Goal: Transaction & Acquisition: Subscribe to service/newsletter

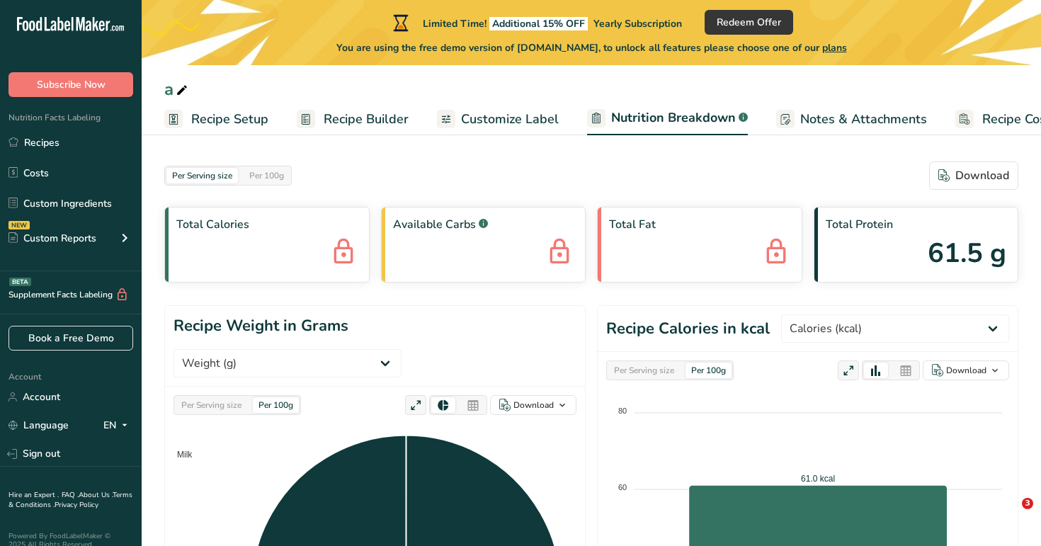
select select "Calories"
click at [59, 140] on link "Recipes" at bounding box center [71, 142] width 142 height 27
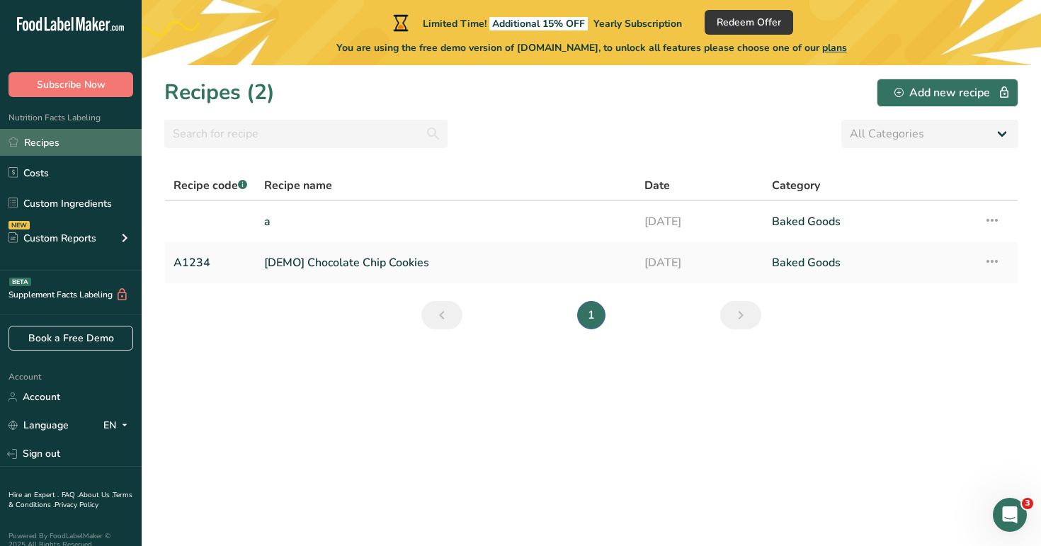
click at [66, 137] on link "Recipes" at bounding box center [71, 142] width 142 height 27
click at [503, 215] on link "a" at bounding box center [445, 222] width 363 height 30
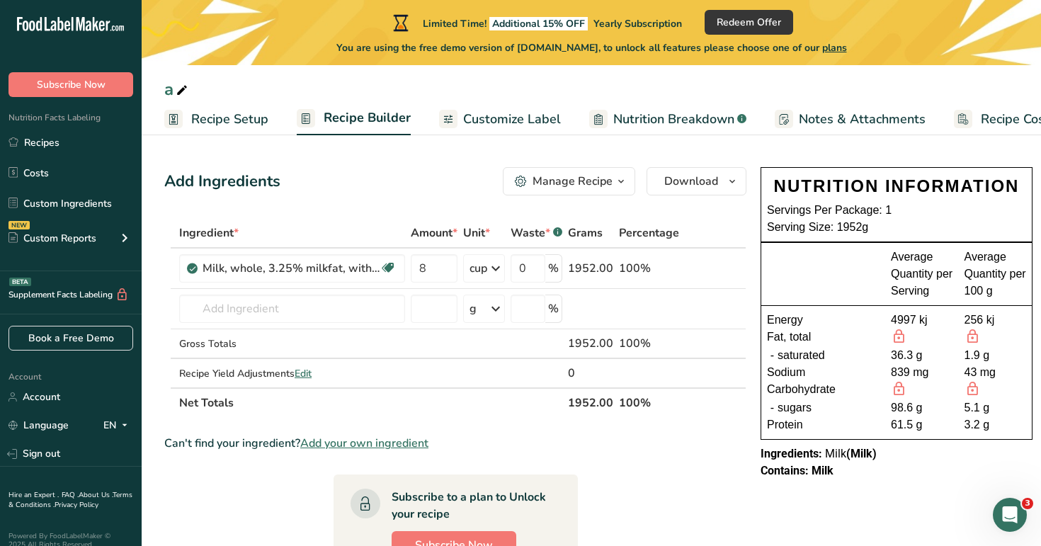
click at [256, 116] on span "Recipe Setup" at bounding box center [229, 119] width 77 height 19
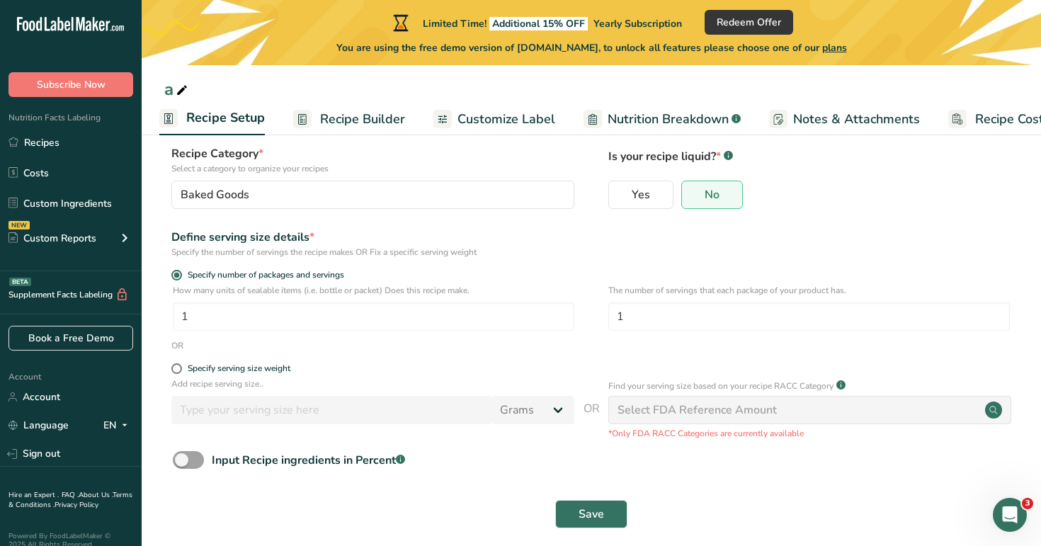
scroll to position [106, 0]
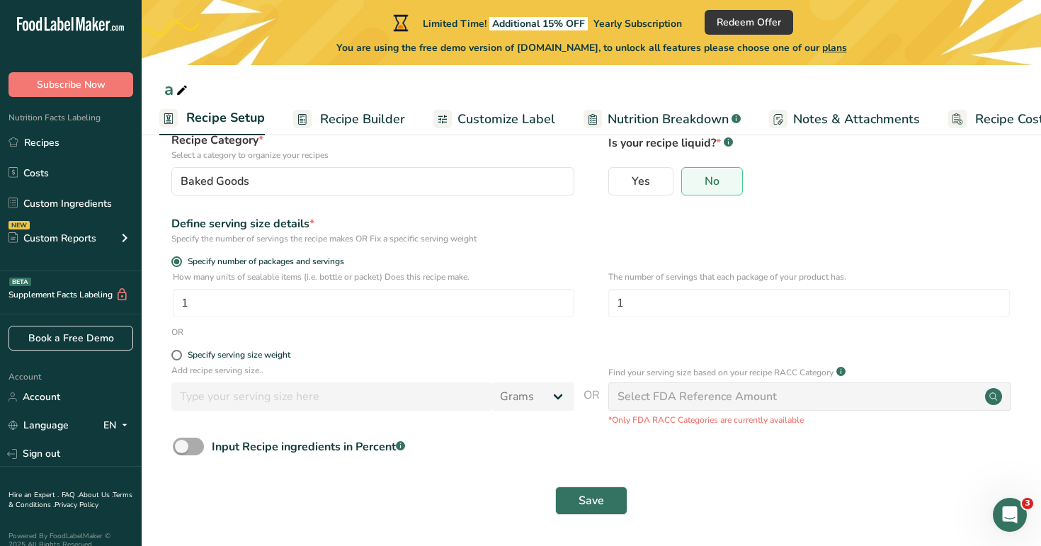
click at [290, 451] on div "Input Recipe ingredients in Percent .a-a{fill:#347362;}.b-a{fill:#fff;}" at bounding box center [308, 447] width 193 height 17
click at [182, 451] on input "Input Recipe ingredients in Percent .a-a{fill:#347362;}.b-a{fill:#fff;}" at bounding box center [177, 446] width 9 height 9
checkbox input "true"
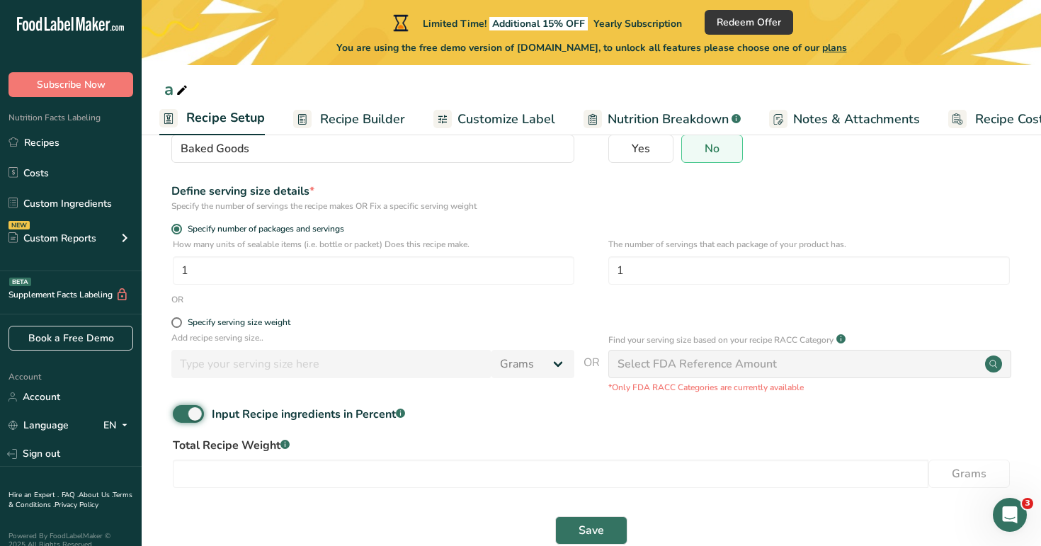
scroll to position [169, 0]
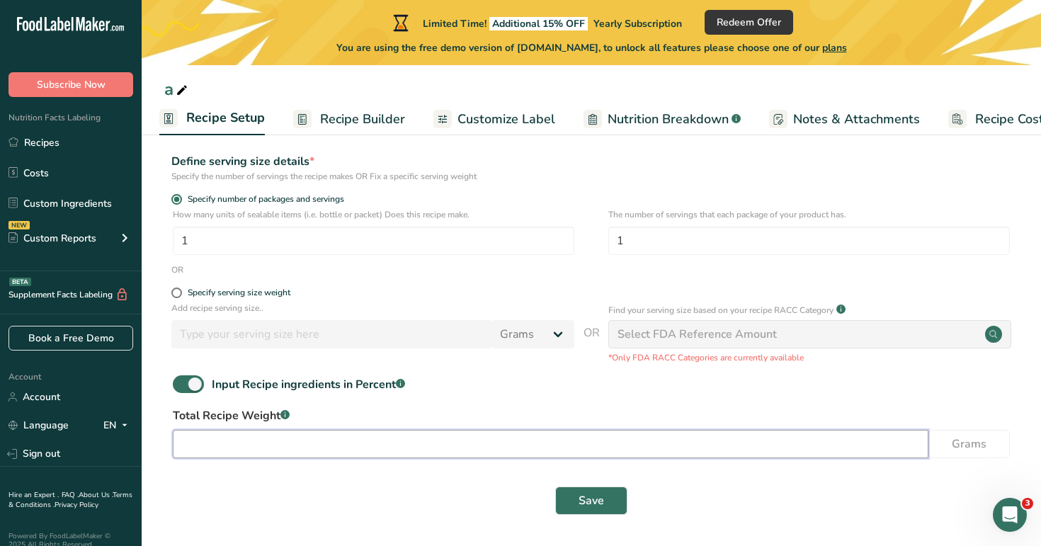
click at [560, 441] on input "number" at bounding box center [551, 444] width 756 height 28
type input "100"
click at [586, 497] on span "Save" at bounding box center [592, 500] width 26 height 17
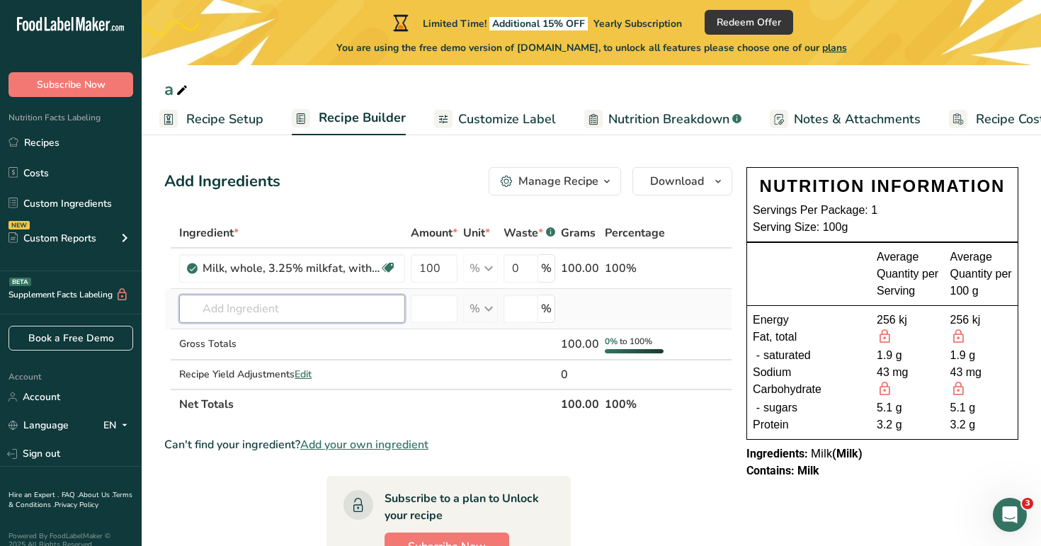
click at [304, 307] on input "text" at bounding box center [292, 309] width 226 height 28
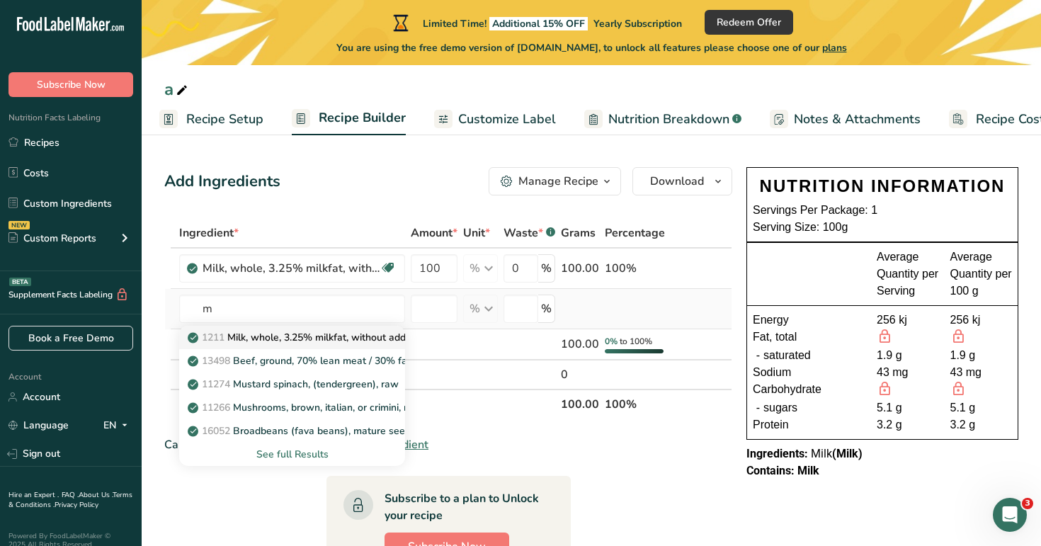
click at [305, 341] on p "1211 Milk, whole, 3.25% milkfat, without added vitamin A and vitamin D" at bounding box center [380, 337] width 378 height 15
type input "Milk, whole, 3.25% milkfat, without added vitamin A and vitamin D"
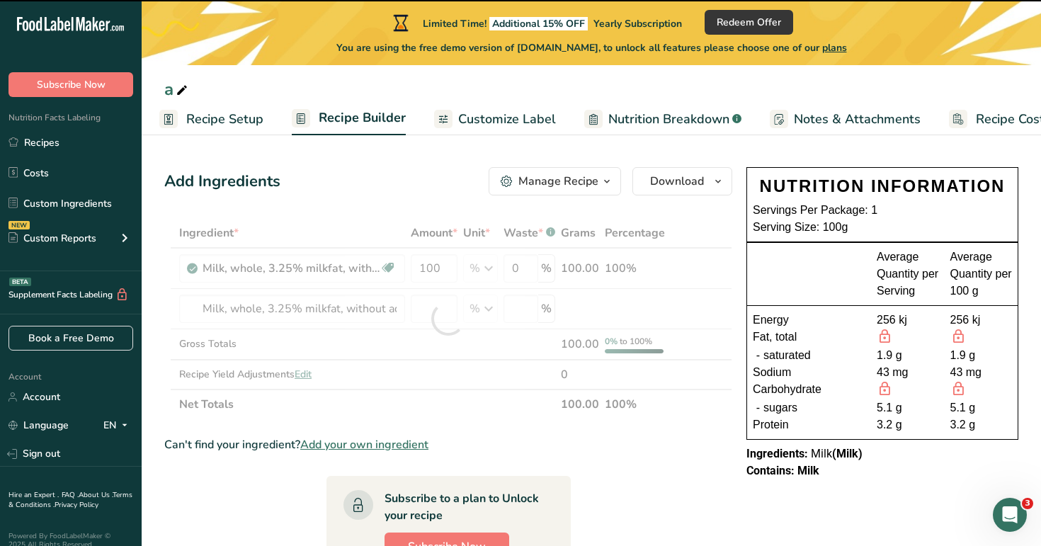
type input "0"
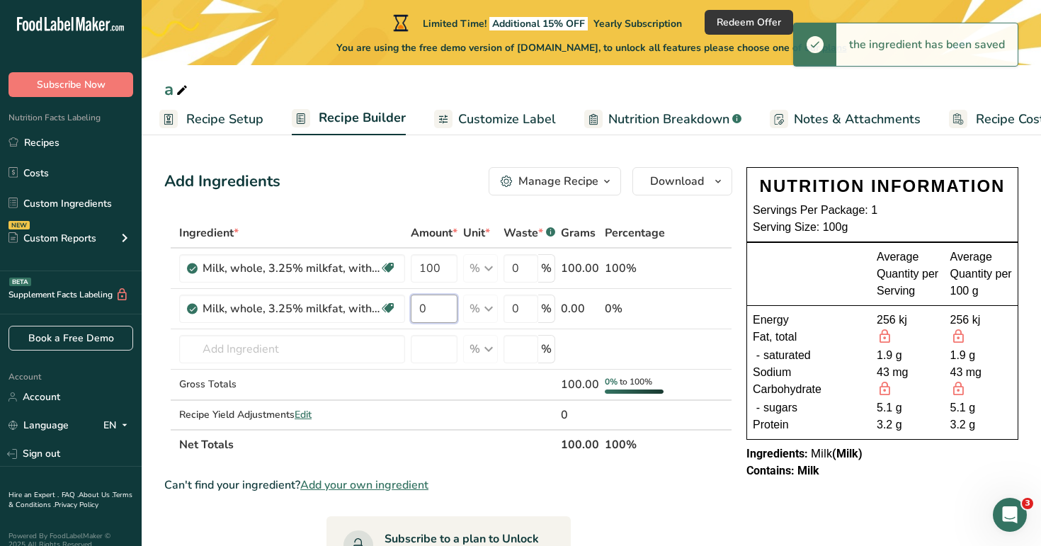
click at [433, 311] on input "0" at bounding box center [434, 309] width 47 height 28
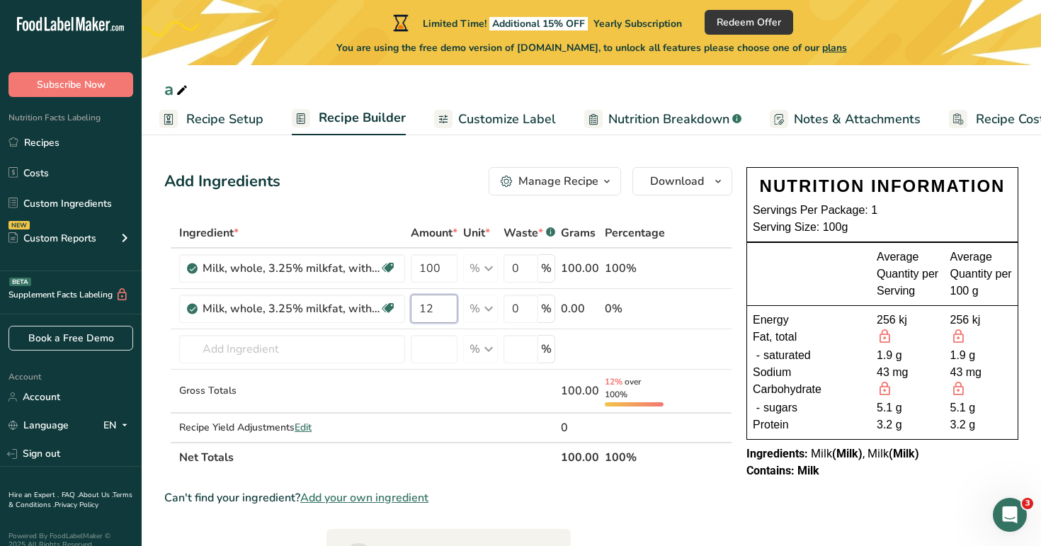
type input "12"
click at [440, 214] on div "Add Ingredients Manage Recipe Delete Recipe Duplicate Recipe Scale Recipe Save …" at bounding box center [452, 518] width 577 height 712
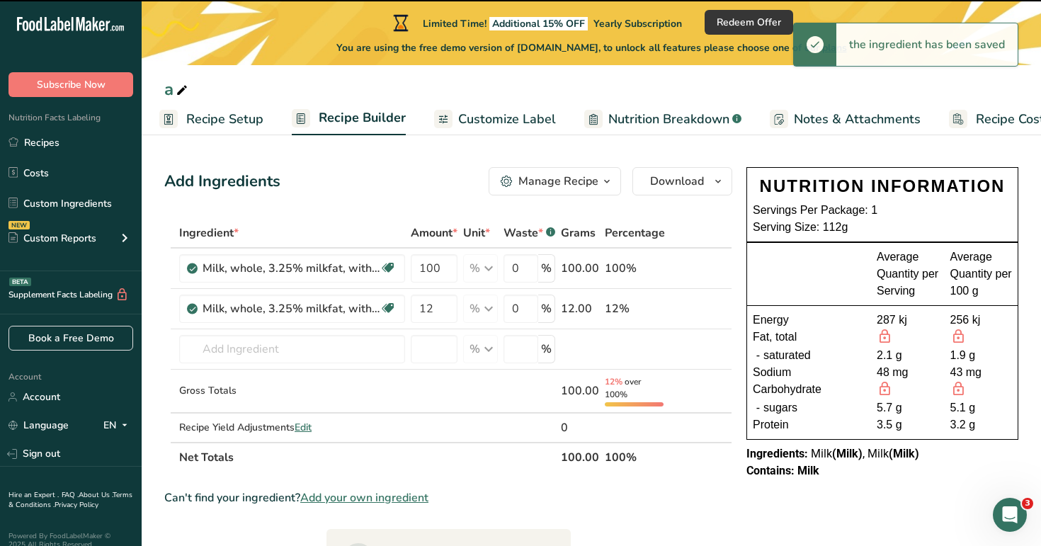
click at [235, 113] on span "Recipe Setup" at bounding box center [224, 119] width 77 height 19
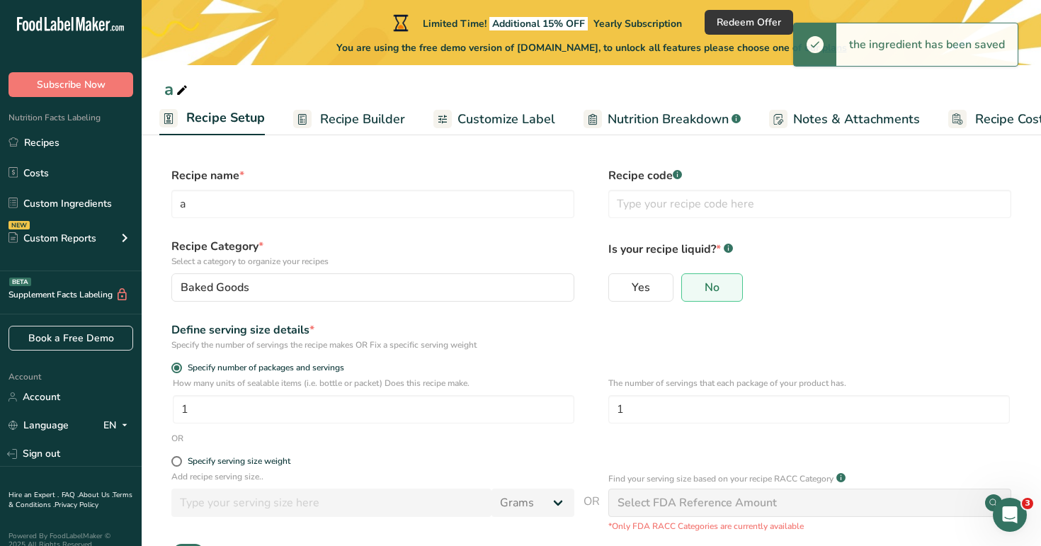
scroll to position [169, 0]
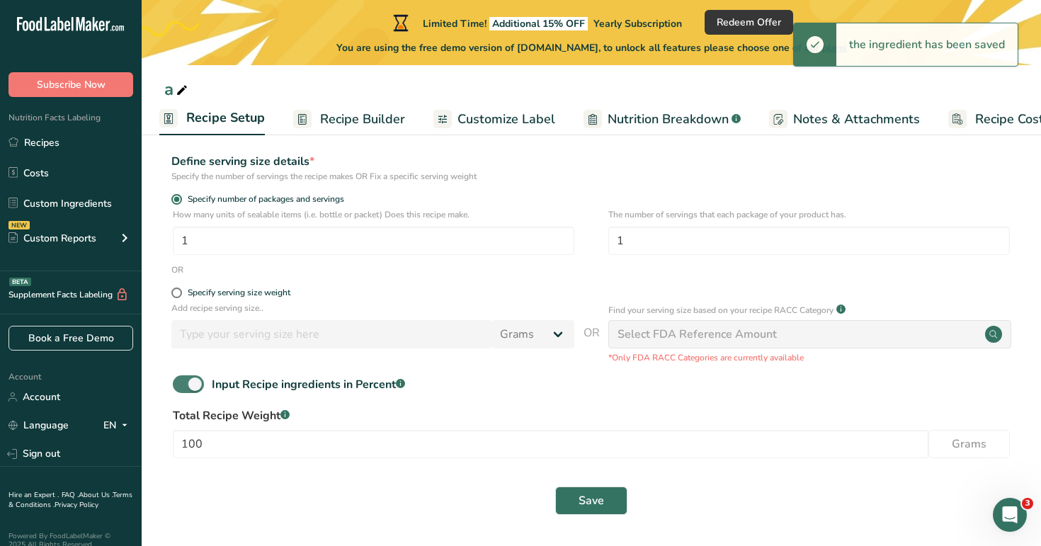
click at [185, 387] on span at bounding box center [188, 384] width 31 height 18
click at [182, 387] on input "Input Recipe ingredients in Percent .a-a{fill:#347362;}.b-a{fill:#fff;}" at bounding box center [177, 384] width 9 height 9
checkbox input "false"
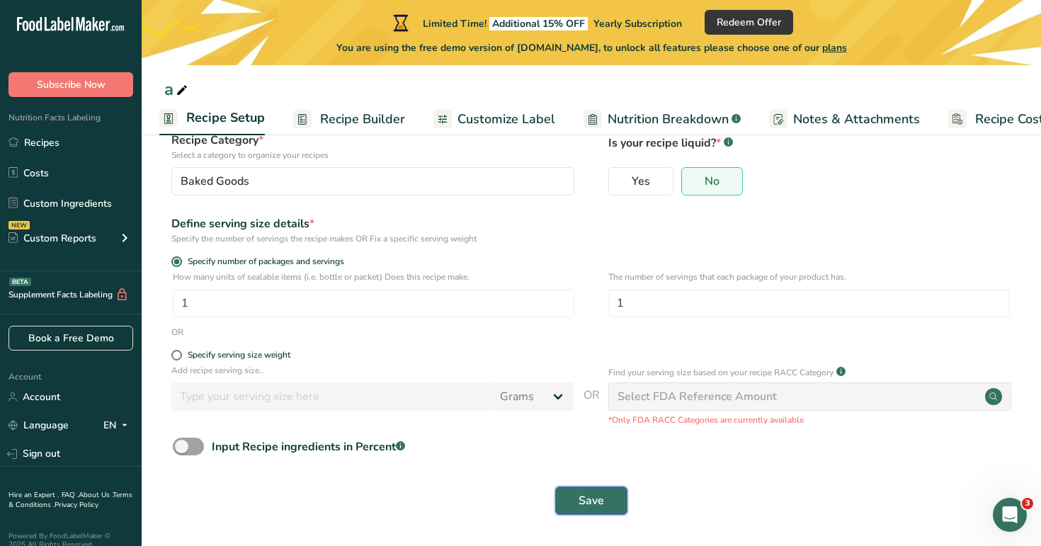
click at [599, 505] on span "Save" at bounding box center [592, 500] width 26 height 17
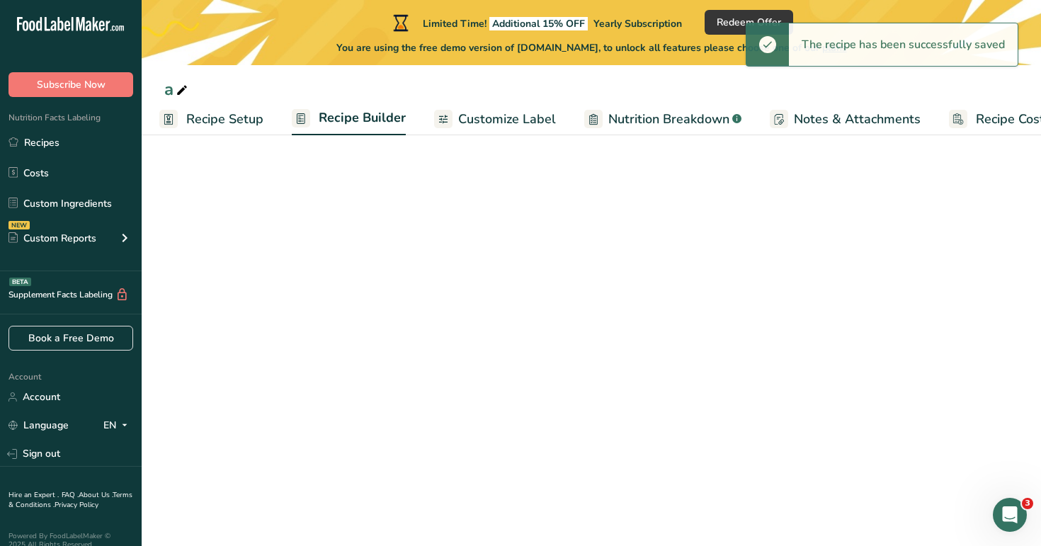
select select "22"
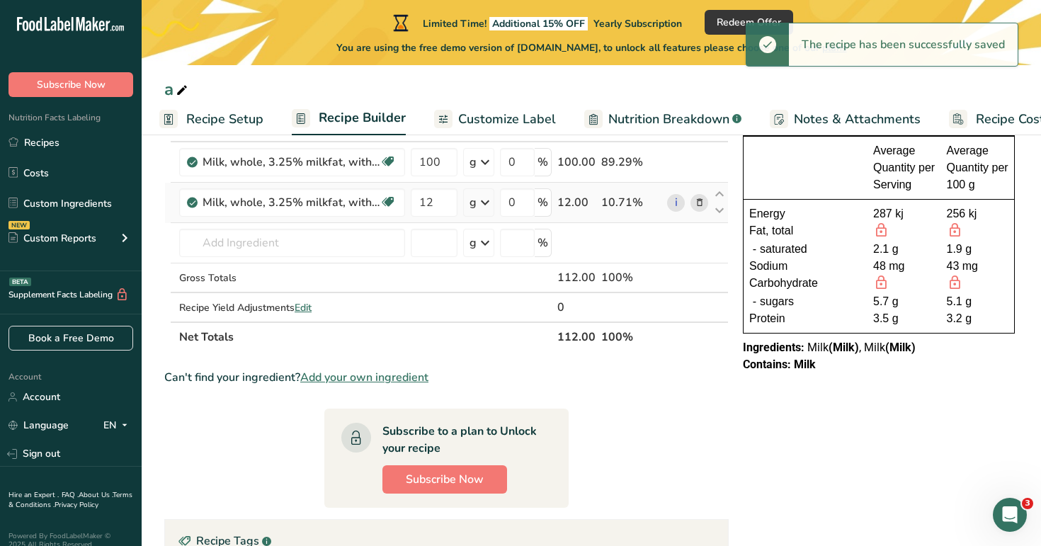
click at [478, 210] on icon at bounding box center [485, 203] width 17 height 26
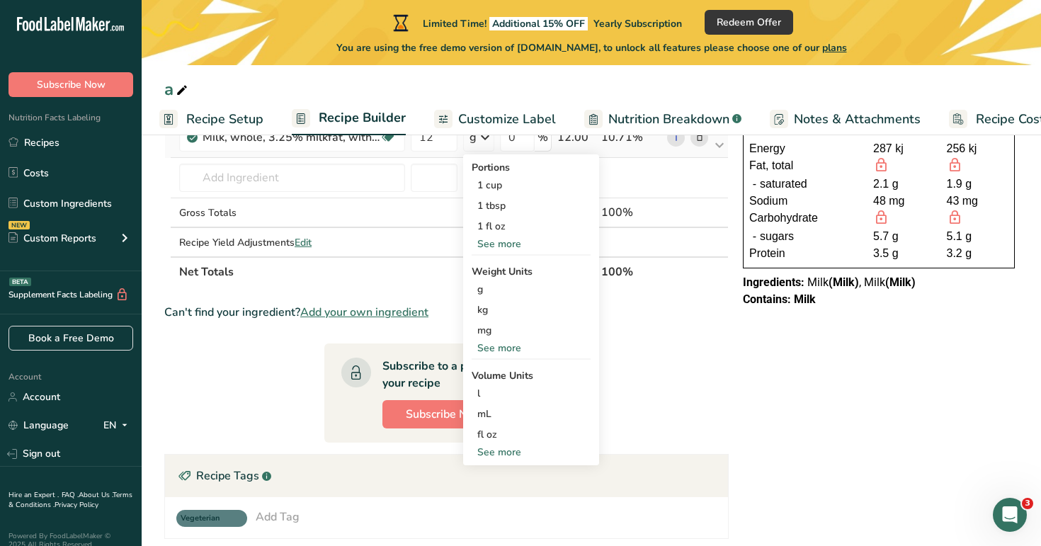
scroll to position [174, 0]
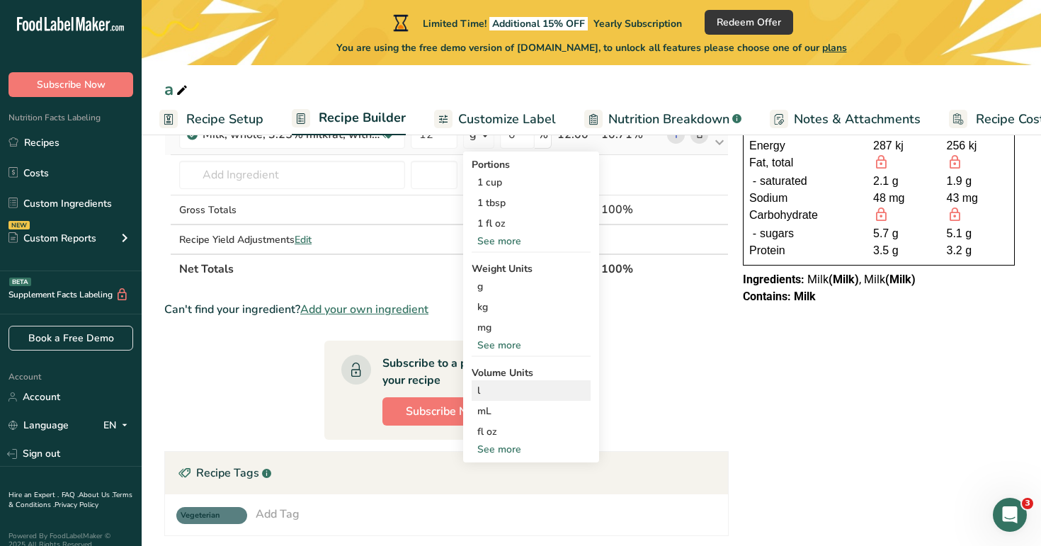
click at [507, 393] on div "l" at bounding box center [532, 390] width 108 height 15
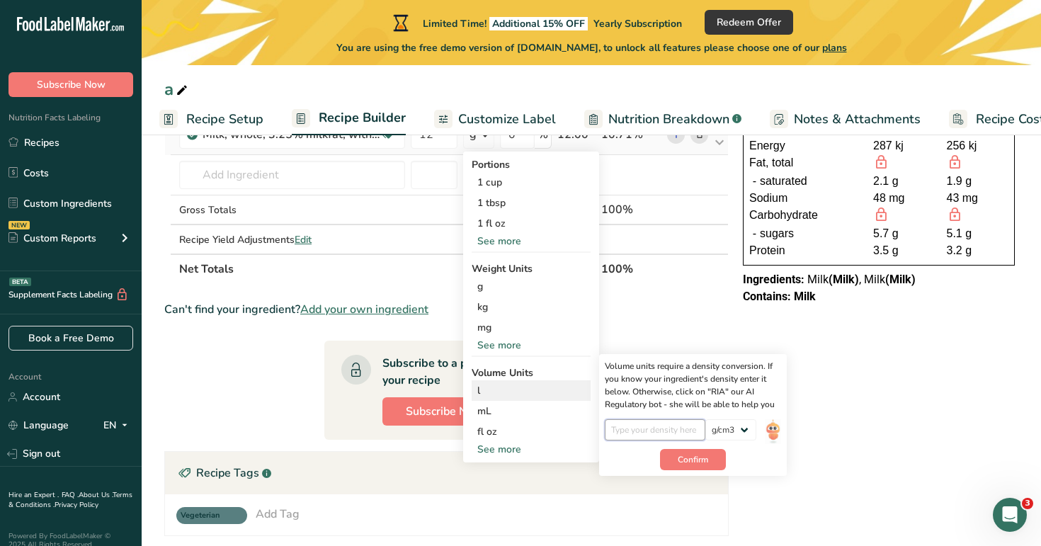
click at [630, 426] on input "number" at bounding box center [655, 429] width 101 height 21
type input "0.1"
click at [674, 459] on button "Confirm" at bounding box center [693, 459] width 66 height 21
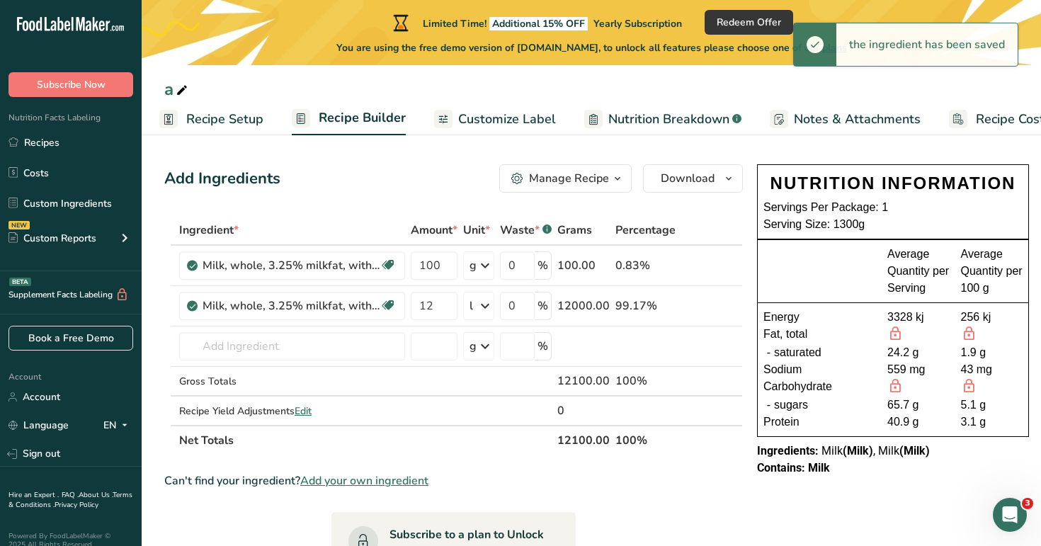
scroll to position [2, 0]
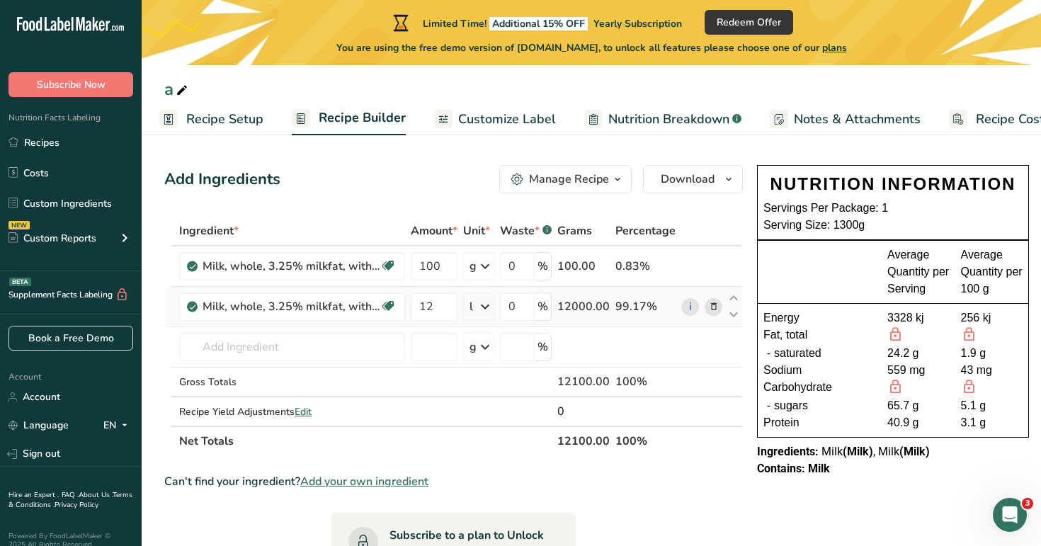
click at [489, 307] on icon at bounding box center [485, 307] width 17 height 26
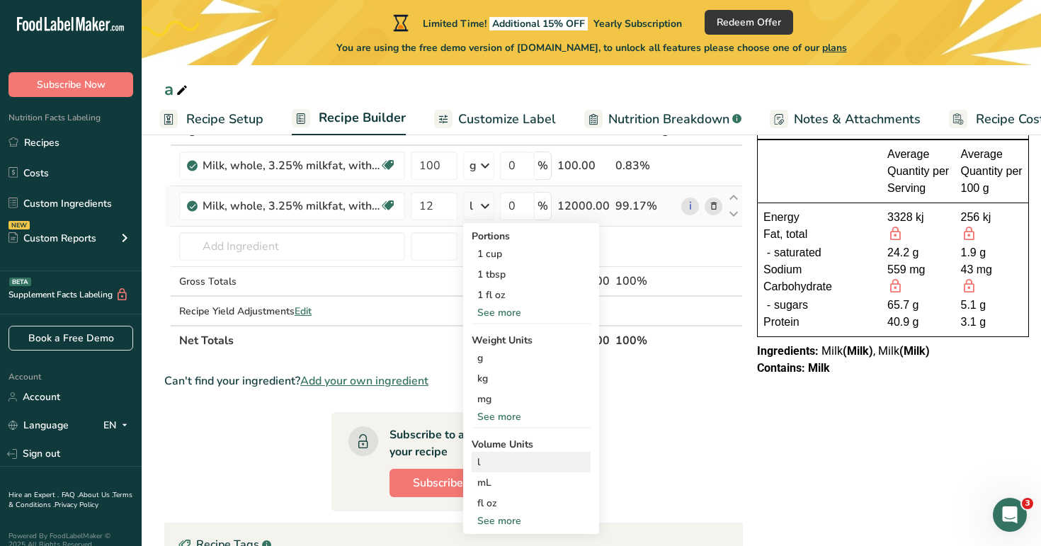
scroll to position [120, 0]
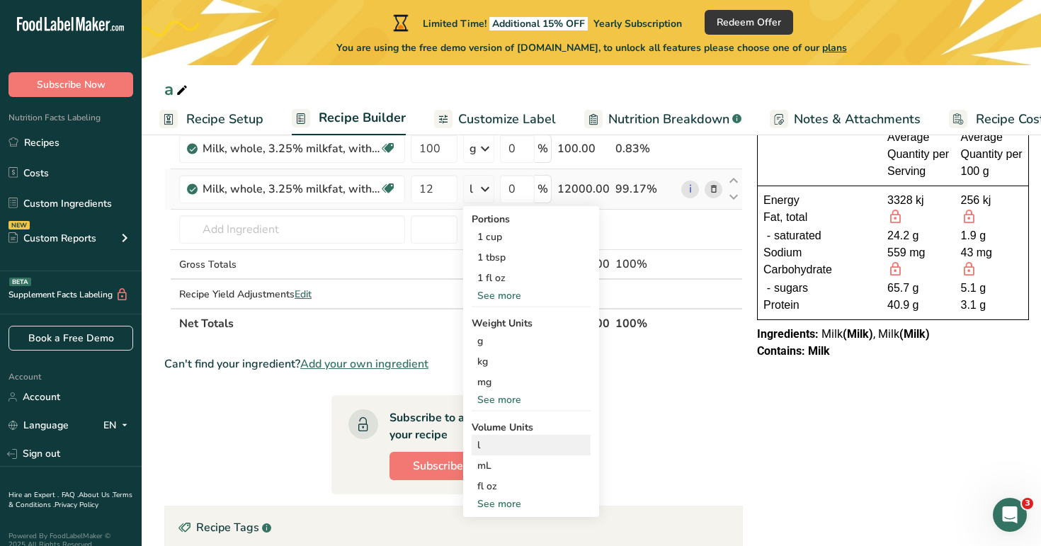
click at [515, 447] on div "l" at bounding box center [532, 445] width 108 height 15
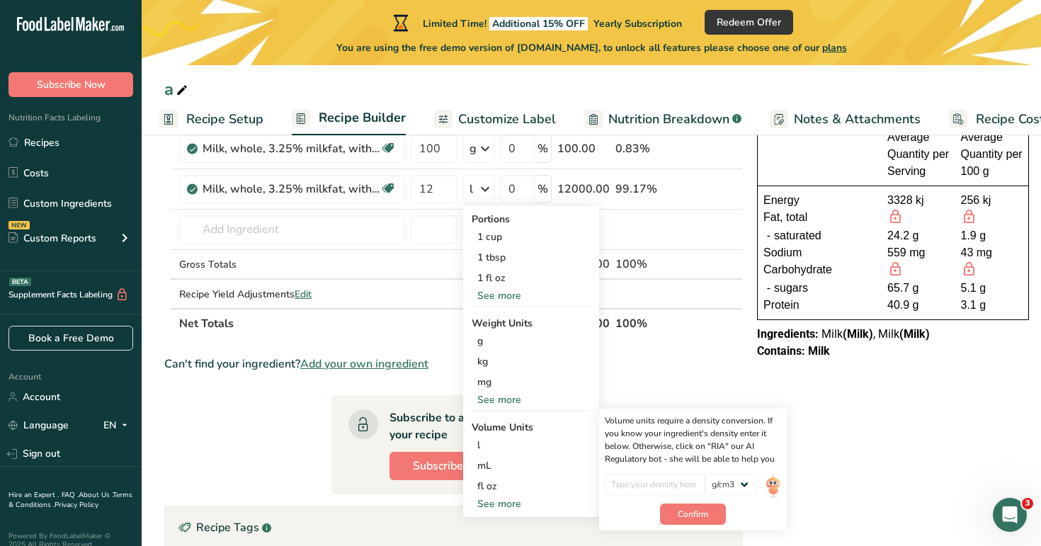
click at [696, 401] on section "Ingredient * Amount * Unit * Waste * .a-a{fill:#347362;}.b-a{fill:#fff;} Grams …" at bounding box center [453, 452] width 579 height 708
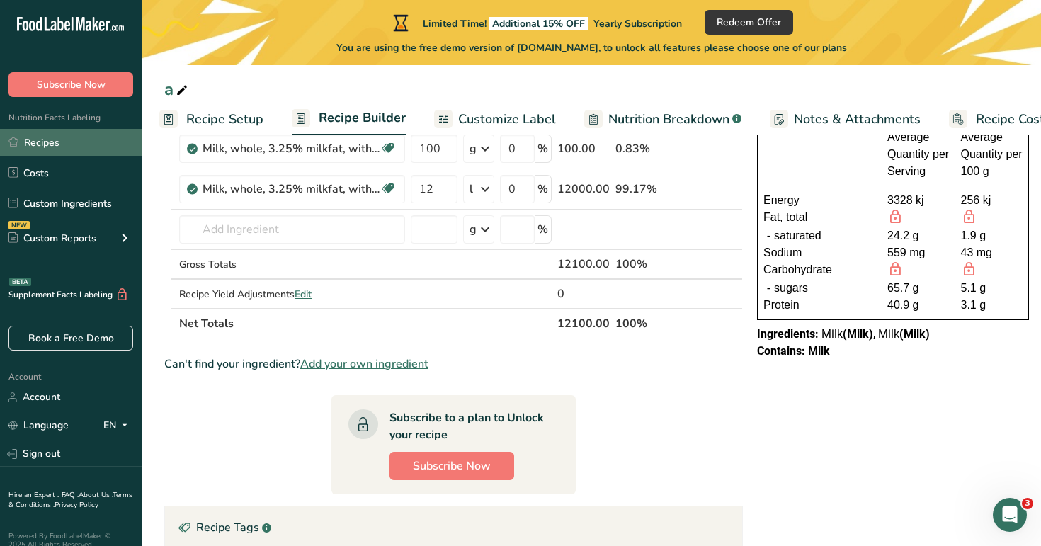
click at [71, 139] on link "Recipes" at bounding box center [71, 142] width 142 height 27
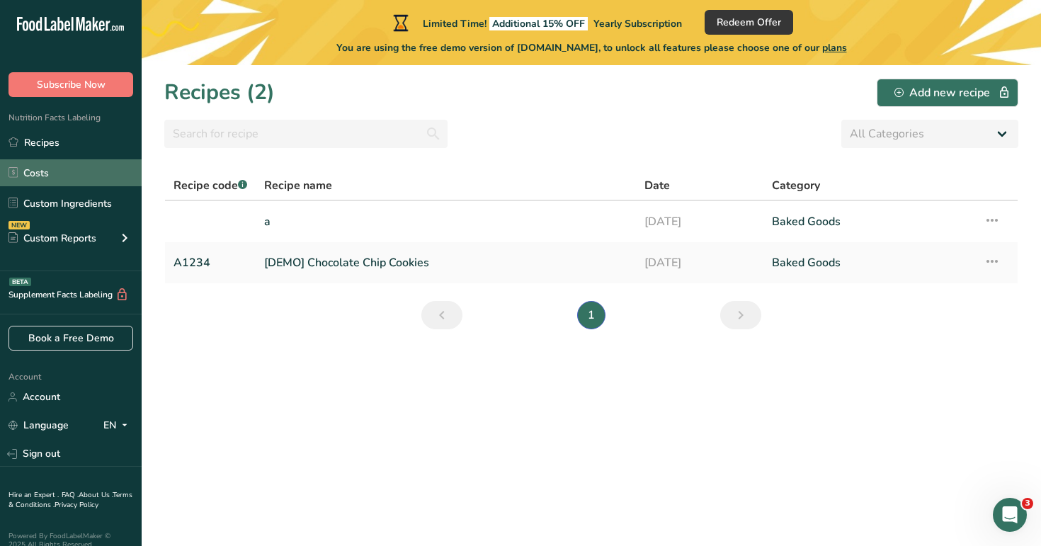
click at [90, 173] on link "Costs" at bounding box center [71, 172] width 142 height 27
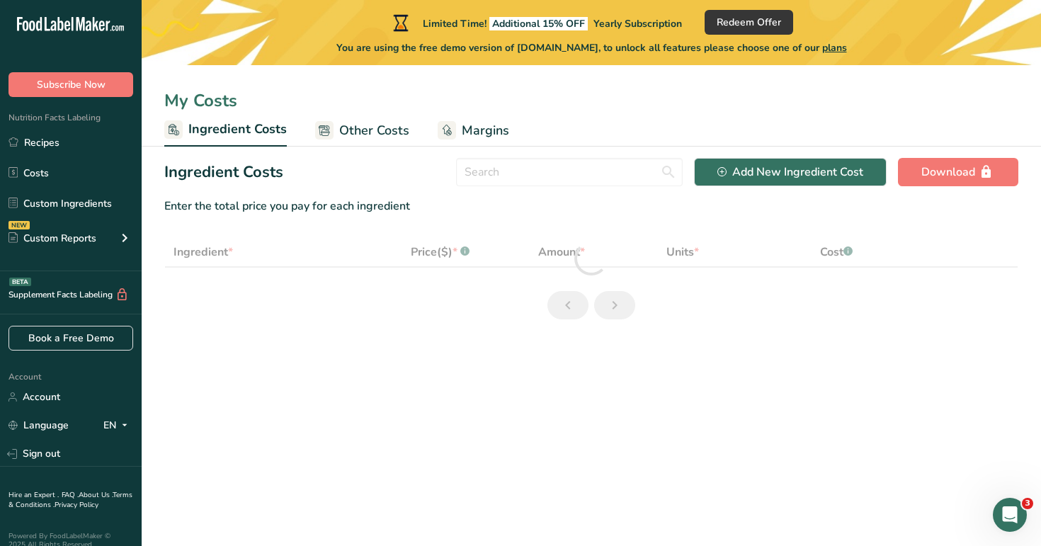
select select "1"
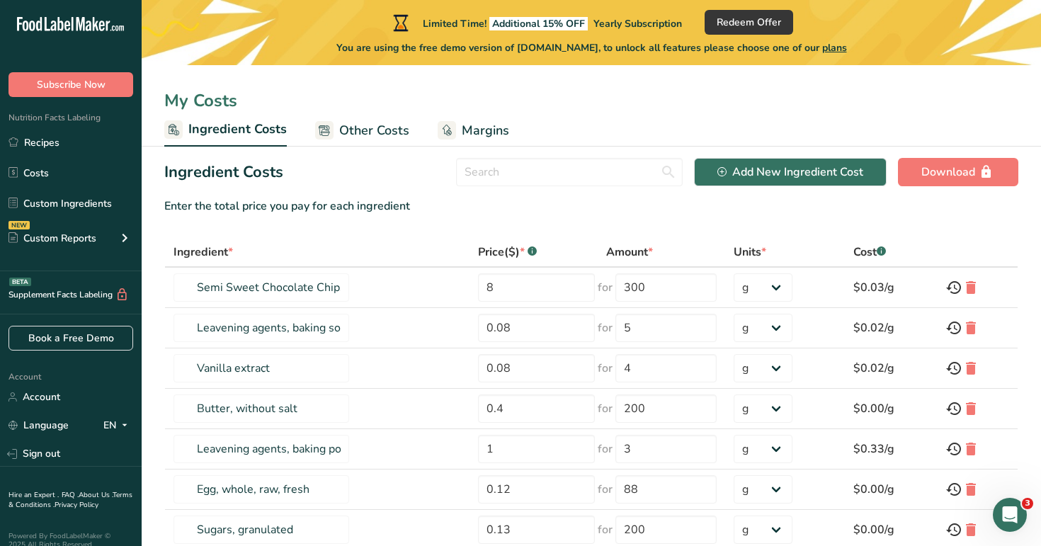
click at [379, 133] on span "Other Costs" at bounding box center [374, 130] width 70 height 19
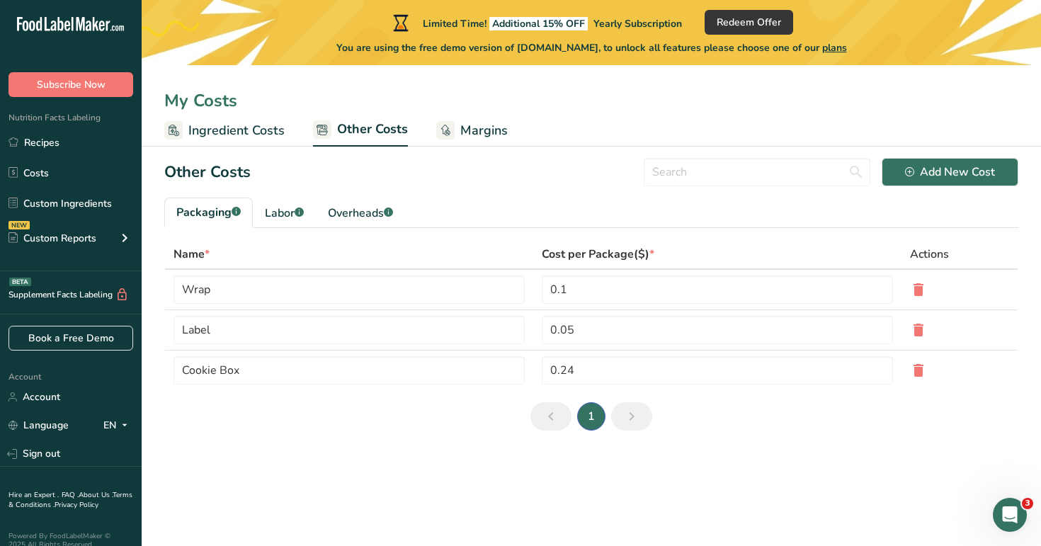
click at [481, 129] on span "Margins" at bounding box center [484, 130] width 47 height 19
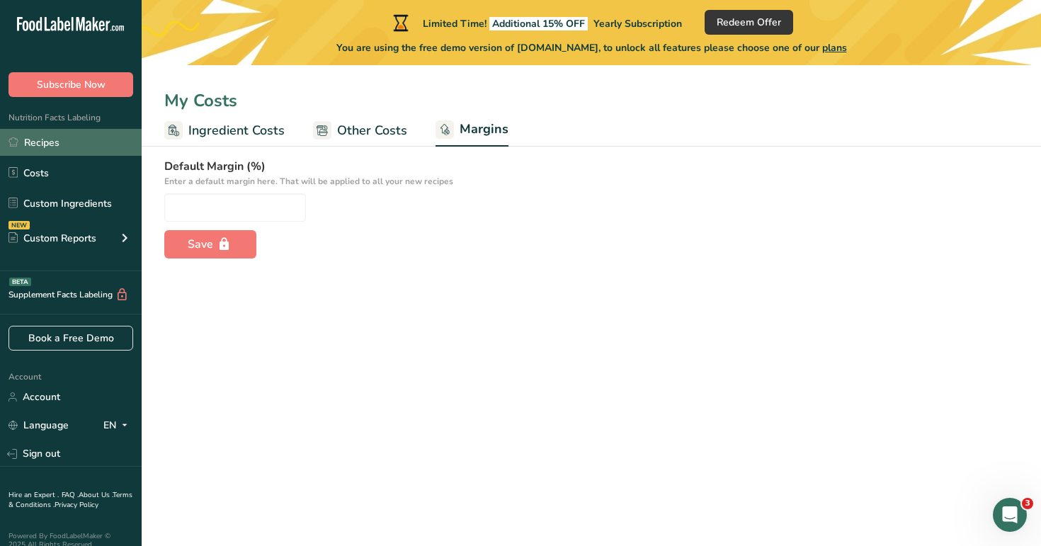
click at [50, 143] on link "Recipes" at bounding box center [71, 142] width 142 height 27
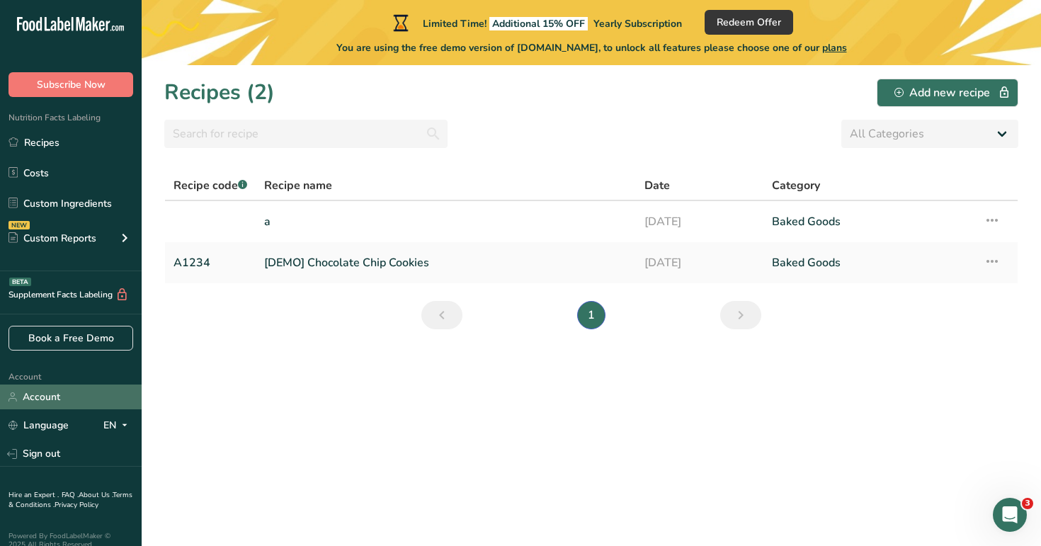
click at [85, 406] on link "Account" at bounding box center [71, 397] width 142 height 25
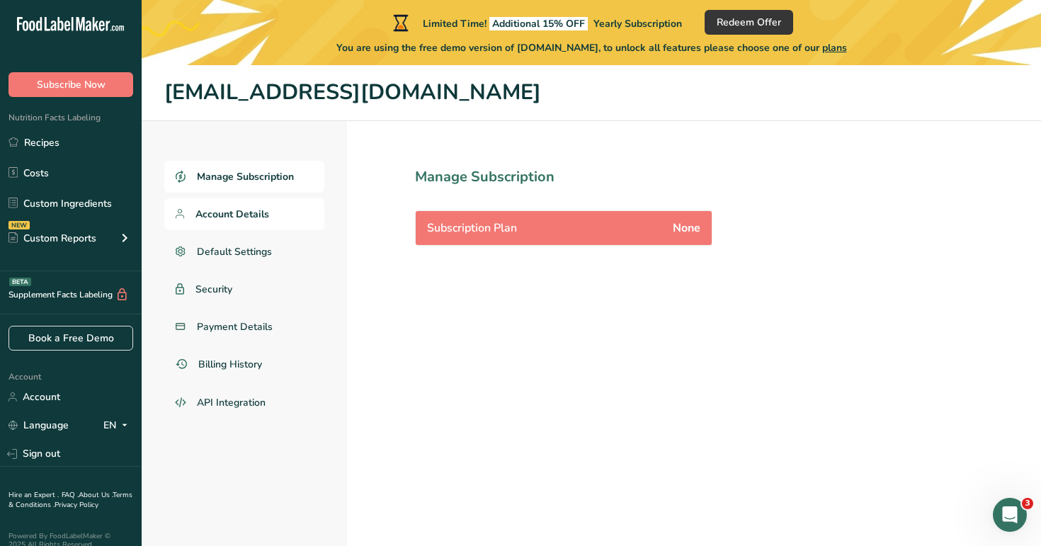
click at [237, 220] on span "Account Details" at bounding box center [233, 214] width 74 height 15
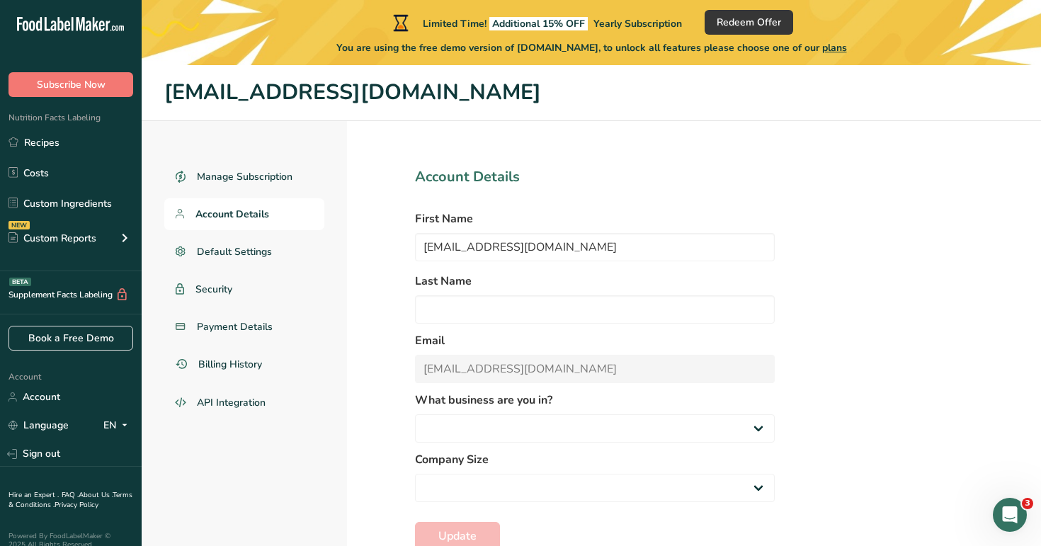
select select "3"
select select "4"
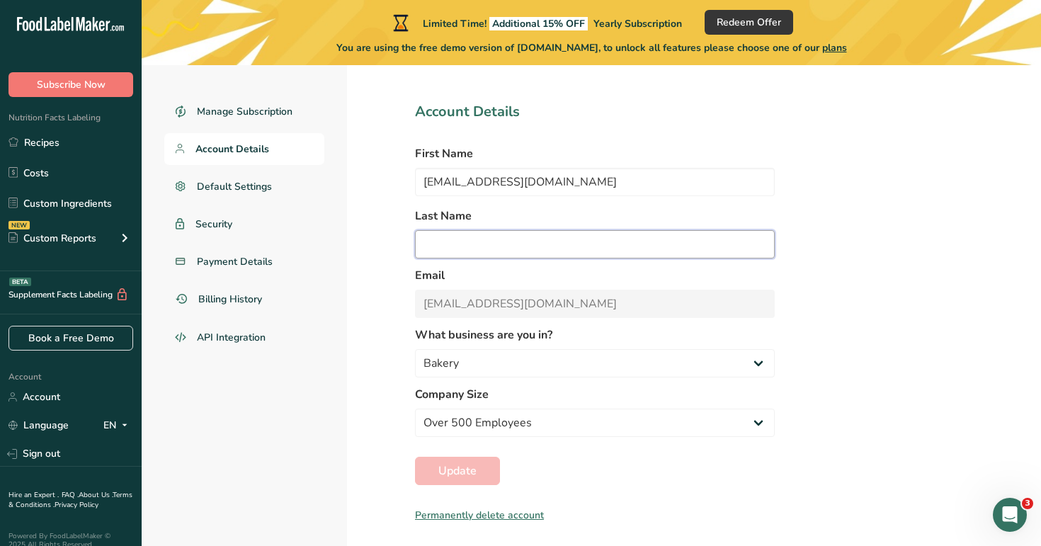
click at [442, 257] on input "text" at bounding box center [595, 244] width 360 height 28
type input "8"
click at [468, 470] on span "Update" at bounding box center [458, 471] width 38 height 17
click at [251, 197] on link "Default Settings" at bounding box center [244, 187] width 160 height 32
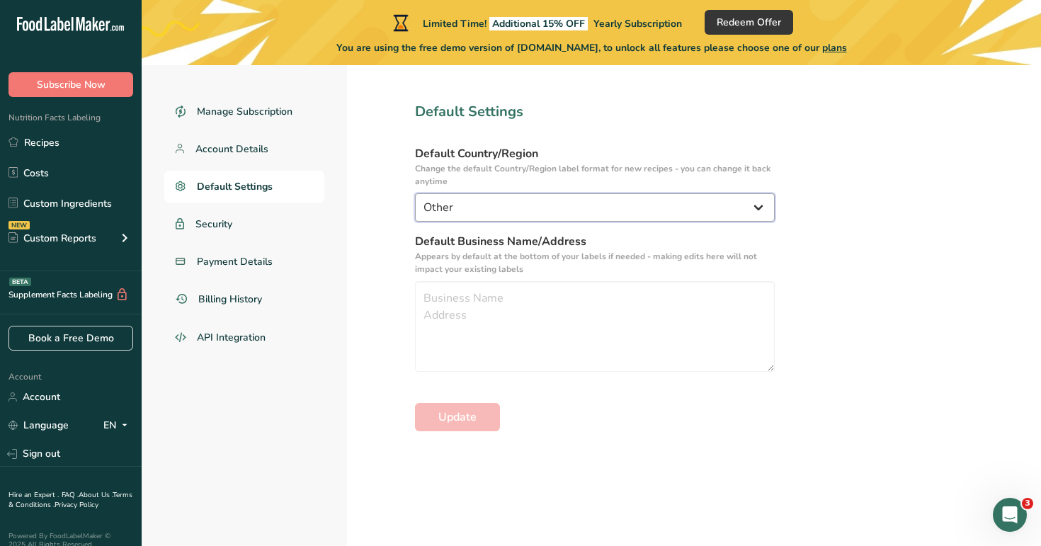
click at [463, 210] on select "United States Canada Australia/New Zealand United Kingdom European Union Mexico…" at bounding box center [595, 207] width 360 height 28
select select "GCC"
click at [415, 193] on select "United States Canada Australia/New Zealand United Kingdom European Union Mexico…" at bounding box center [595, 207] width 360 height 28
click at [464, 409] on span "Update" at bounding box center [458, 417] width 38 height 17
click at [274, 218] on link "Security" at bounding box center [244, 224] width 160 height 32
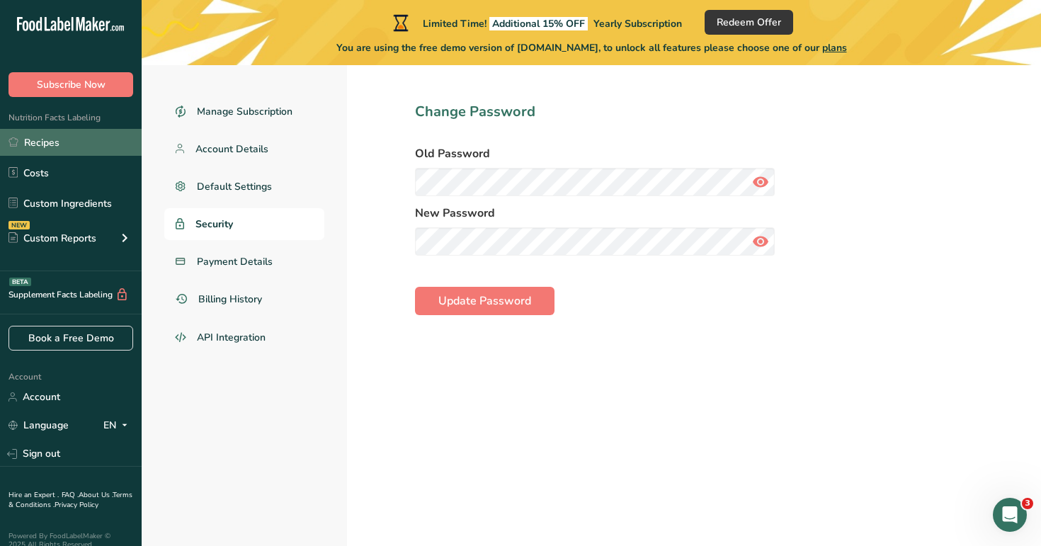
click at [95, 138] on link "Recipes" at bounding box center [71, 142] width 142 height 27
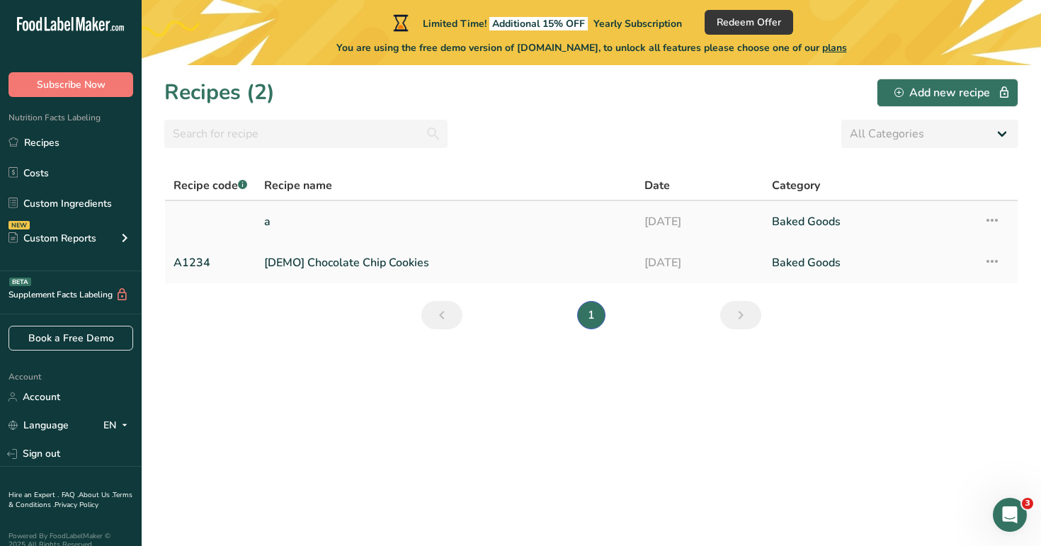
click at [377, 230] on link "a" at bounding box center [445, 222] width 363 height 30
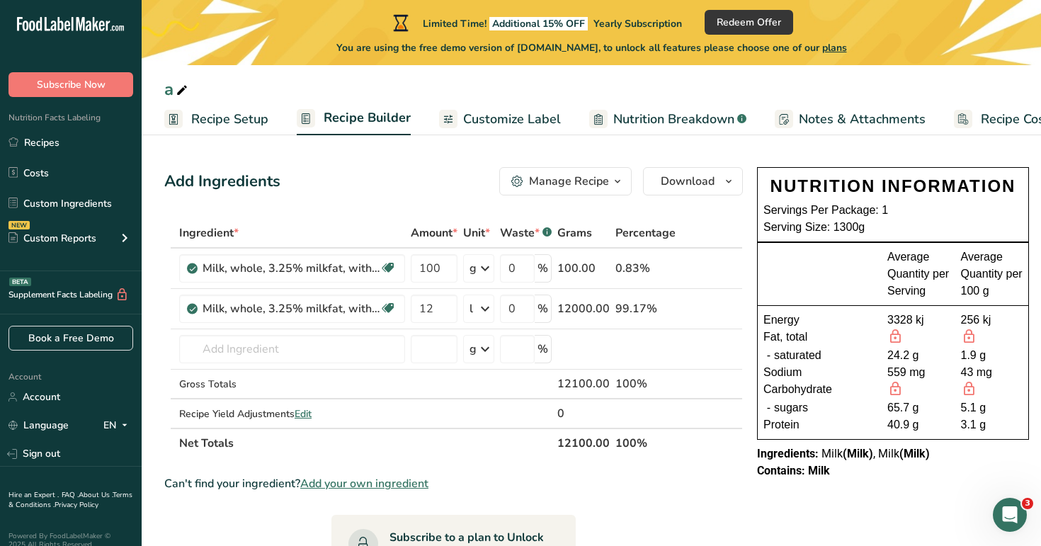
click at [507, 128] on link "Customize Label" at bounding box center [500, 119] width 122 height 32
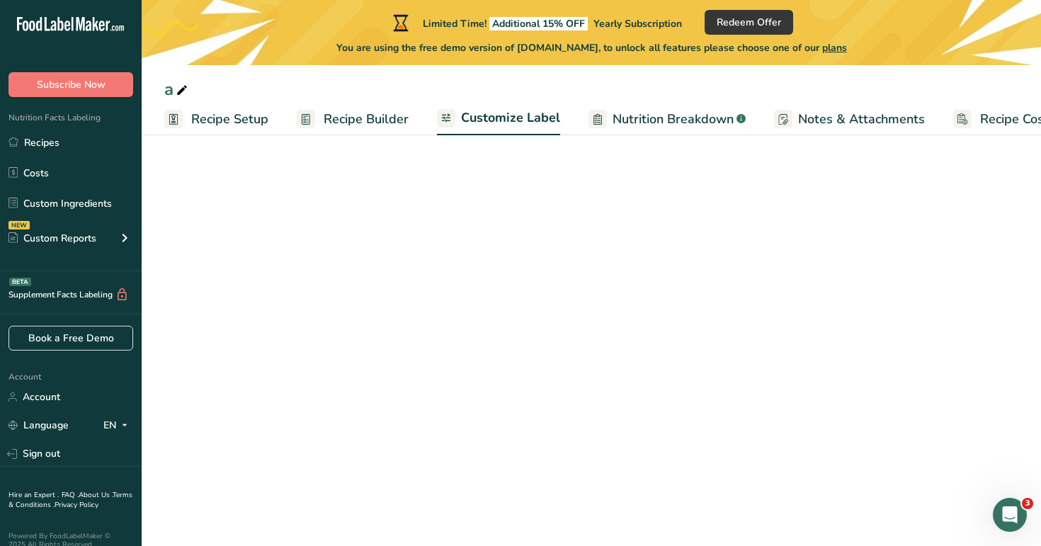
scroll to position [0, 48]
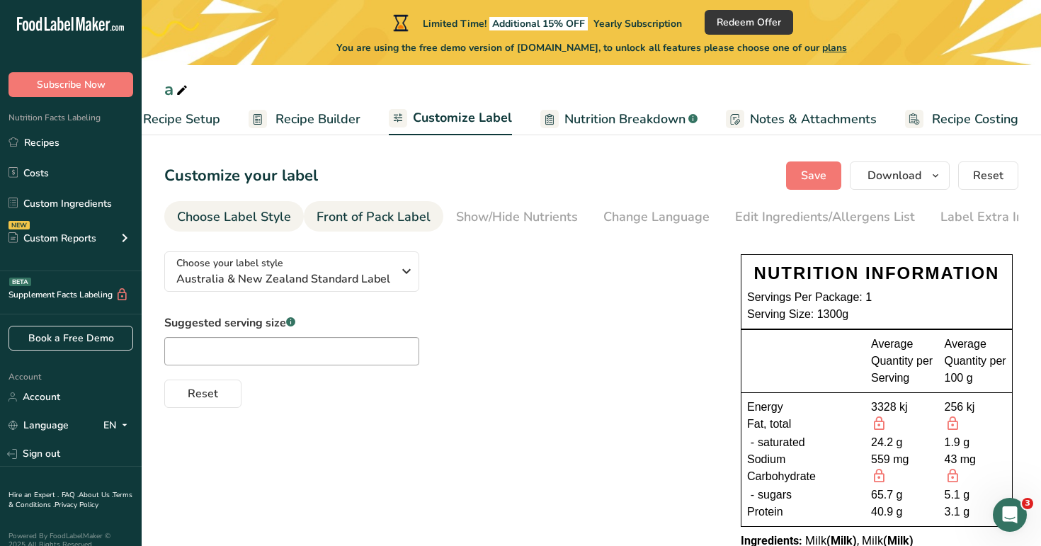
click at [407, 222] on div "Front of Pack Label" at bounding box center [374, 217] width 114 height 19
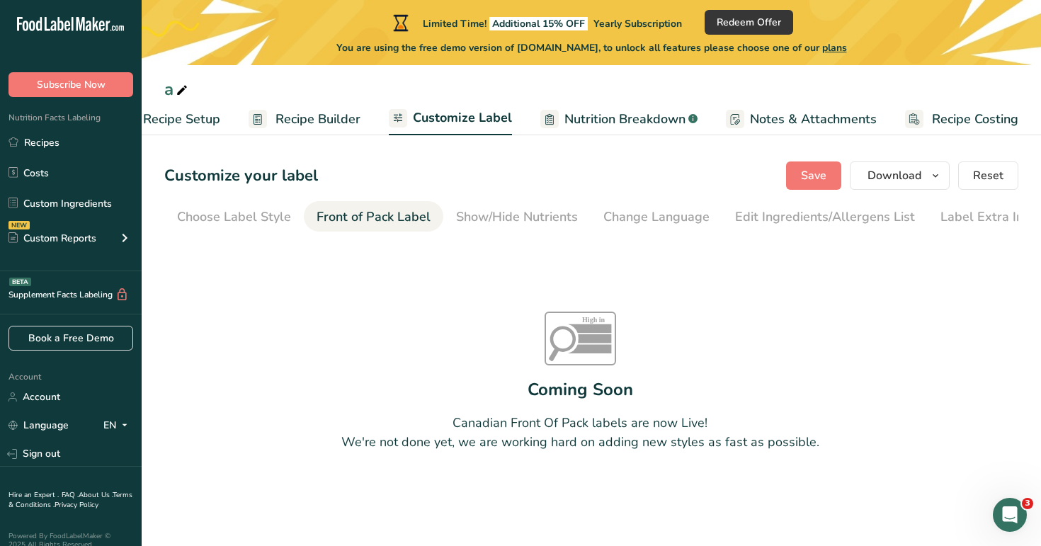
scroll to position [0, 17]
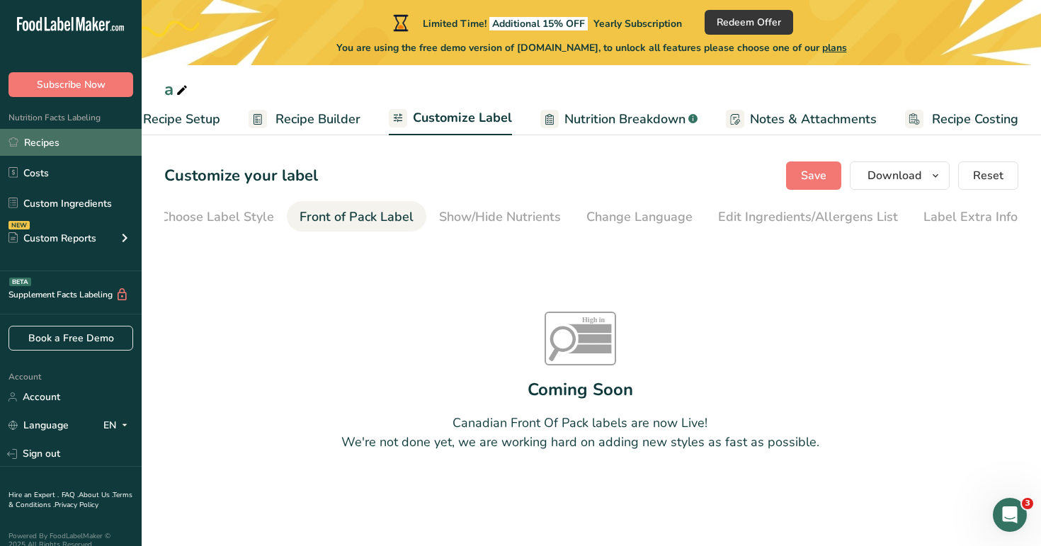
click at [105, 141] on link "Recipes" at bounding box center [71, 142] width 142 height 27
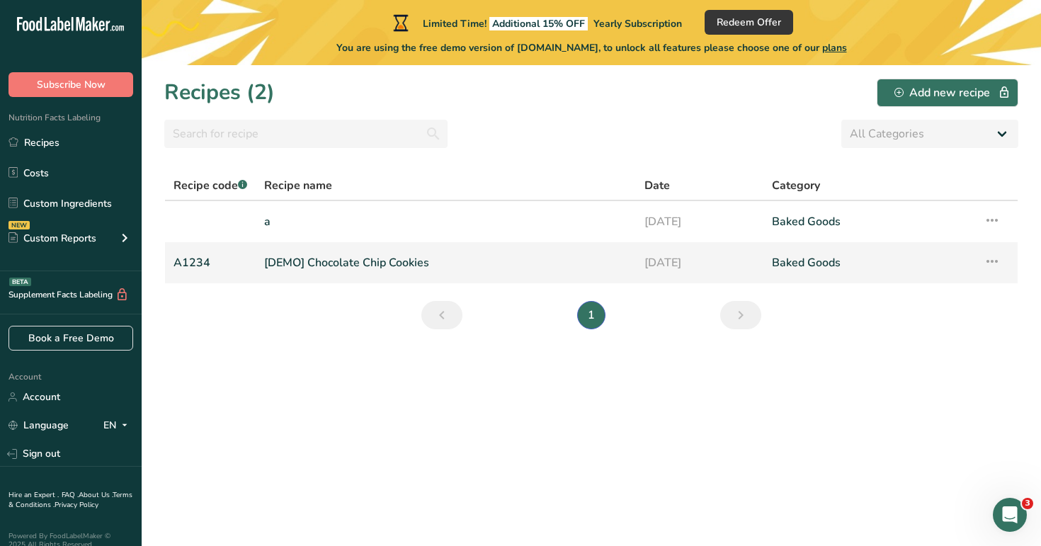
click at [320, 257] on link "[DEMO] Chocolate Chip Cookies" at bounding box center [445, 263] width 363 height 30
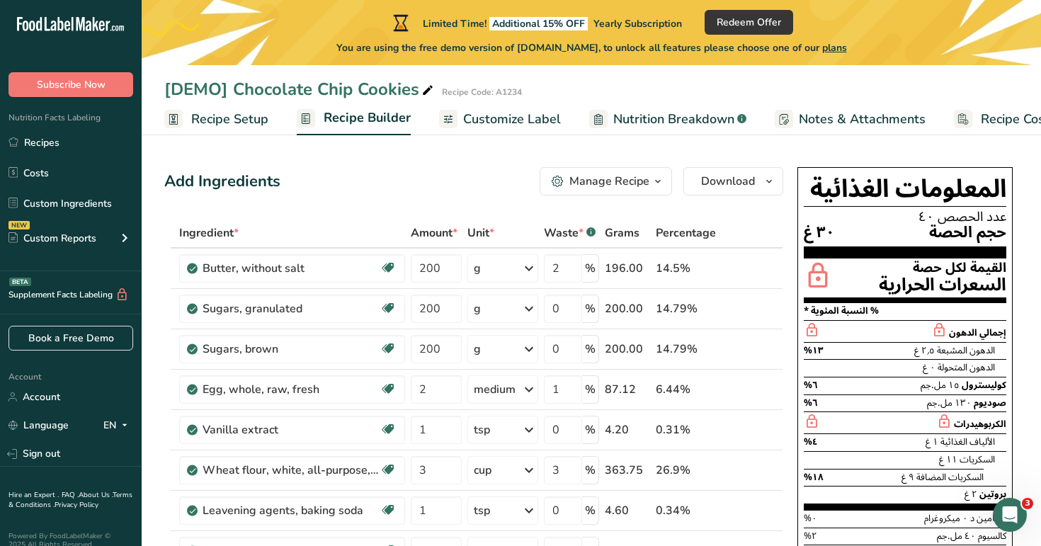
click at [507, 124] on span "Customize Label" at bounding box center [512, 119] width 98 height 19
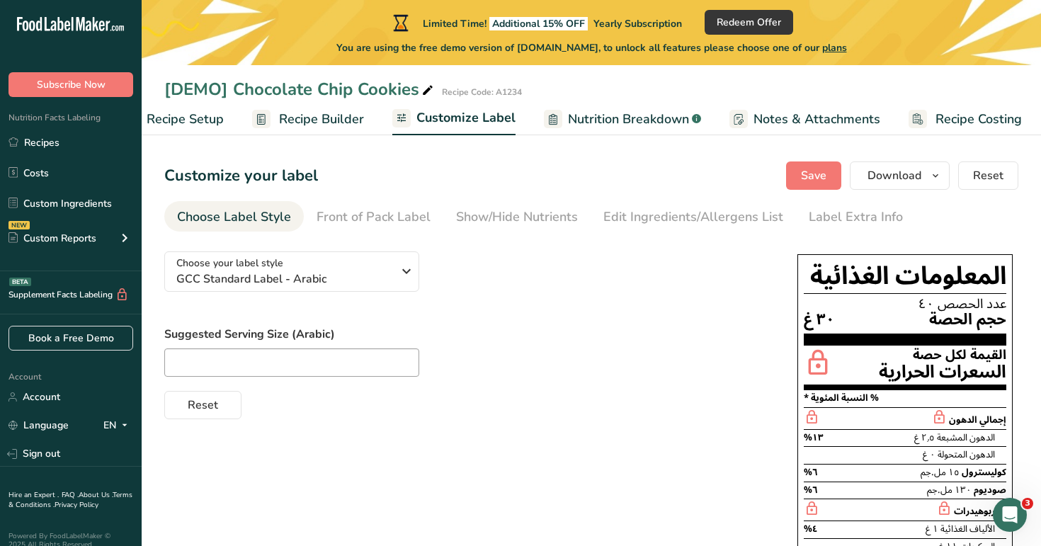
scroll to position [0, 48]
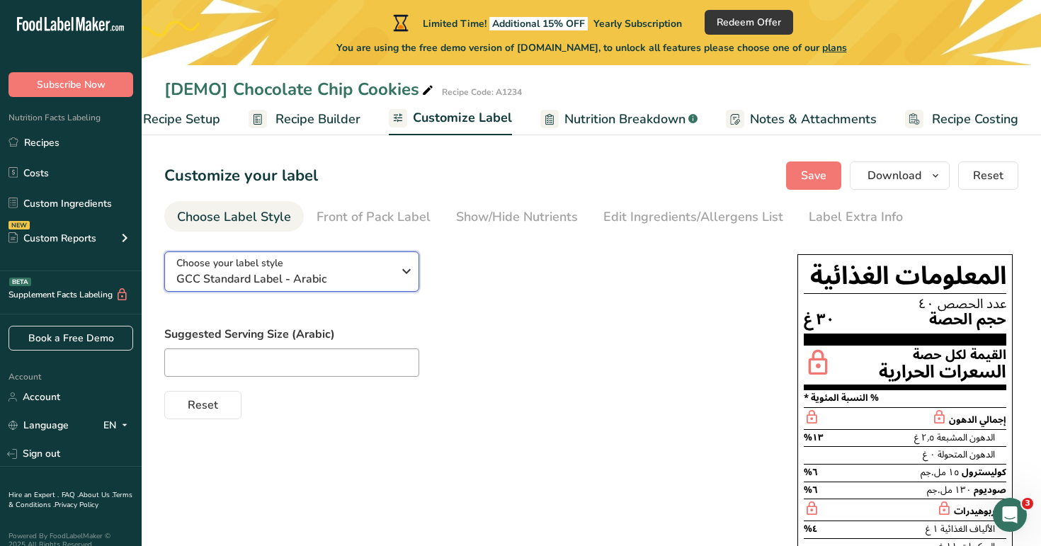
click at [366, 288] on button "Choose your label style GCC Standard Label - Arabic" at bounding box center [291, 272] width 255 height 40
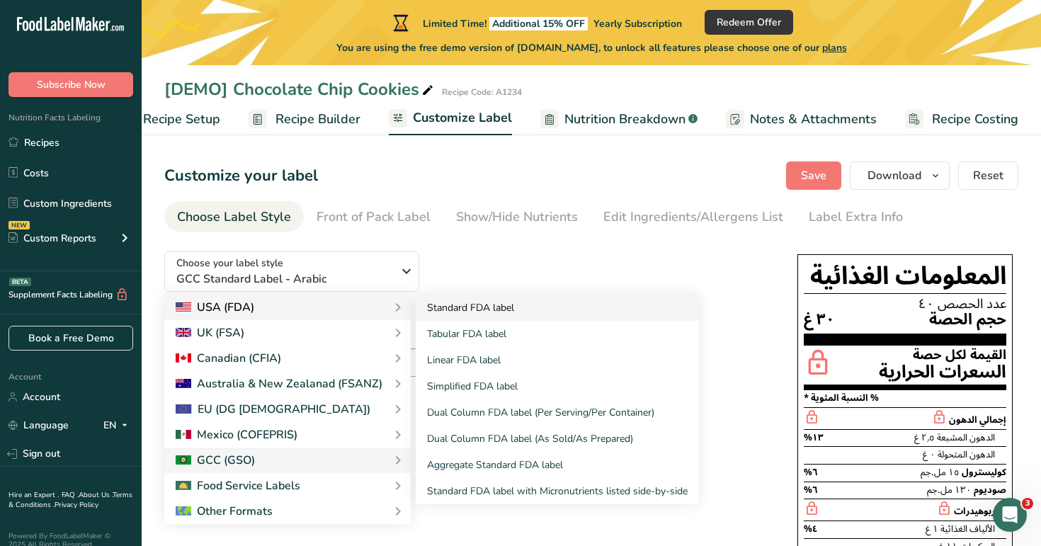
click at [465, 312] on link "Standard FDA label" at bounding box center [557, 308] width 283 height 26
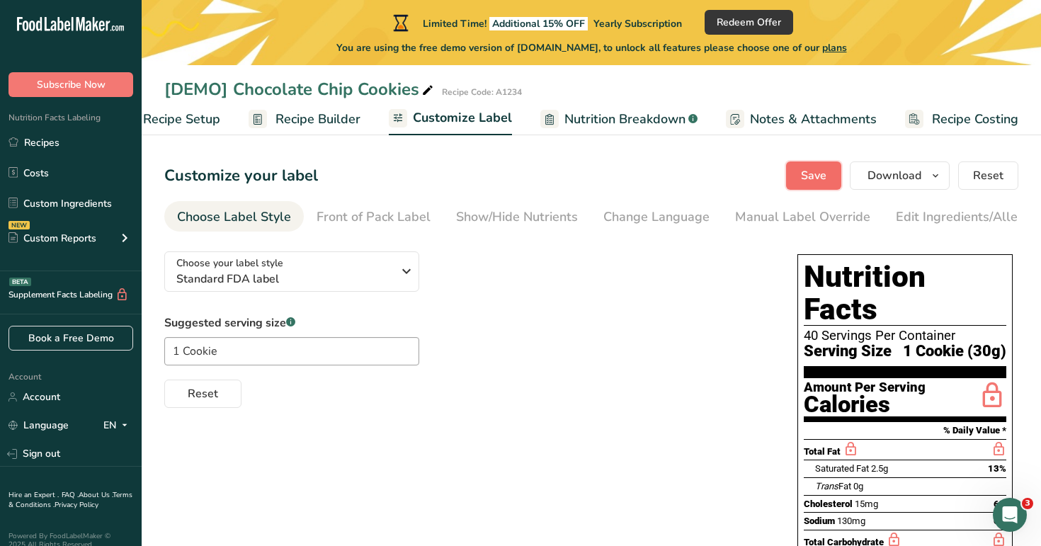
click at [820, 167] on span "Save" at bounding box center [814, 175] width 26 height 17
click at [625, 124] on span "Nutrition Breakdown" at bounding box center [625, 119] width 121 height 19
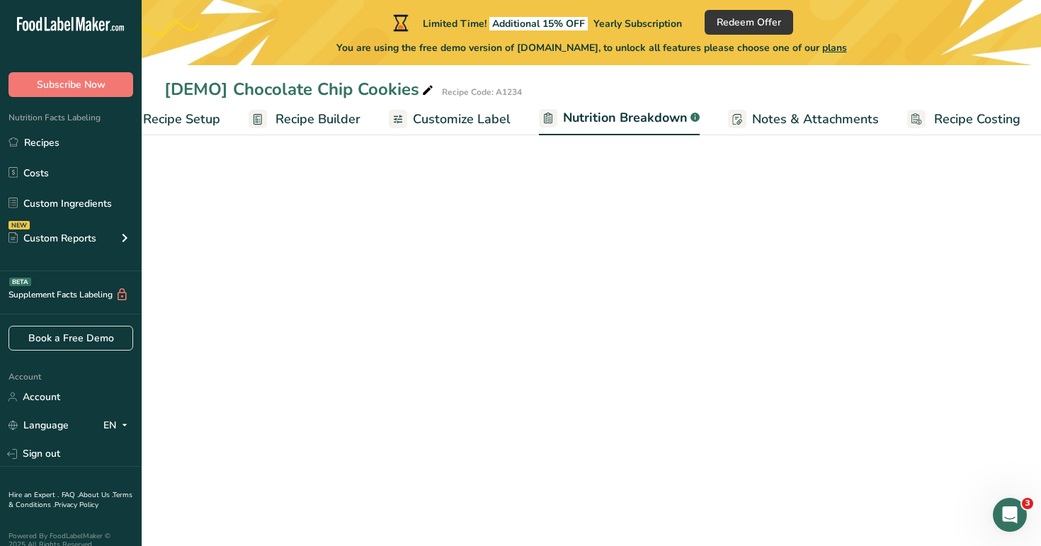
scroll to position [0, 50]
select select "Calories"
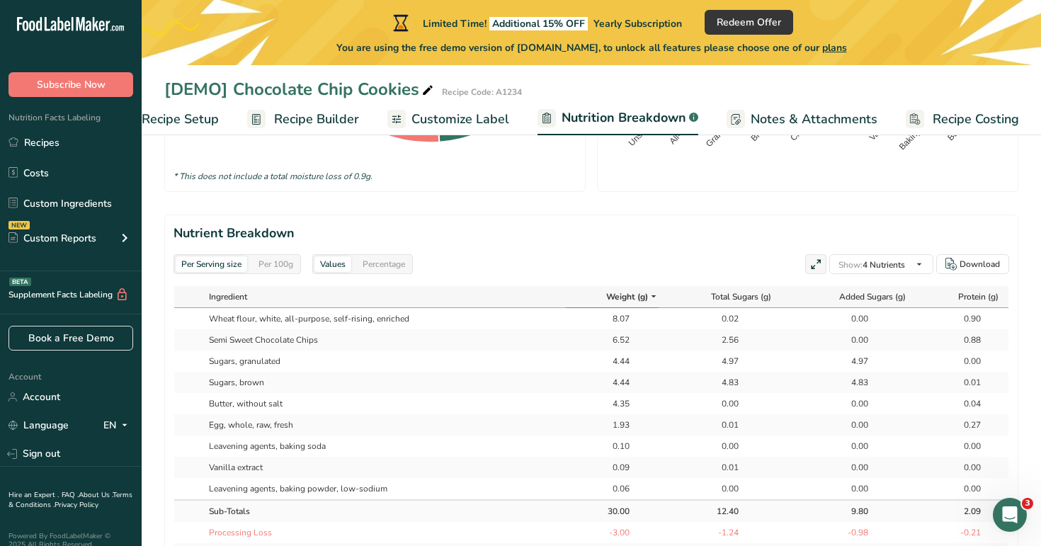
scroll to position [610, 0]
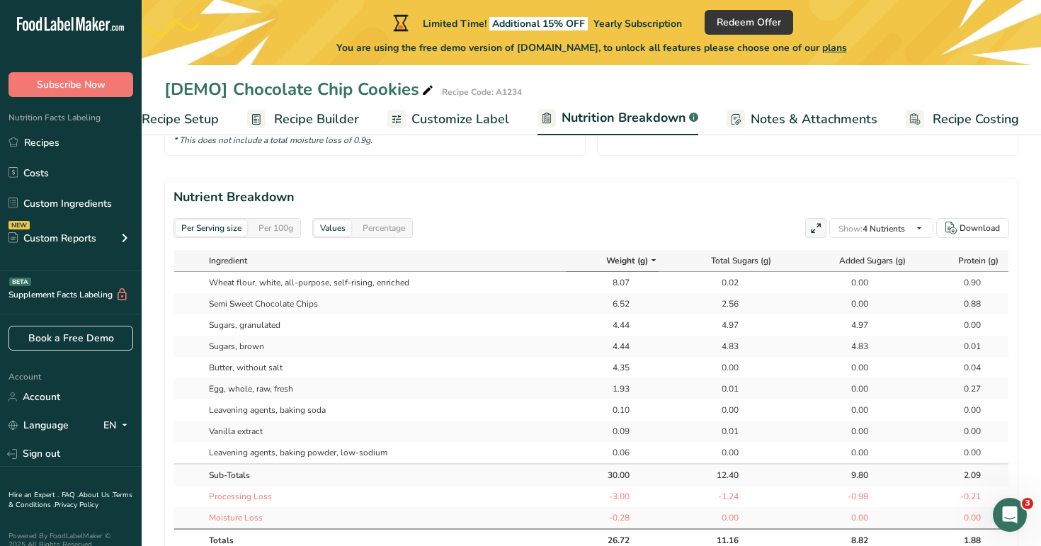
click at [283, 221] on div "Per 100g" at bounding box center [276, 228] width 46 height 16
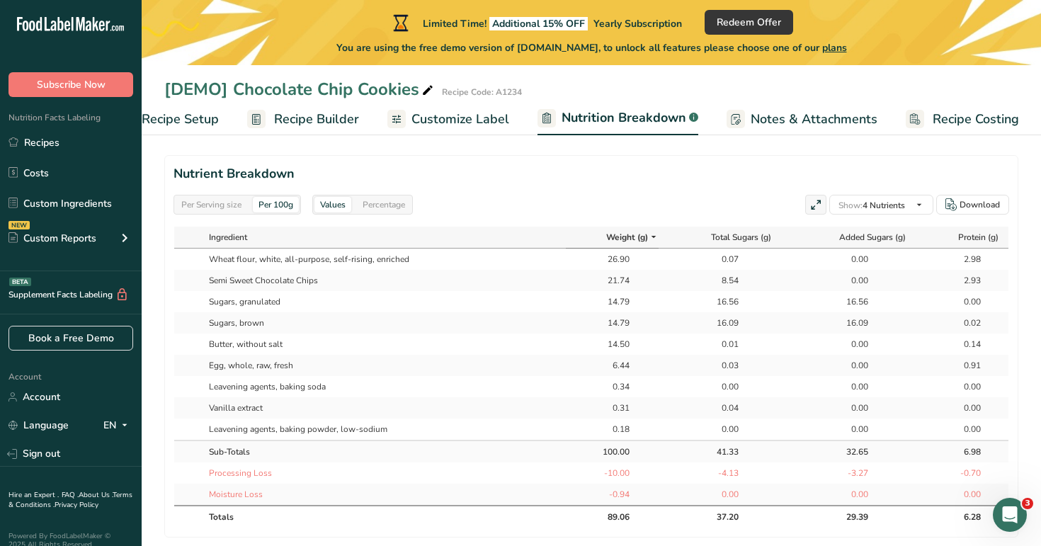
scroll to position [641, 0]
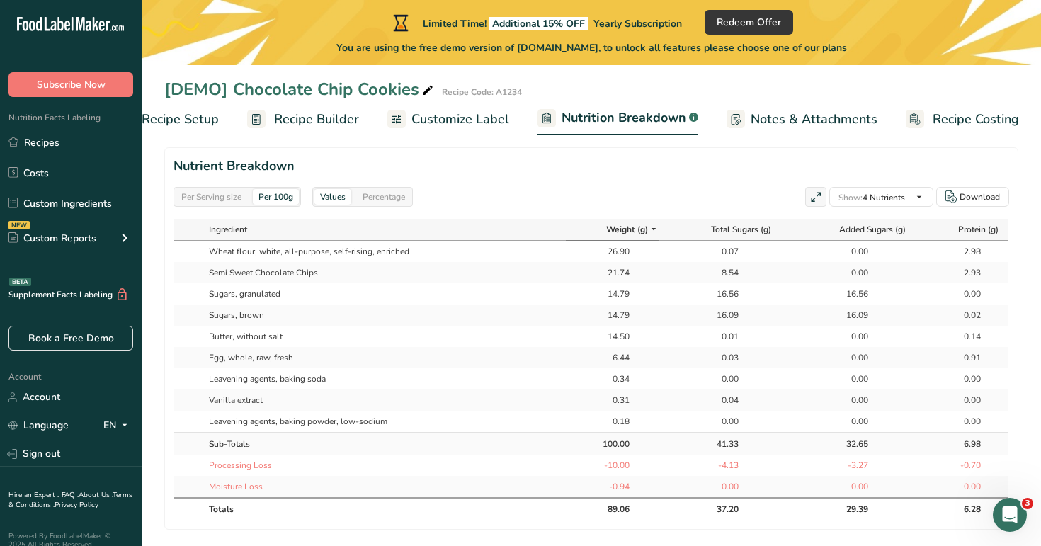
click at [381, 195] on div "Percentage" at bounding box center [384, 197] width 54 height 16
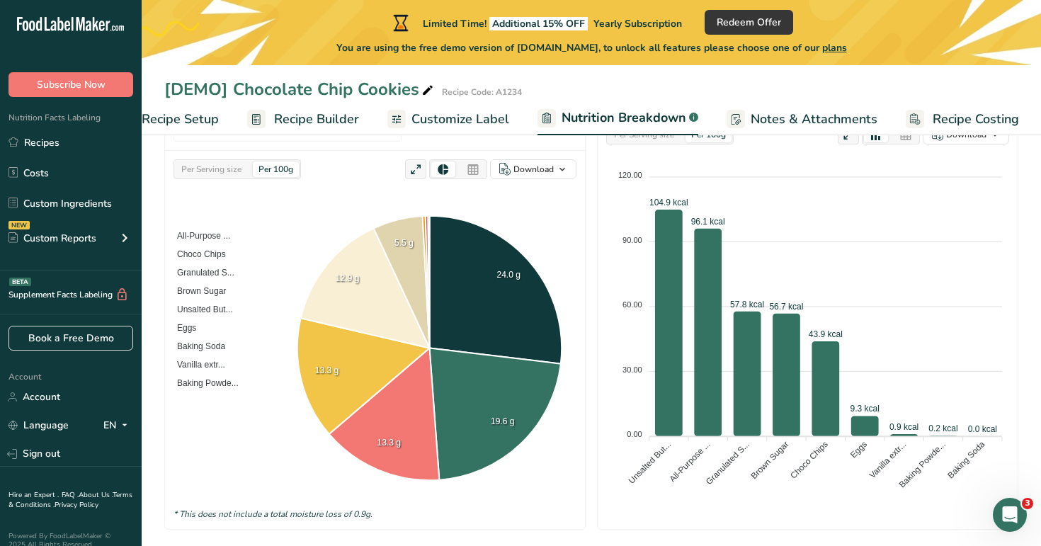
scroll to position [0, 0]
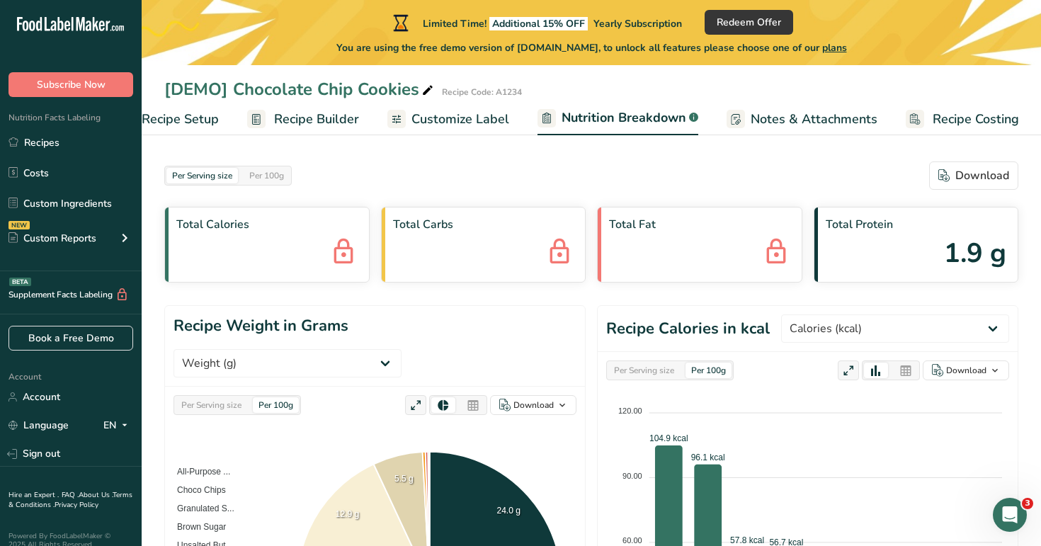
click at [427, 108] on link "Customize Label" at bounding box center [449, 119] width 122 height 32
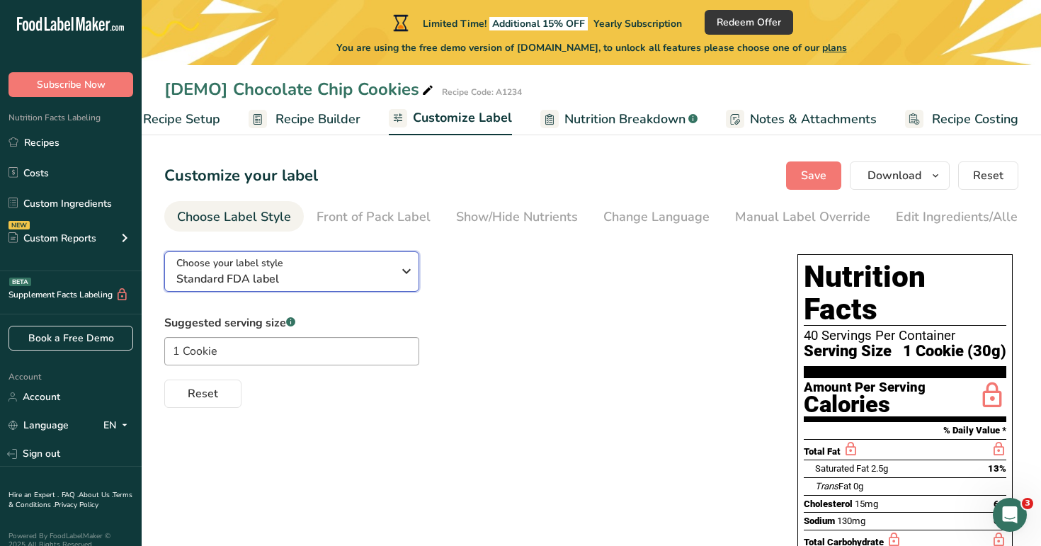
click at [303, 267] on div "Choose your label style Standard FDA label" at bounding box center [284, 272] width 216 height 32
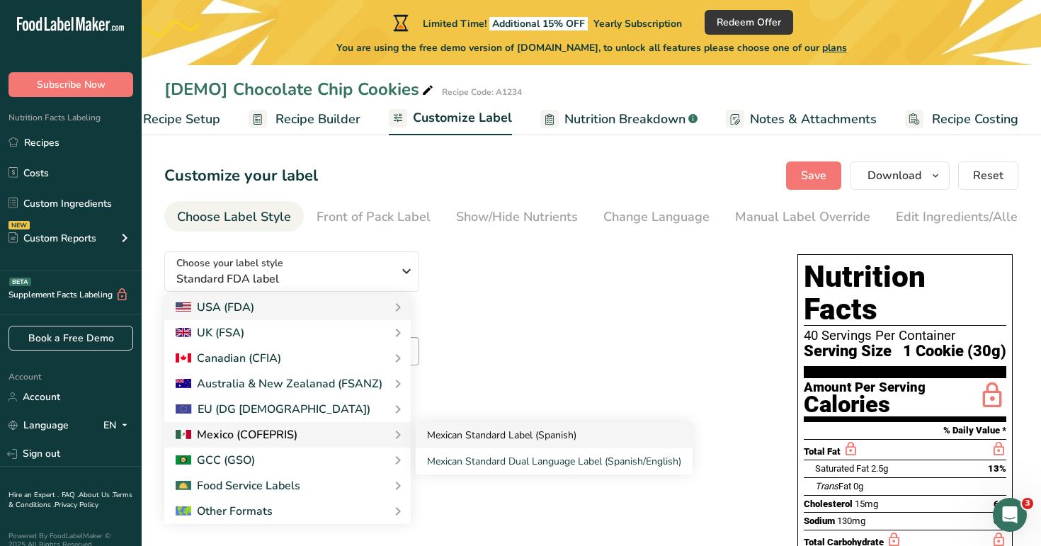
click at [441, 443] on link "Mexican Standard Label (Spanish)" at bounding box center [554, 435] width 277 height 26
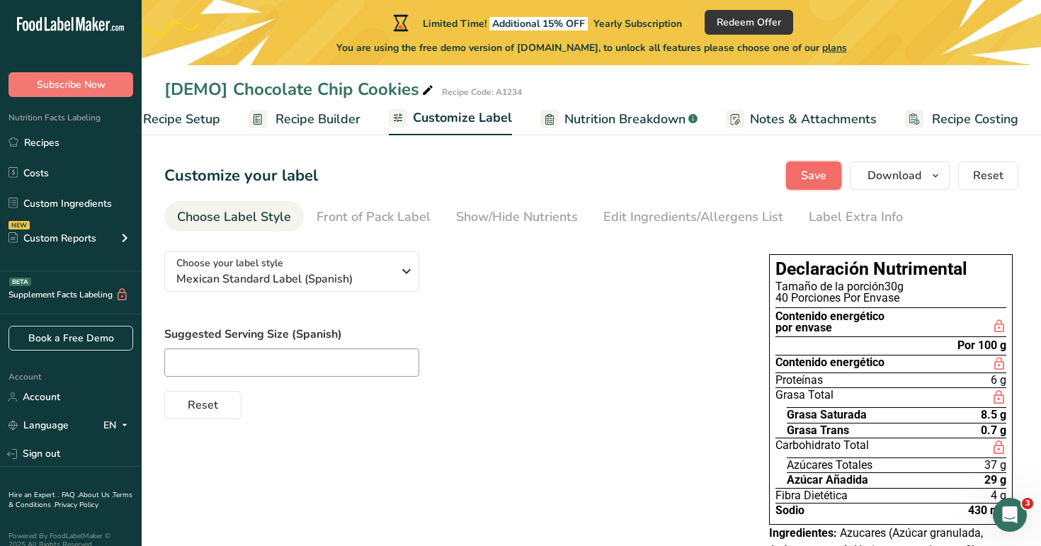
click at [813, 173] on span "Save" at bounding box center [814, 175] width 26 height 17
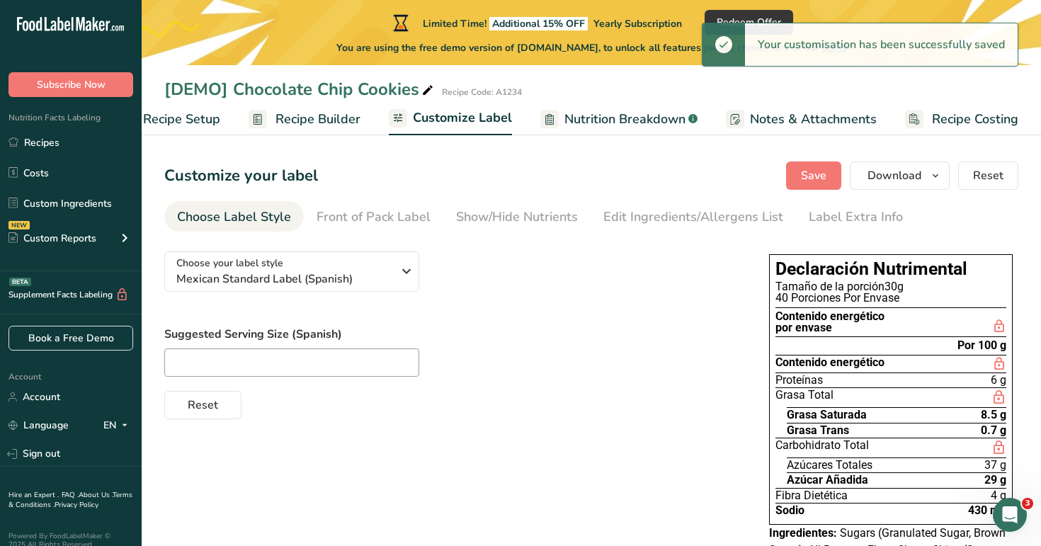
click at [602, 116] on span "Nutrition Breakdown" at bounding box center [625, 119] width 121 height 19
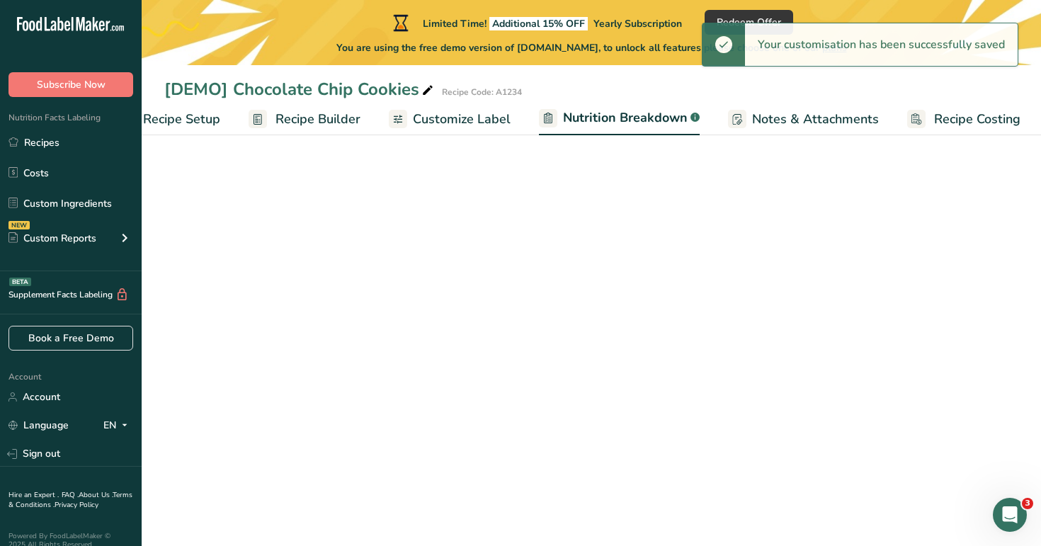
scroll to position [0, 50]
select select "Calories"
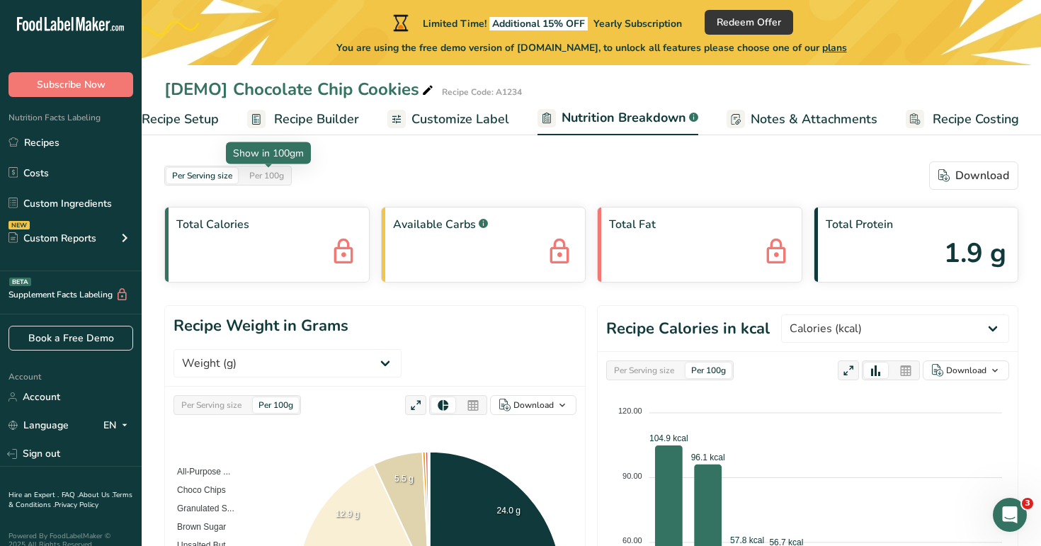
click at [290, 181] on div "Per 100g" at bounding box center [267, 176] width 46 height 16
click at [798, 118] on span "Notes & Attachments" at bounding box center [814, 119] width 127 height 19
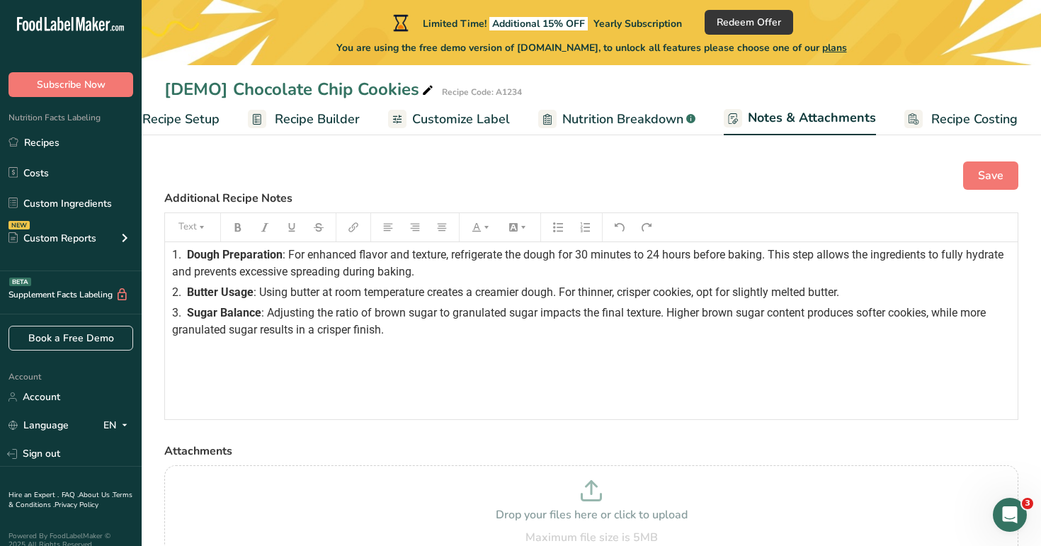
click at [966, 115] on span "Recipe Costing" at bounding box center [975, 119] width 86 height 19
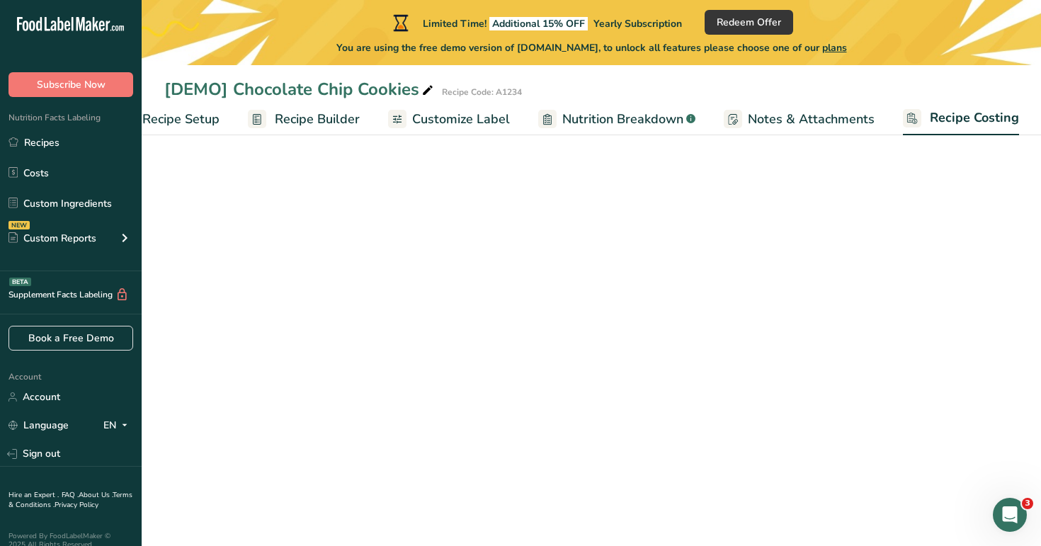
scroll to position [0, 48]
select select "1"
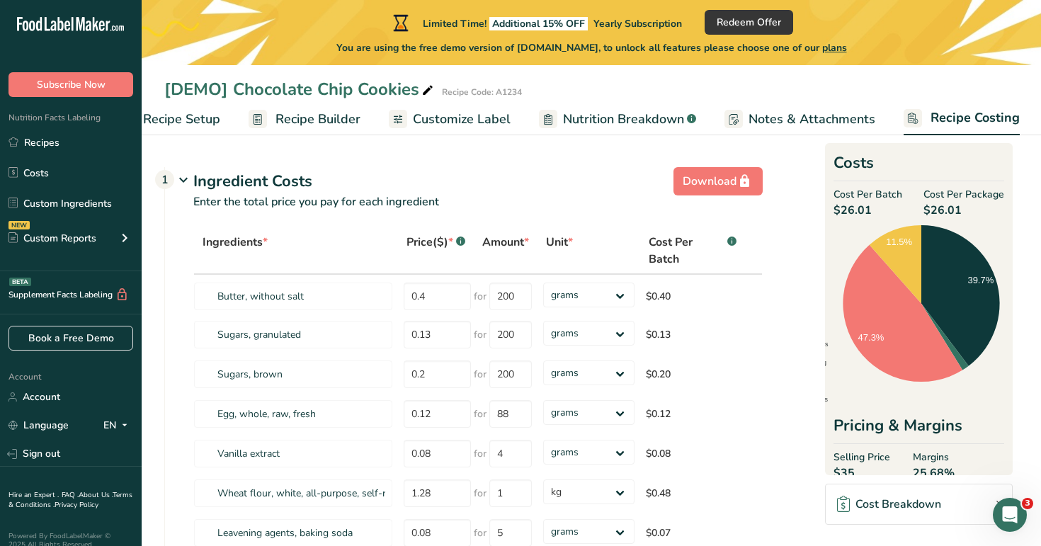
click at [186, 179] on icon at bounding box center [183, 180] width 17 height 26
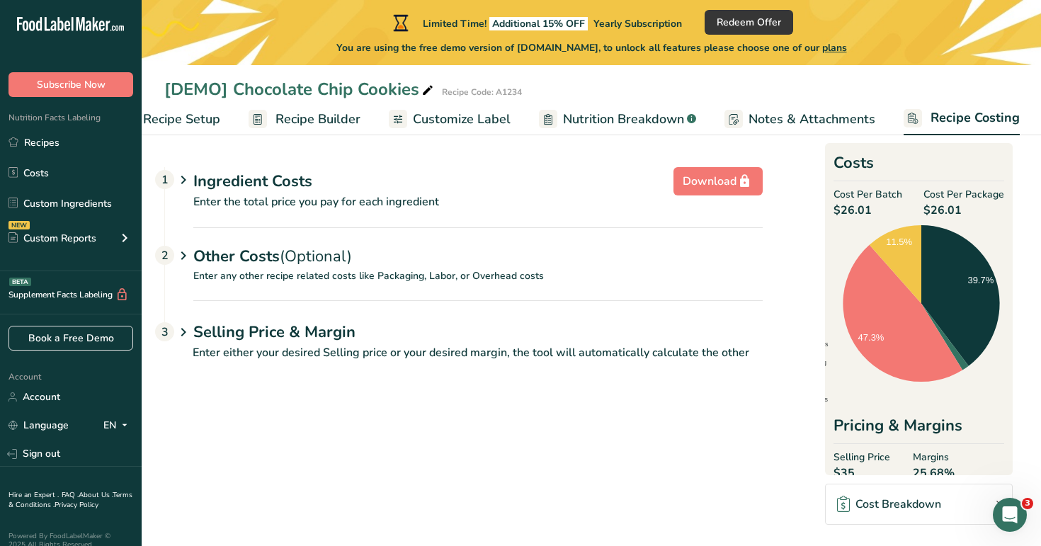
click at [186, 182] on icon at bounding box center [183, 180] width 17 height 26
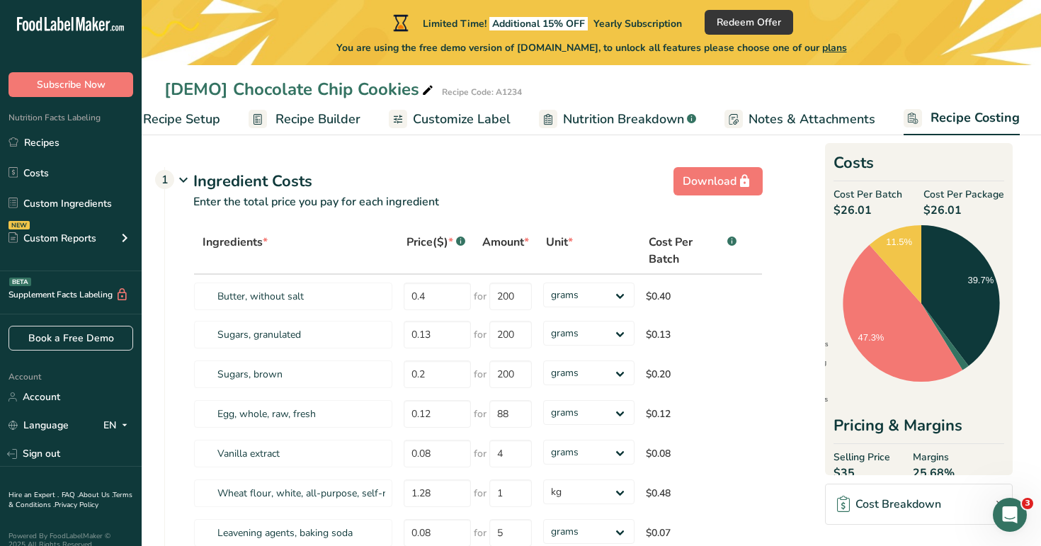
click at [186, 182] on icon at bounding box center [183, 180] width 17 height 26
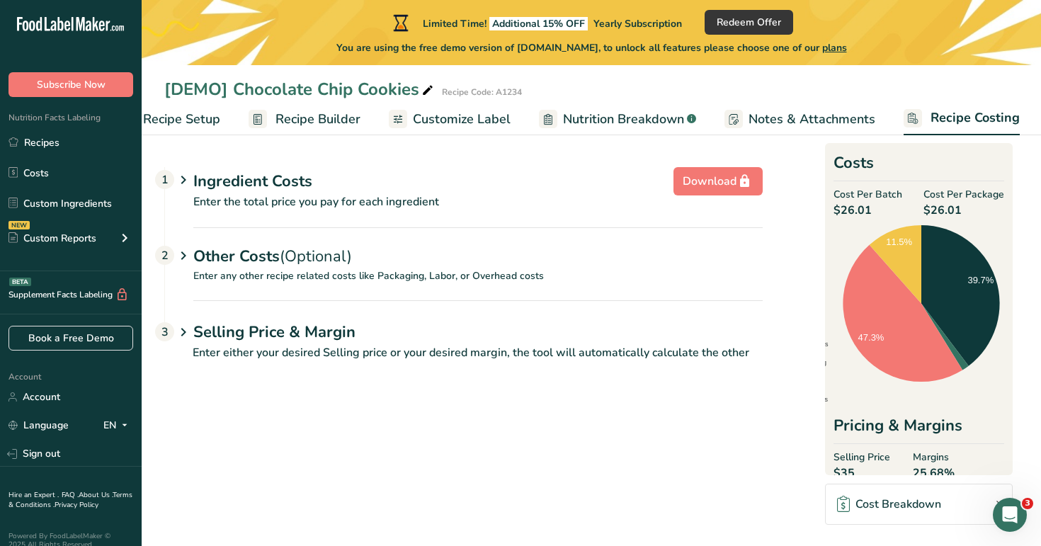
click at [186, 182] on icon at bounding box center [183, 180] width 17 height 26
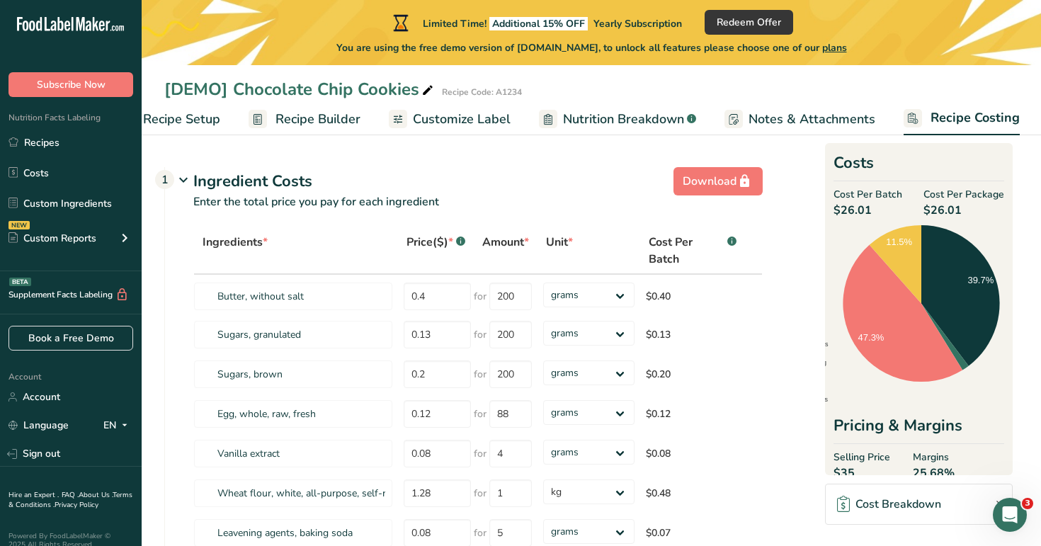
click at [315, 118] on span "Recipe Builder" at bounding box center [318, 119] width 85 height 19
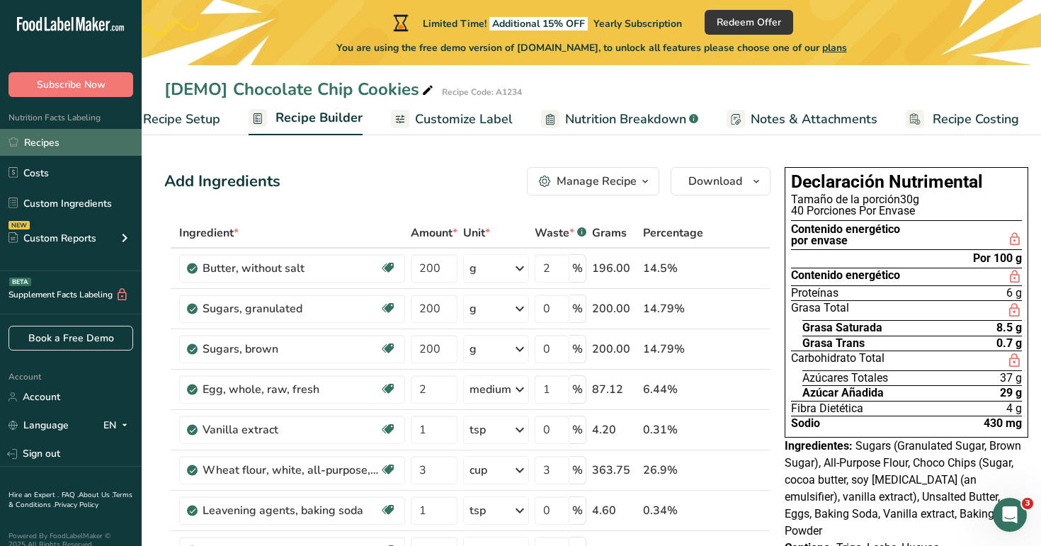
click at [124, 145] on link "Recipes" at bounding box center [71, 142] width 142 height 27
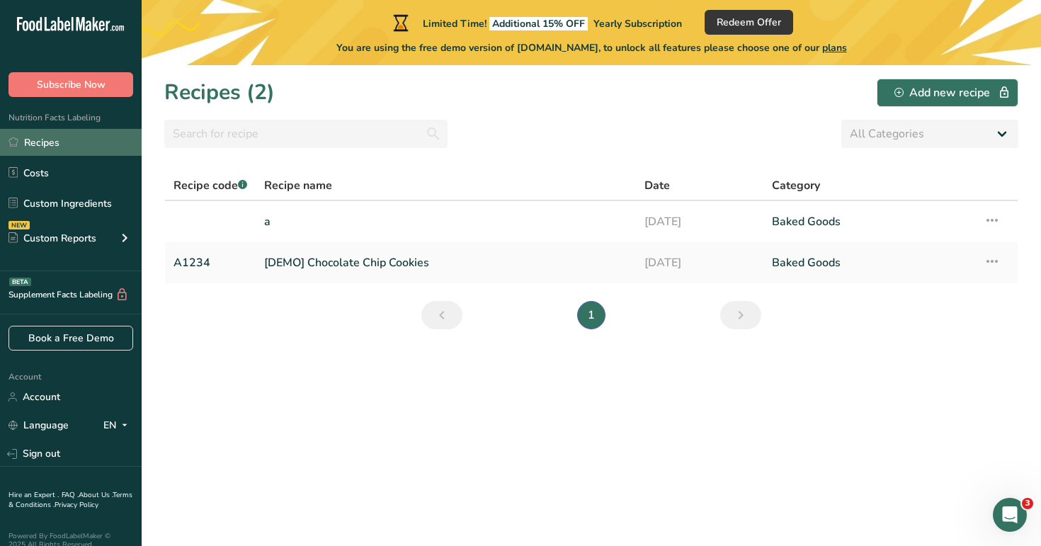
click at [86, 139] on link "Recipes" at bounding box center [71, 142] width 142 height 27
click at [425, 320] on link "Previous page" at bounding box center [442, 315] width 41 height 28
click at [86, 147] on link "Recipes" at bounding box center [71, 142] width 142 height 27
click at [43, 142] on link "Recipes" at bounding box center [71, 142] width 142 height 27
click at [424, 86] on div "Recipes (2) Add new recipe" at bounding box center [591, 93] width 854 height 32
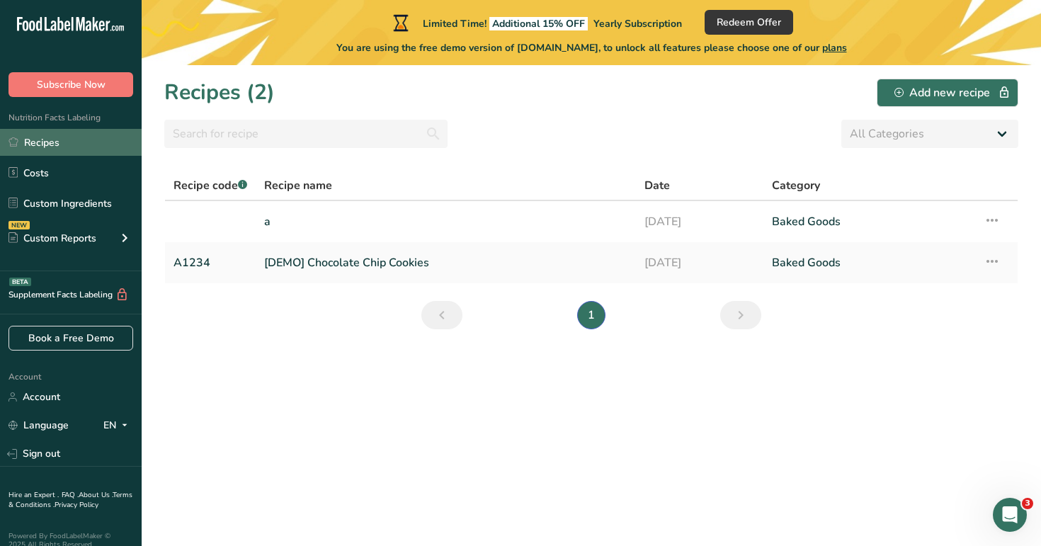
click at [60, 147] on link "Recipes" at bounding box center [71, 142] width 142 height 27
click at [553, 267] on link "[DEMO] Chocolate Chip Cookies" at bounding box center [445, 263] width 363 height 30
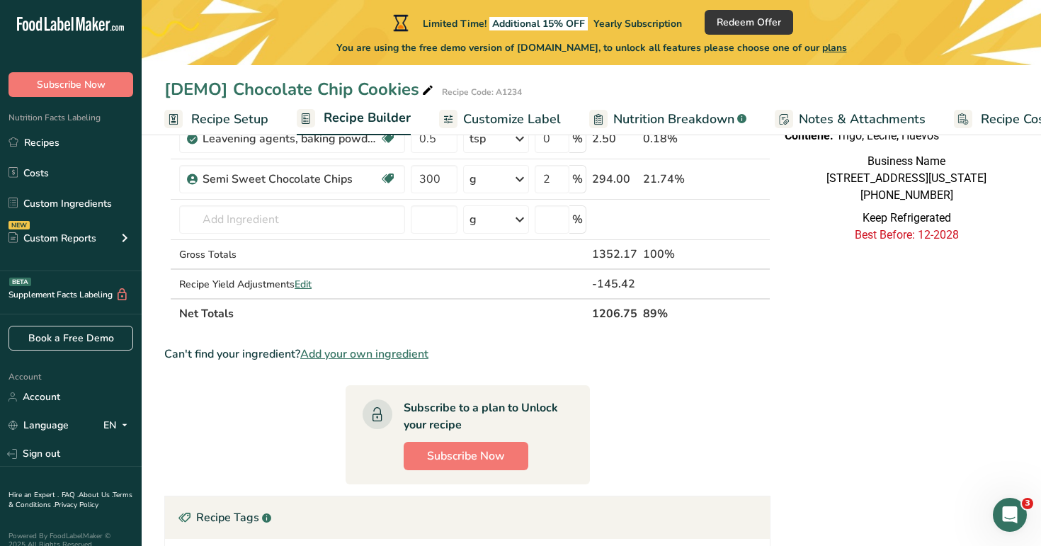
scroll to position [431, 0]
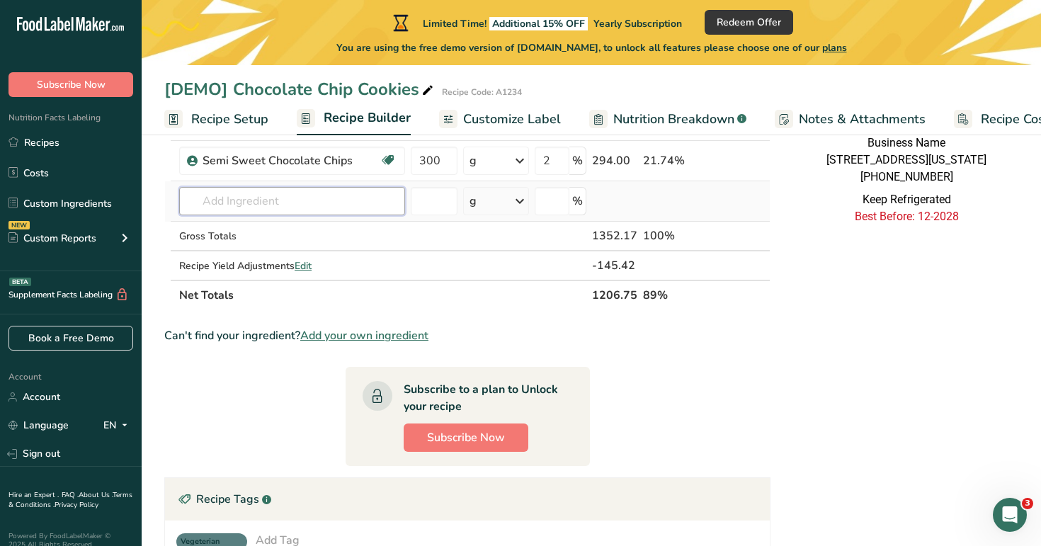
click at [287, 206] on input "text" at bounding box center [292, 201] width 226 height 28
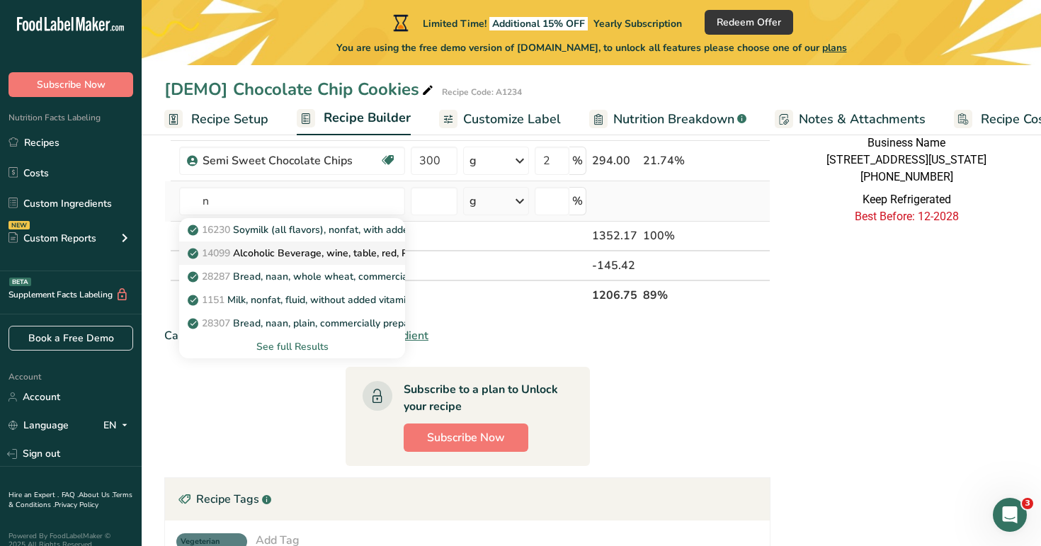
click at [251, 260] on p "14099 Alcoholic Beverage, wine, table, red, Pinot Noir" at bounding box center [319, 253] width 256 height 15
type input "Alcoholic Beverage, wine, table, red, Pinot Noir"
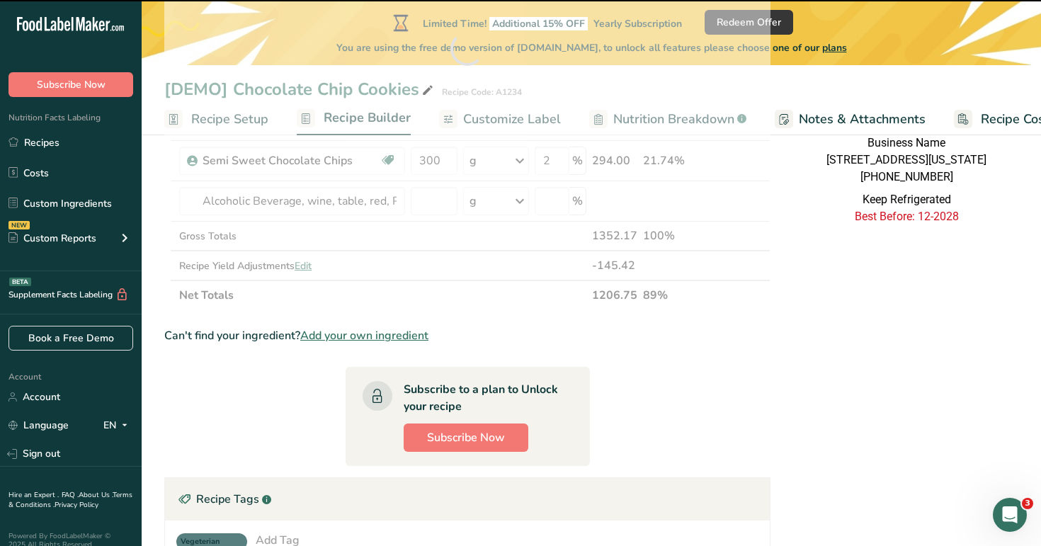
type input "0"
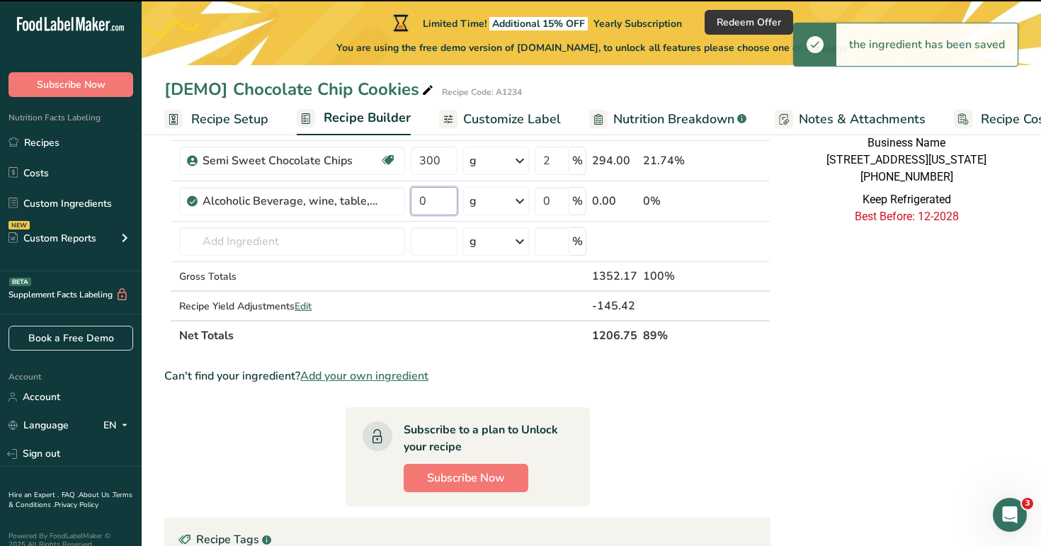
click at [436, 210] on input "0" at bounding box center [434, 201] width 47 height 28
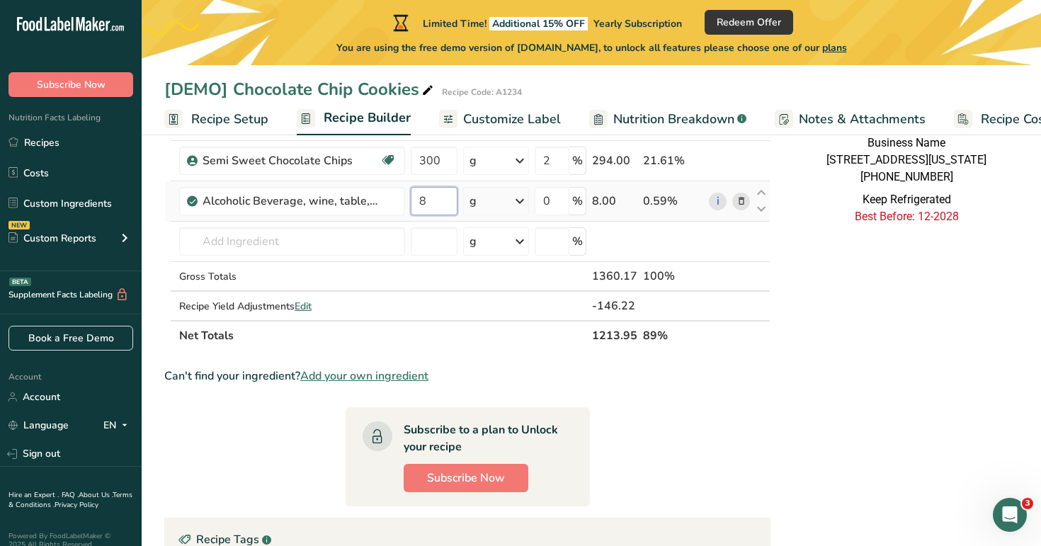
type input "8"
click at [488, 203] on div "Ingredient * Amount * Unit * Waste * .a-a{fill:#347362;}.b-a{fill:#fff;} Grams …" at bounding box center [467, 68] width 606 height 563
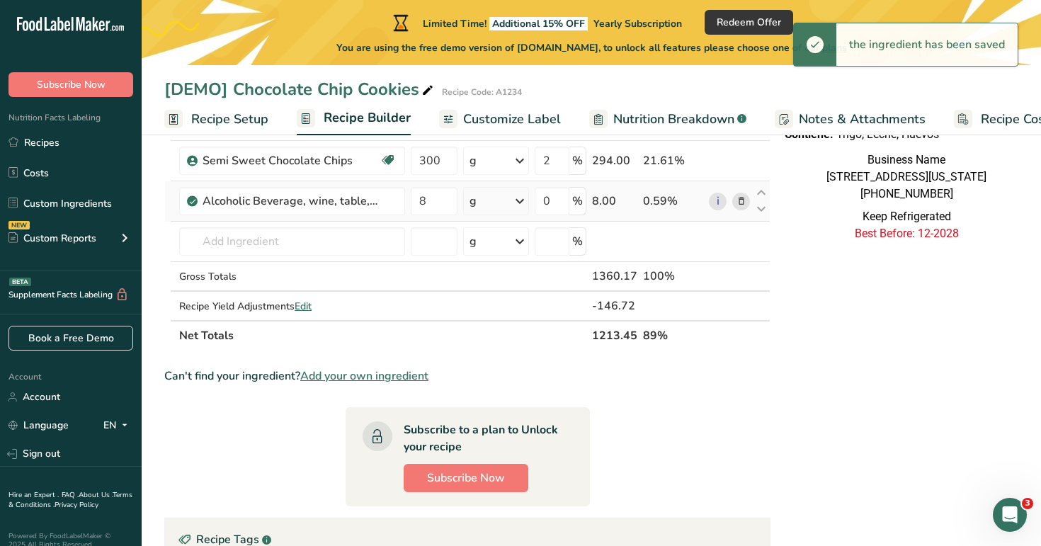
click at [488, 203] on div "g" at bounding box center [496, 201] width 66 height 28
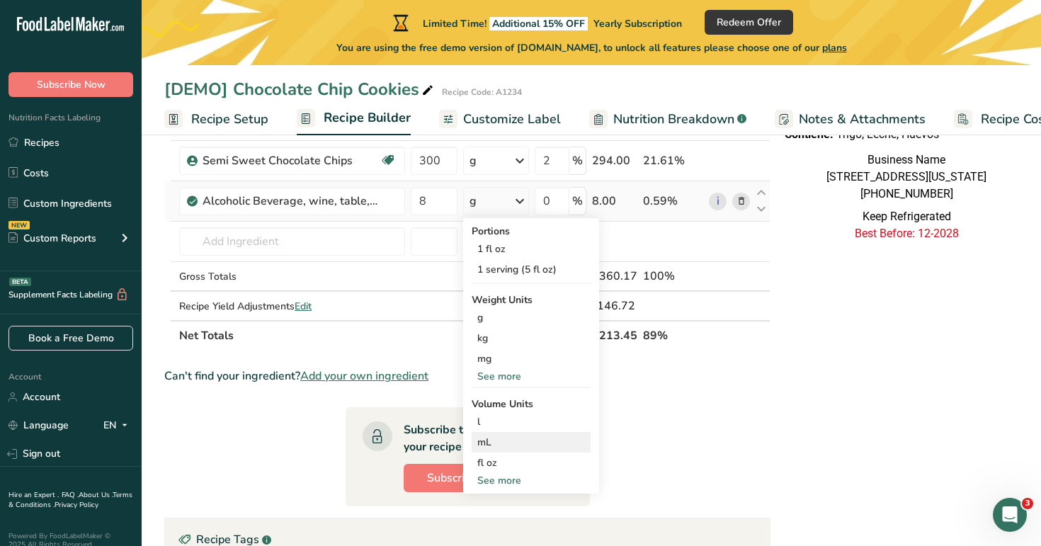
click at [505, 439] on div "mL" at bounding box center [532, 442] width 108 height 15
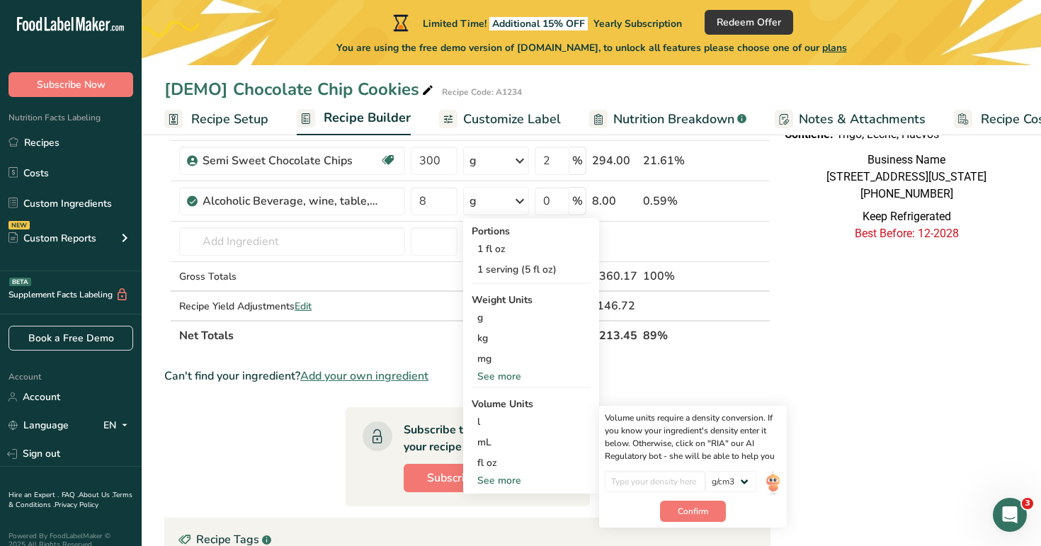
click at [680, 355] on section "Ingredient * Amount * Unit * Waste * .a-a{fill:#347362;}.b-a{fill:#fff;} Grams …" at bounding box center [467, 257] width 606 height 941
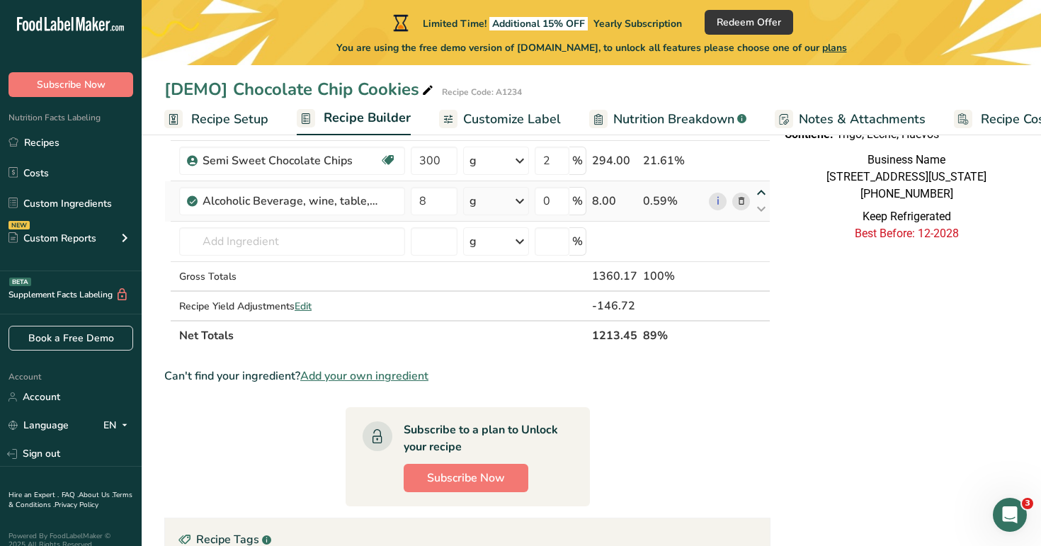
click at [758, 189] on icon at bounding box center [761, 193] width 17 height 11
click at [745, 202] on span at bounding box center [741, 201] width 17 height 17
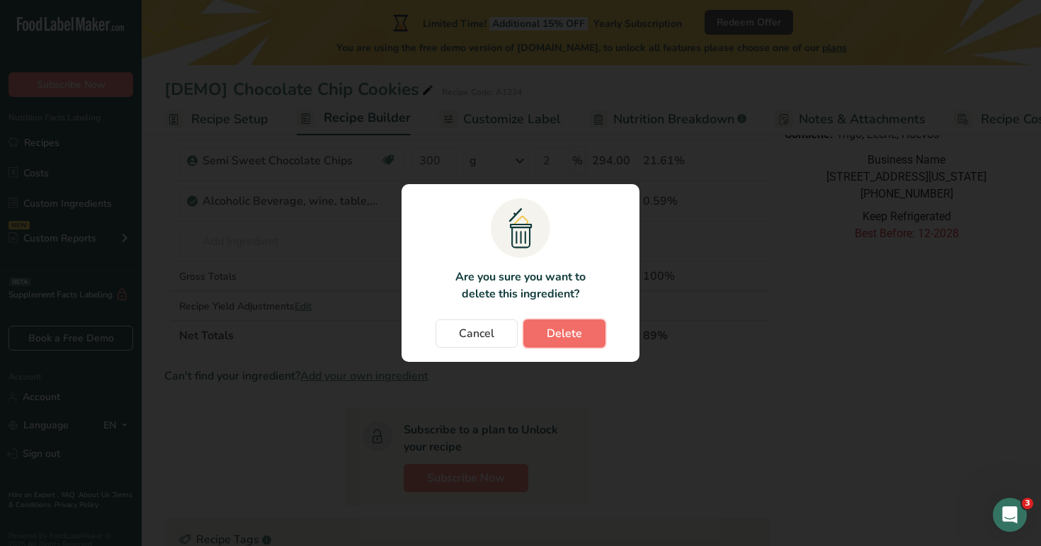
click at [580, 331] on span "Delete" at bounding box center [564, 333] width 35 height 17
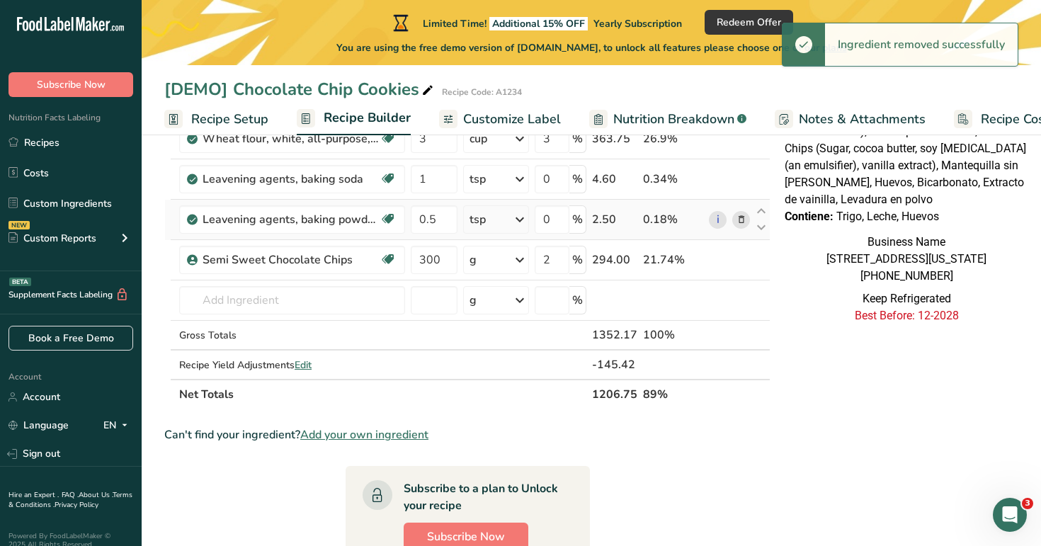
scroll to position [325, 0]
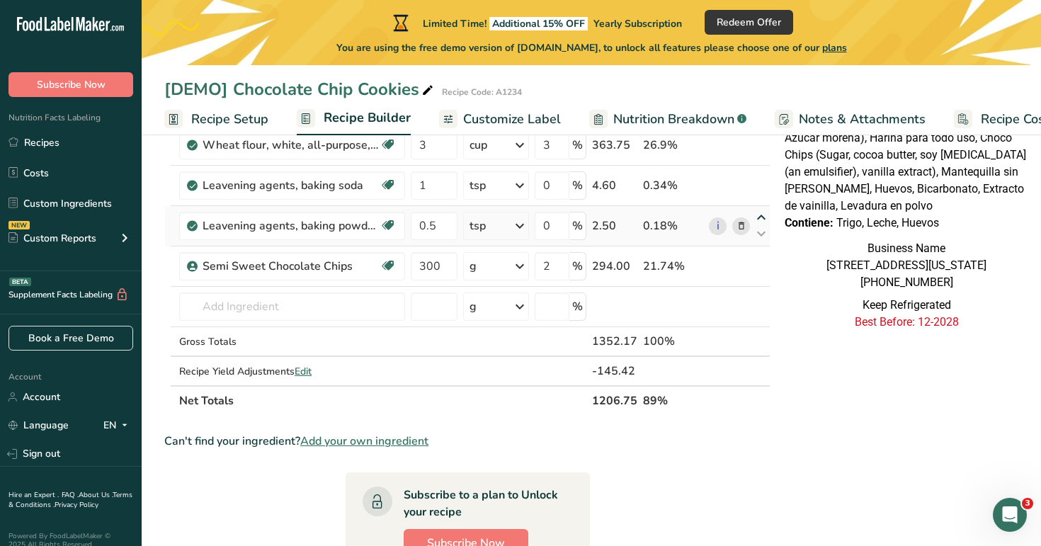
click at [758, 217] on icon at bounding box center [761, 218] width 17 height 11
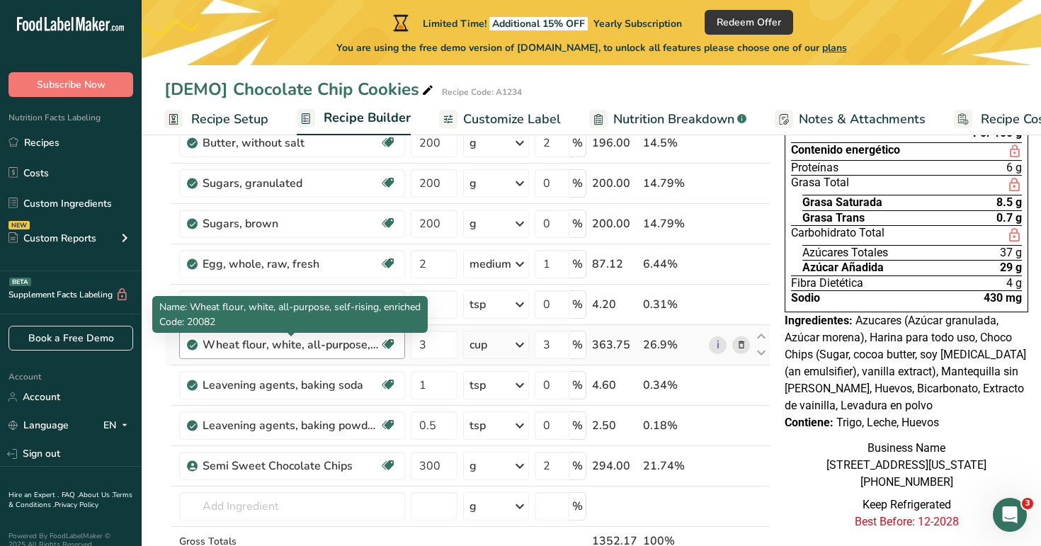
scroll to position [1, 0]
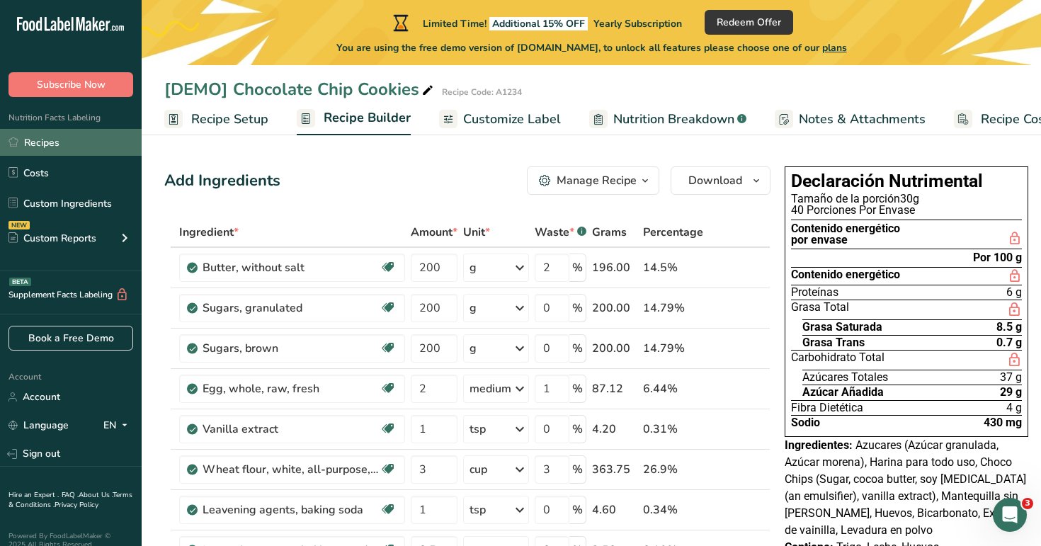
click at [94, 130] on link "Recipes" at bounding box center [71, 142] width 142 height 27
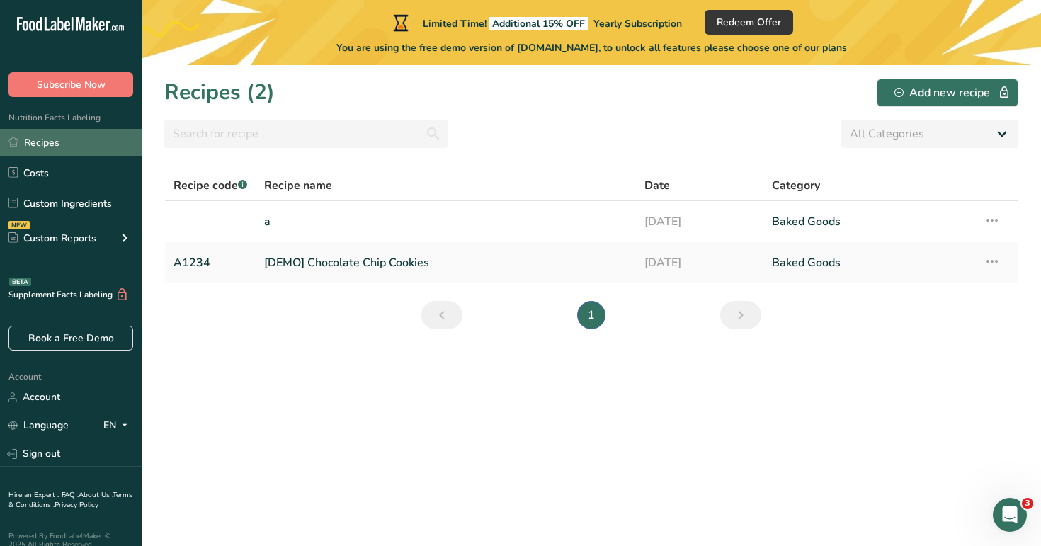
click at [72, 139] on link "Recipes" at bounding box center [71, 142] width 142 height 27
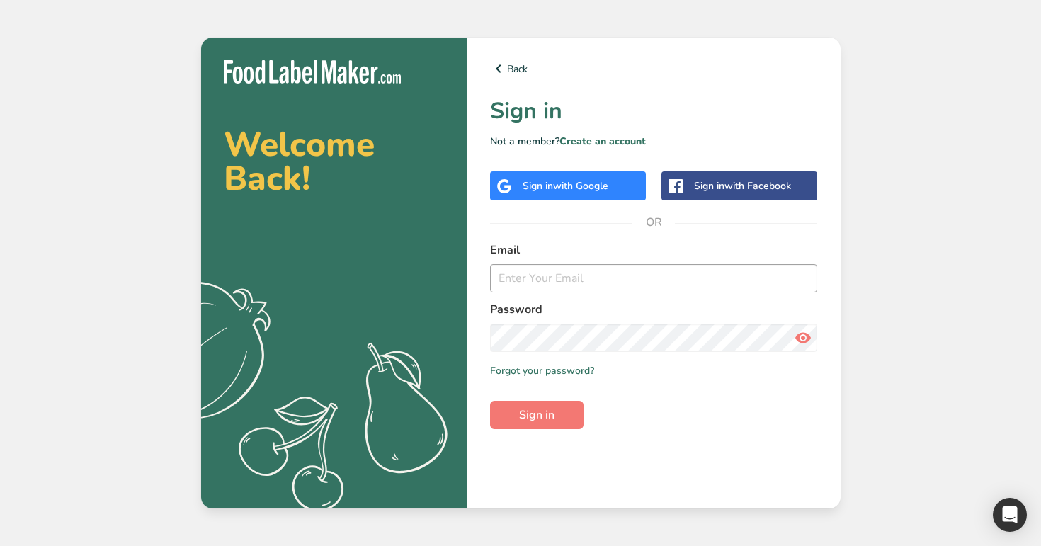
click at [592, 276] on input "email" at bounding box center [654, 278] width 328 height 28
click at [619, 141] on link "Create an account" at bounding box center [603, 141] width 86 height 13
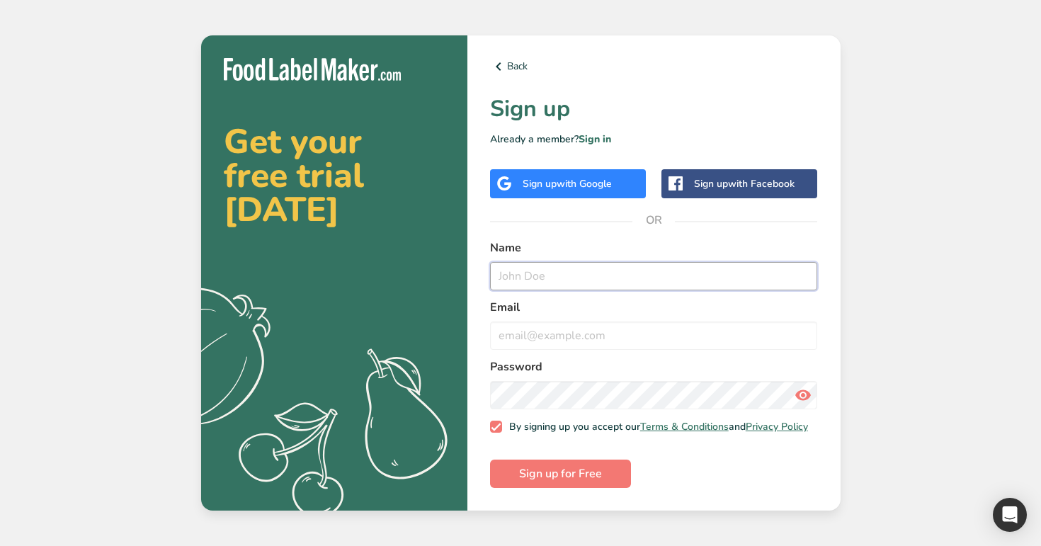
click at [551, 286] on input "text" at bounding box center [654, 276] width 328 height 28
type input "signups@t.co"
click at [552, 344] on input "email" at bounding box center [654, 336] width 328 height 28
paste input "signups@t.co"
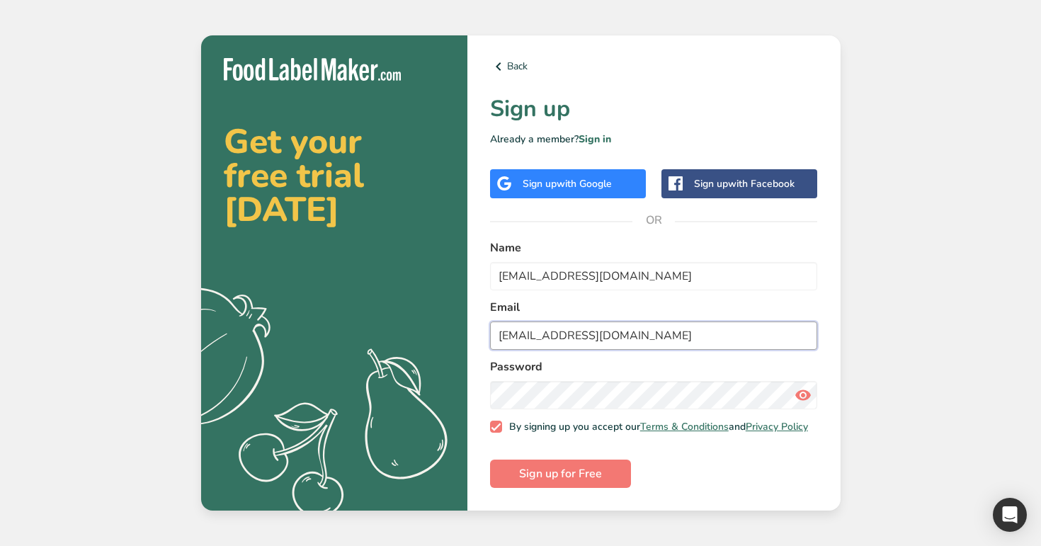
type input "signups@t.co"
click at [490, 460] on button "Sign up for Free" at bounding box center [560, 474] width 141 height 28
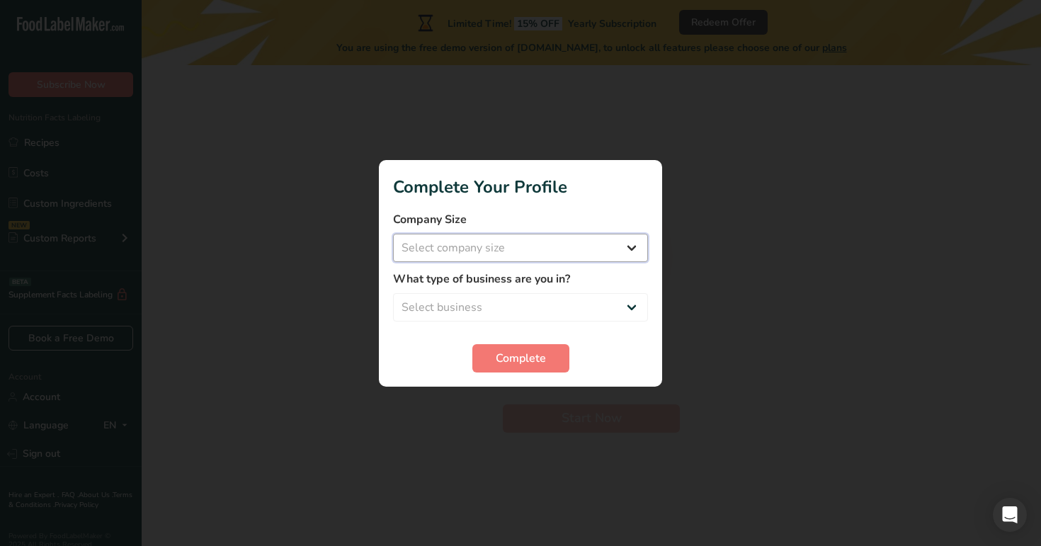
click at [553, 239] on select "Select company size Over 500 Employees test 1 1 Fewer than 10 Employees Fewer t…" at bounding box center [520, 248] width 255 height 28
select select "16"
click at [393, 234] on select "Select company size Over 500 Employees test 1 1 Fewer than 10 Employees Fewer t…" at bounding box center [520, 248] width 255 height 28
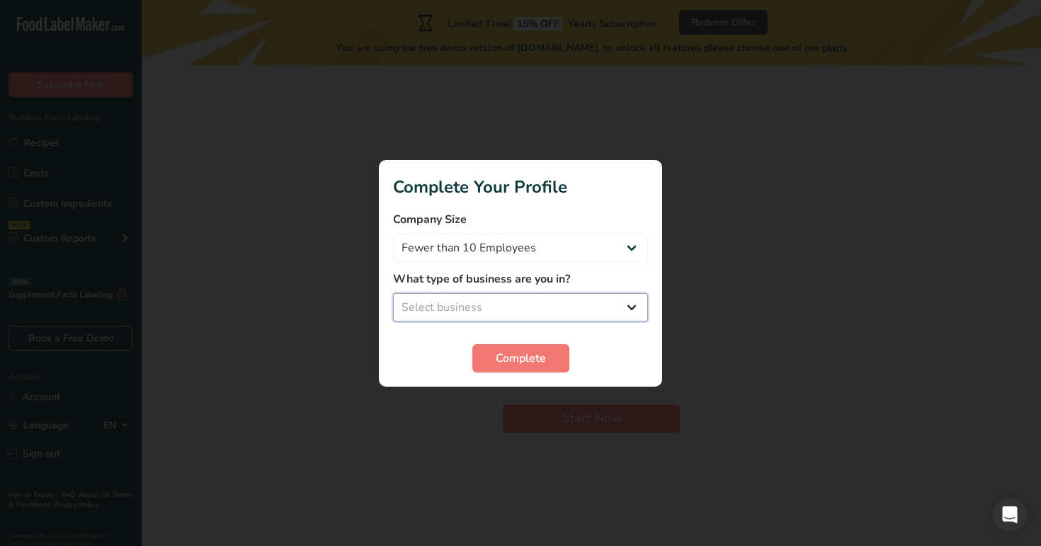
click at [532, 299] on select "Select business Packaged Food Manufacturer Restaurant & Cafe Bakery Meal Plans …" at bounding box center [520, 307] width 255 height 28
select select "3"
click at [393, 293] on select "Select business Packaged Food Manufacturer Restaurant & Cafe Bakery Meal Plans …" at bounding box center [520, 307] width 255 height 28
click at [521, 356] on span "Complete" at bounding box center [521, 358] width 50 height 17
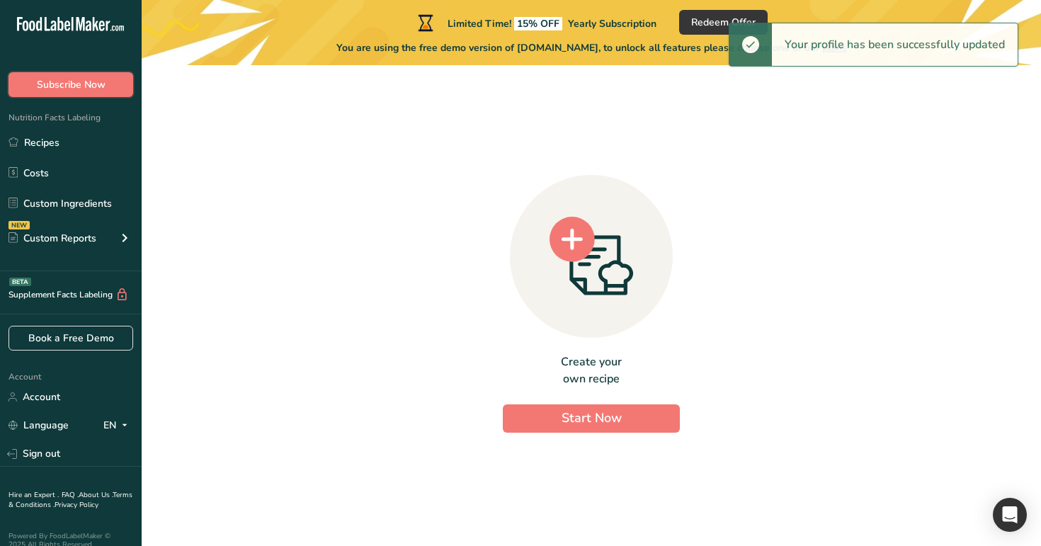
click at [86, 86] on span "Subscribe Now" at bounding box center [71, 84] width 69 height 15
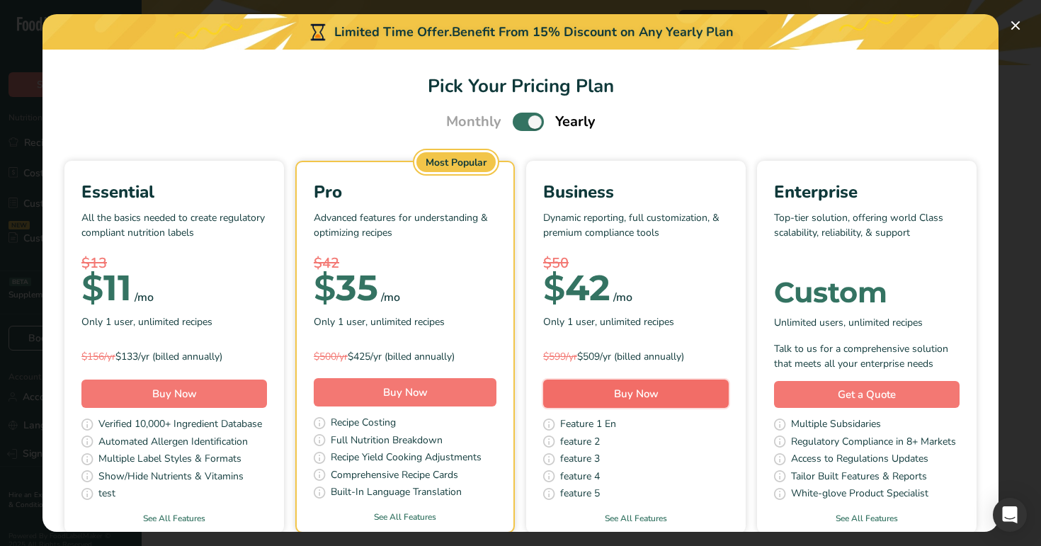
click at [624, 405] on button "Buy Now" at bounding box center [636, 394] width 186 height 28
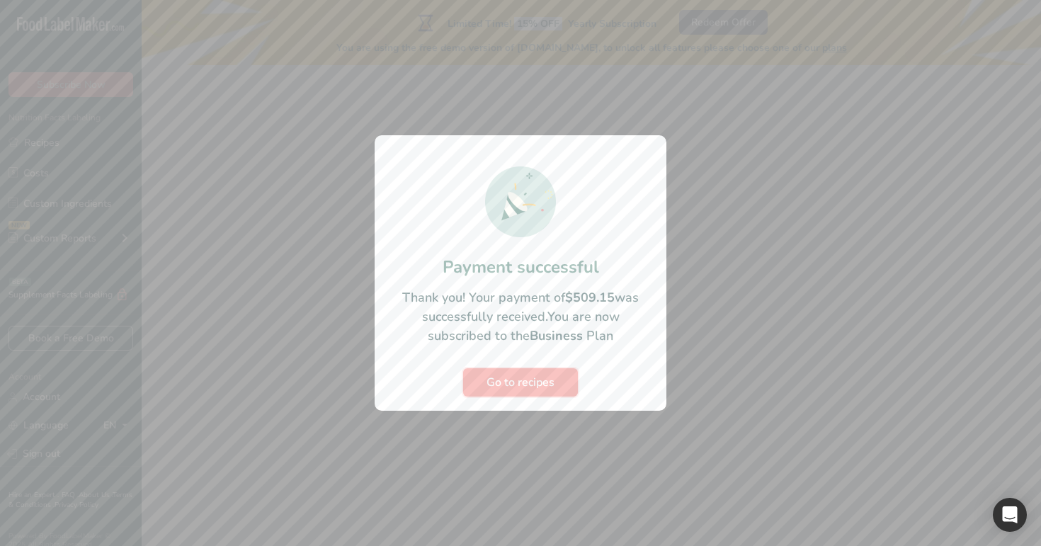
click at [514, 386] on span "Go to recipes" at bounding box center [521, 382] width 68 height 17
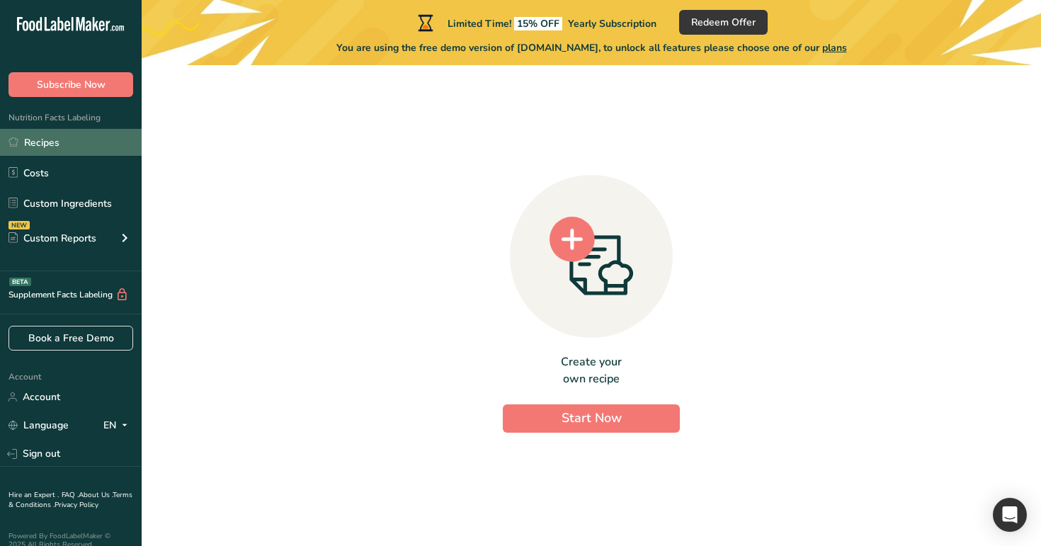
click at [64, 153] on link "Recipes" at bounding box center [71, 142] width 142 height 27
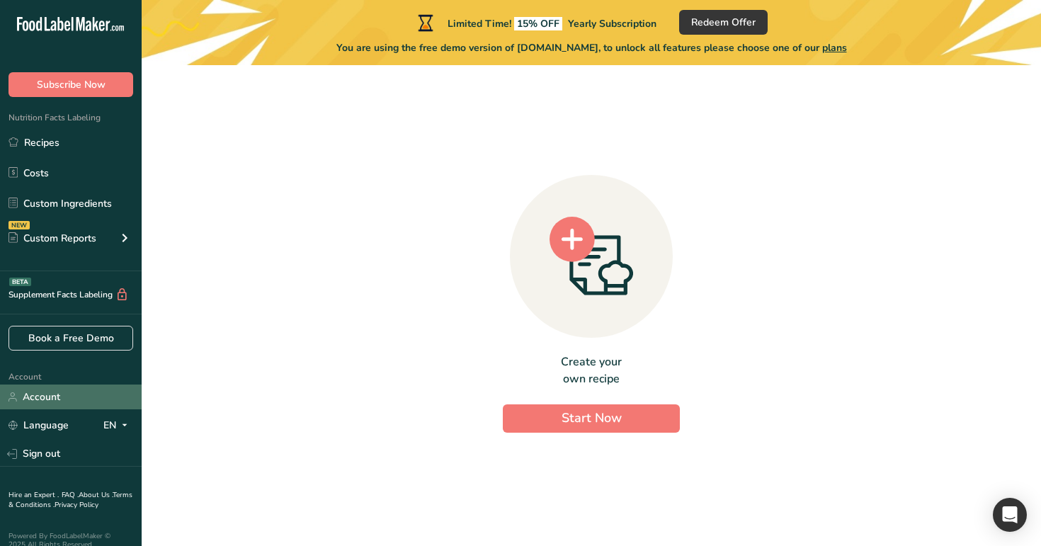
click at [62, 409] on link "Account" at bounding box center [71, 397] width 142 height 25
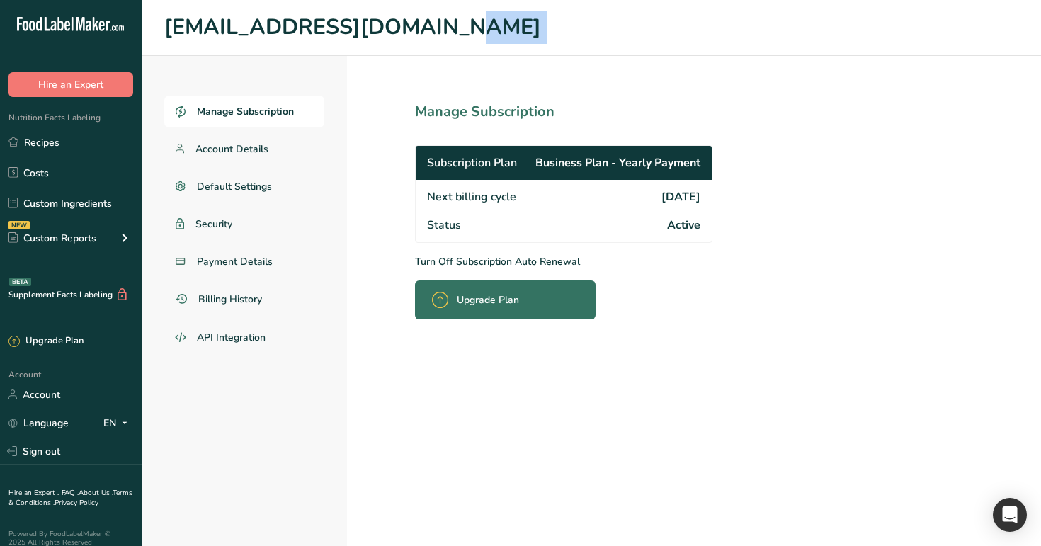
drag, startPoint x: 298, startPoint y: 91, endPoint x: 165, endPoint y: 99, distance: 132.8
click at [165, 99] on section "signups@t.co Manage Subscription Account Details Default Settings Security Paym…" at bounding box center [592, 273] width 900 height 546
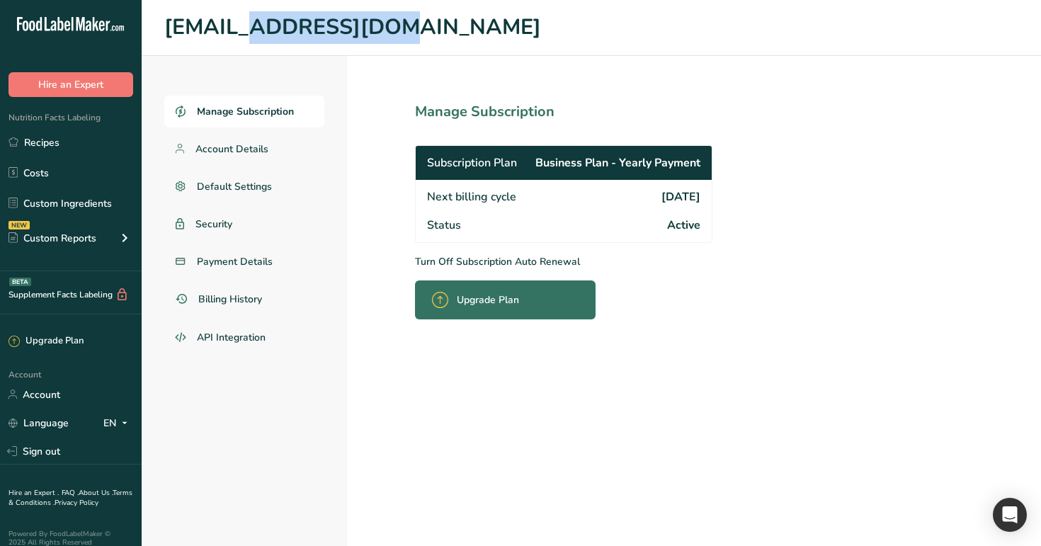
drag, startPoint x: 301, startPoint y: 29, endPoint x: 159, endPoint y: 33, distance: 142.4
click at [159, 33] on header "[EMAIL_ADDRESS][DOMAIN_NAME]" at bounding box center [592, 28] width 900 height 56
copy h1 "[EMAIL_ADDRESS][DOMAIN_NAME]"
click at [60, 152] on link "Recipes" at bounding box center [71, 142] width 142 height 27
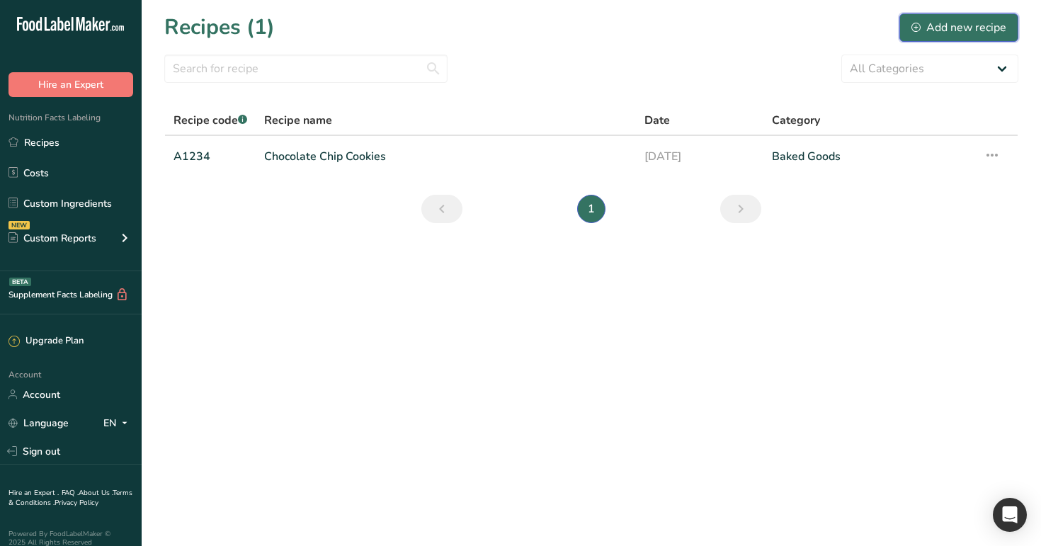
click at [981, 27] on div "Add new recipe" at bounding box center [959, 27] width 95 height 17
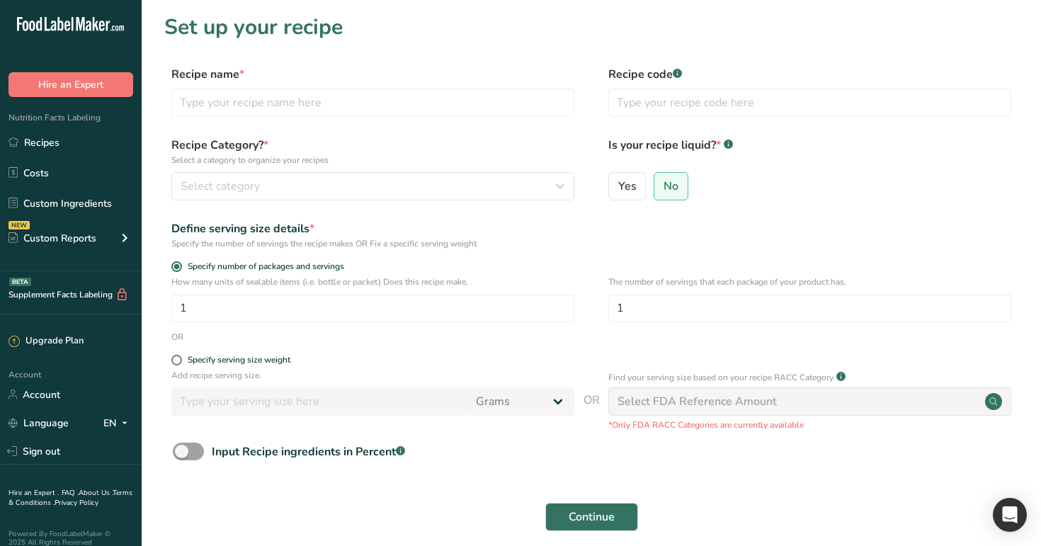
click at [26, 186] on ul "Recipes Costs Custom Ingredients NEW Custom Reports Menu Label Ingredient Compa…" at bounding box center [71, 192] width 142 height 127
click at [59, 166] on link "Costs" at bounding box center [71, 172] width 142 height 27
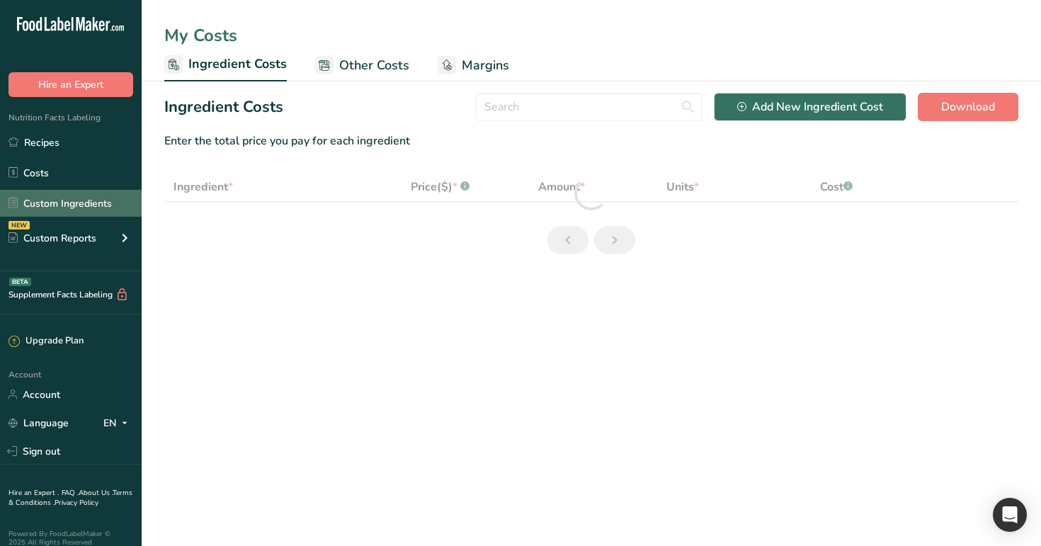
click at [75, 202] on link "Custom Ingredients" at bounding box center [71, 203] width 142 height 27
select select "1"
select select "17"
select select "1"
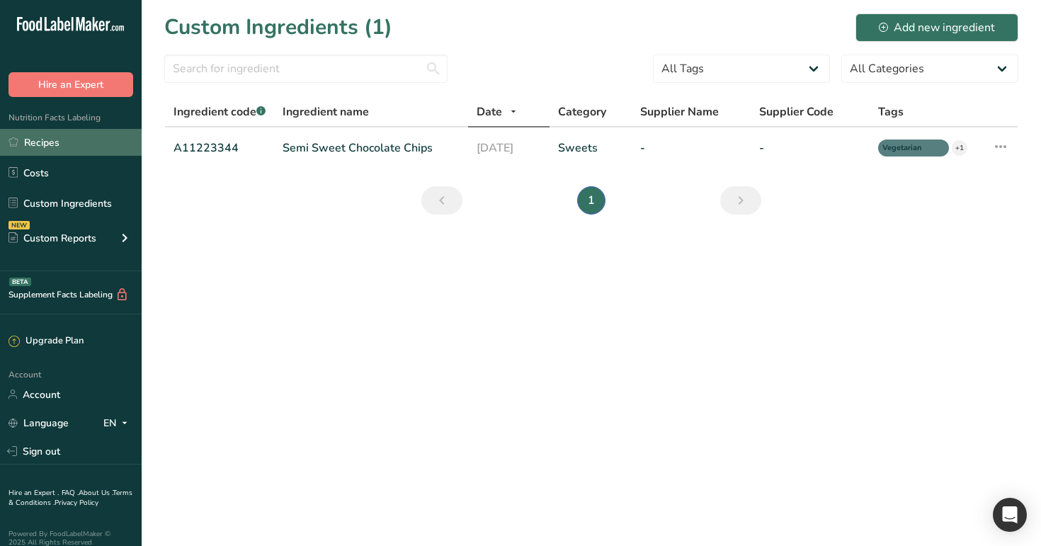
click at [100, 143] on link "Recipes" at bounding box center [71, 142] width 142 height 27
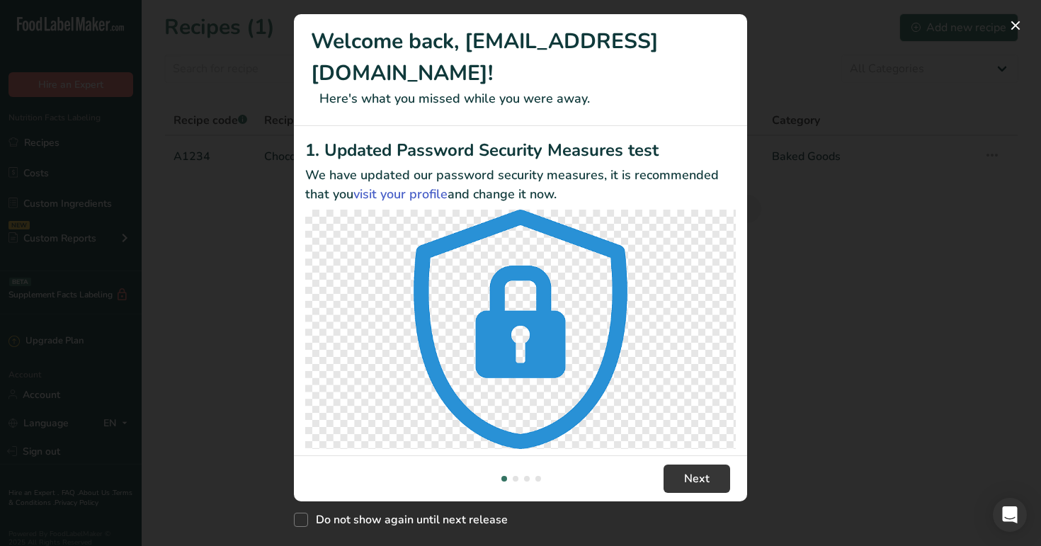
click at [954, 141] on div "New Features" at bounding box center [520, 273] width 1041 height 546
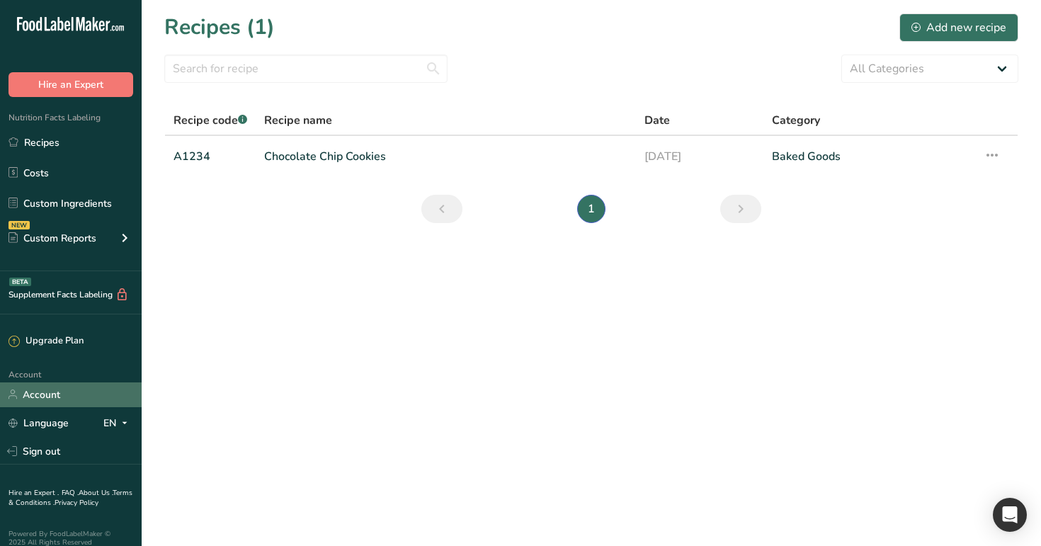
click at [79, 406] on link "Account" at bounding box center [71, 395] width 142 height 25
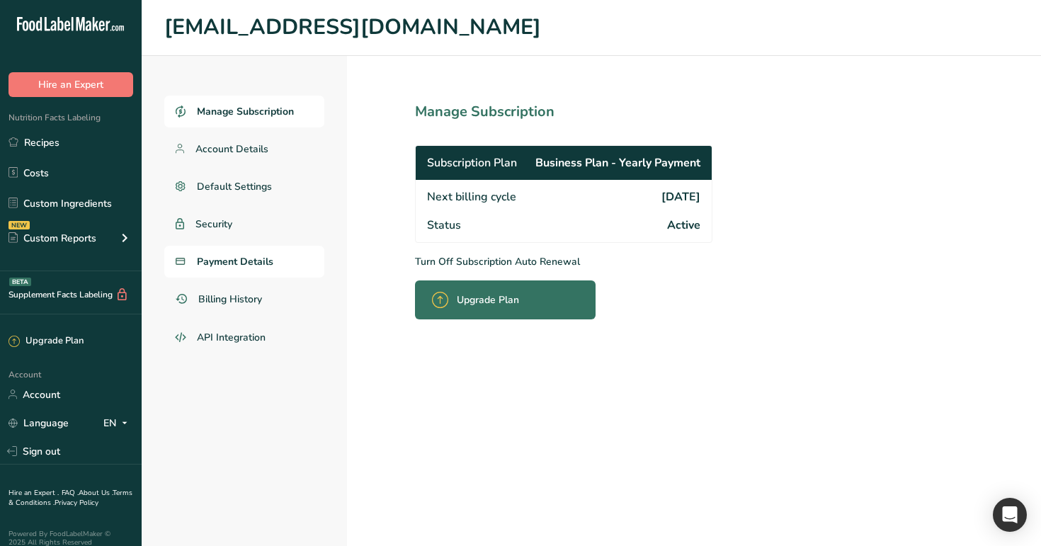
click at [245, 268] on span "Payment Details" at bounding box center [235, 261] width 77 height 15
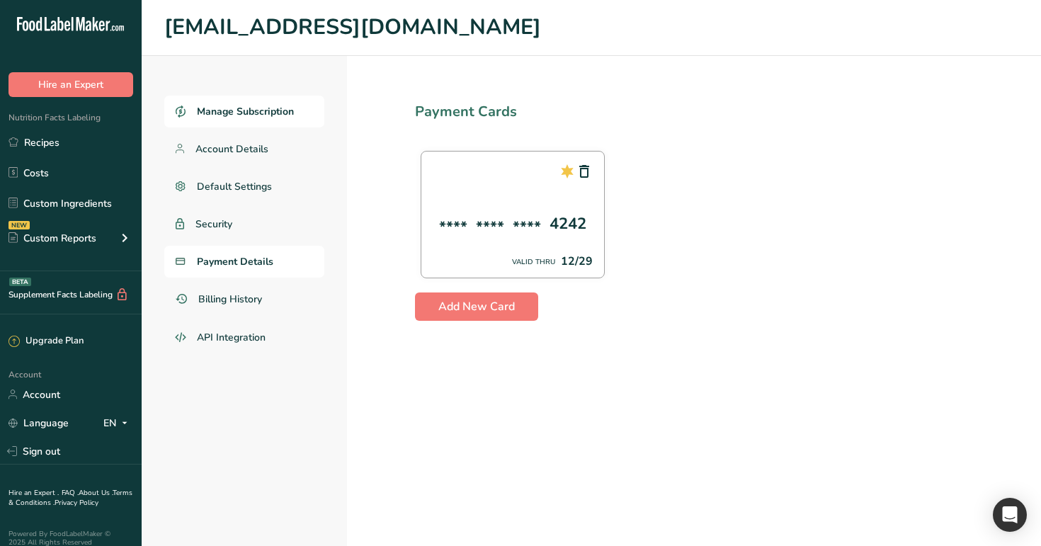
click at [246, 118] on span "Manage Subscription" at bounding box center [245, 111] width 97 height 15
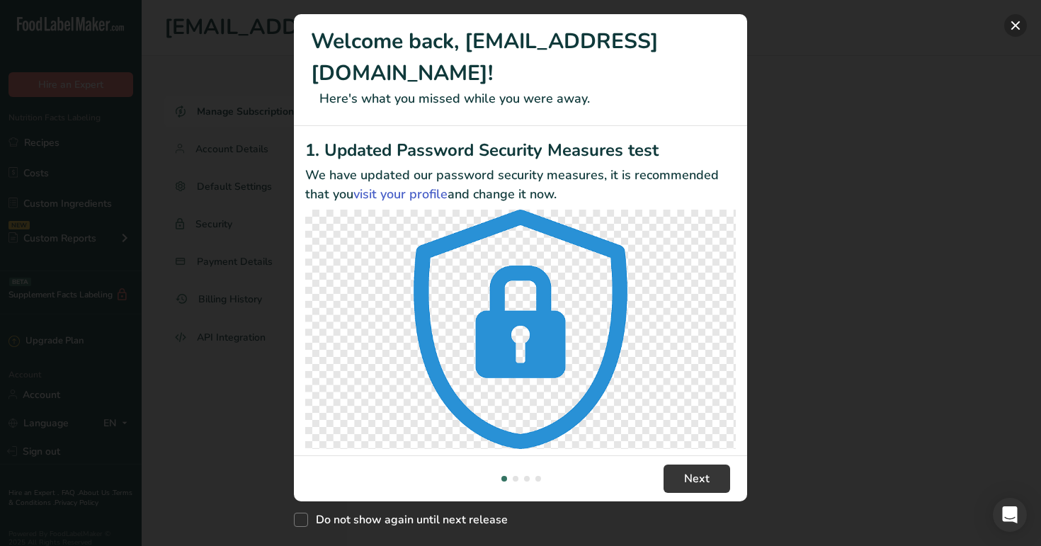
click at [1012, 28] on button "New Features" at bounding box center [1016, 25] width 23 height 23
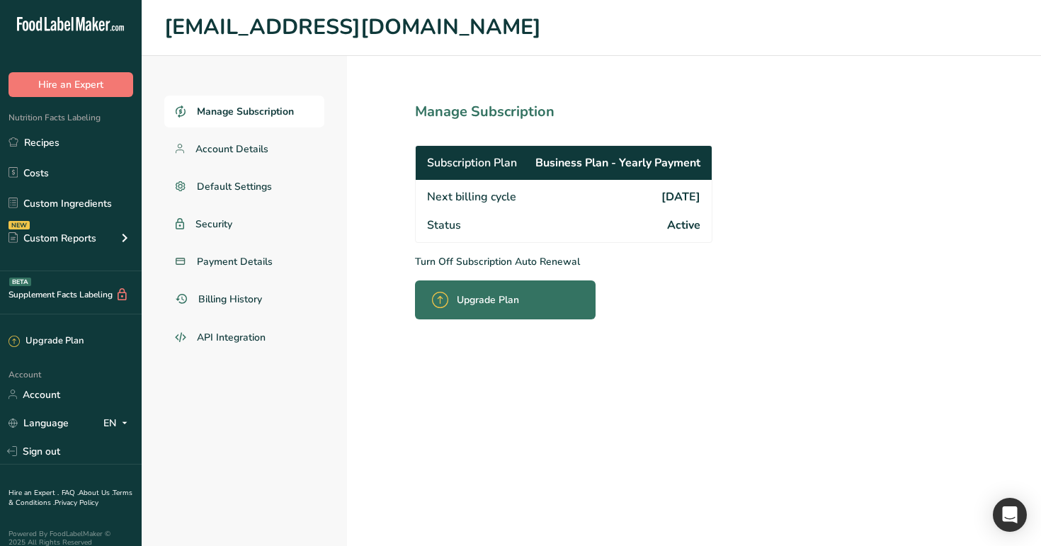
drag, startPoint x: 701, startPoint y: 200, endPoint x: 629, endPoint y: 196, distance: 72.4
click at [629, 196] on div "Next billing cycle 2027-09-11" at bounding box center [564, 195] width 296 height 31
click at [631, 196] on div "Next billing cycle 2027-09-11" at bounding box center [564, 195] width 296 height 31
drag, startPoint x: 631, startPoint y: 196, endPoint x: 707, endPoint y: 200, distance: 75.9
click at [707, 200] on div "Next billing cycle 2027-09-11" at bounding box center [564, 195] width 296 height 31
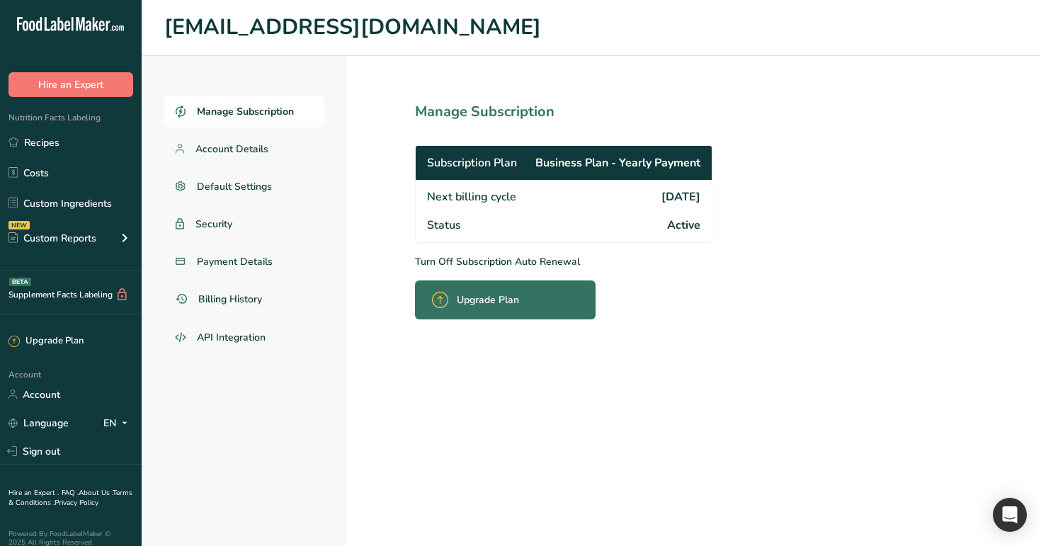
click at [707, 200] on div "Next billing cycle 2027-09-11" at bounding box center [564, 195] width 296 height 31
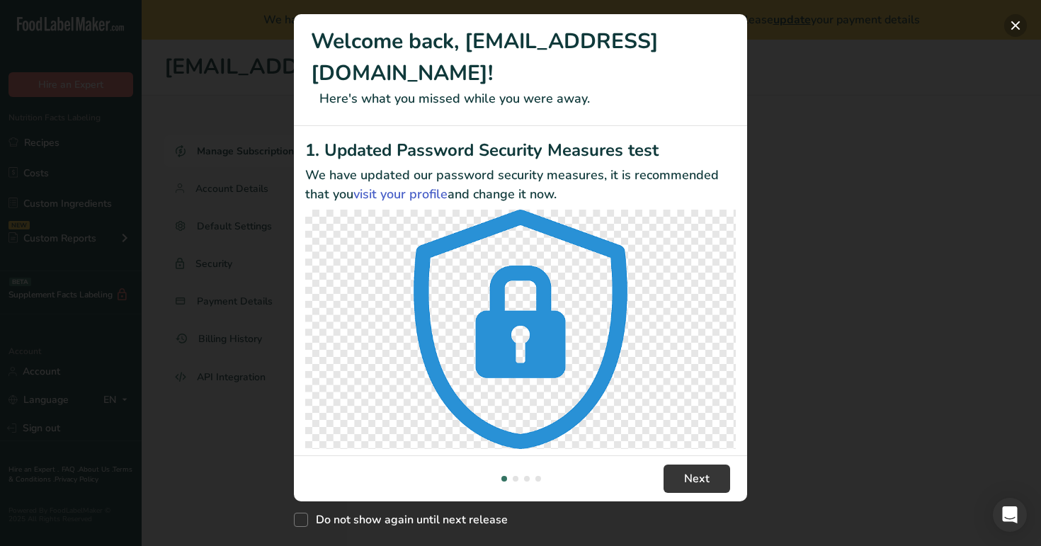
click at [1017, 26] on button "New Features" at bounding box center [1016, 25] width 23 height 23
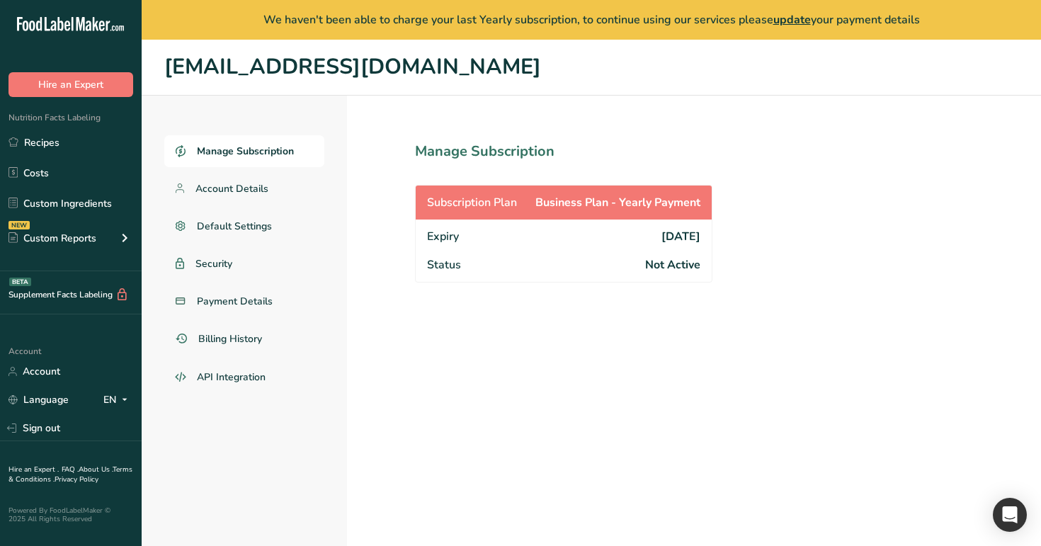
drag, startPoint x: 423, startPoint y: 240, endPoint x: 709, endPoint y: 236, distance: 286.3
click at [709, 236] on div "Expiry [DATE]" at bounding box center [564, 235] width 296 height 31
click at [662, 235] on span "[DATE]" at bounding box center [681, 236] width 39 height 17
drag, startPoint x: 662, startPoint y: 235, endPoint x: 635, endPoint y: 234, distance: 26.9
click at [635, 234] on div "Expiry [DATE]" at bounding box center [564, 235] width 296 height 31
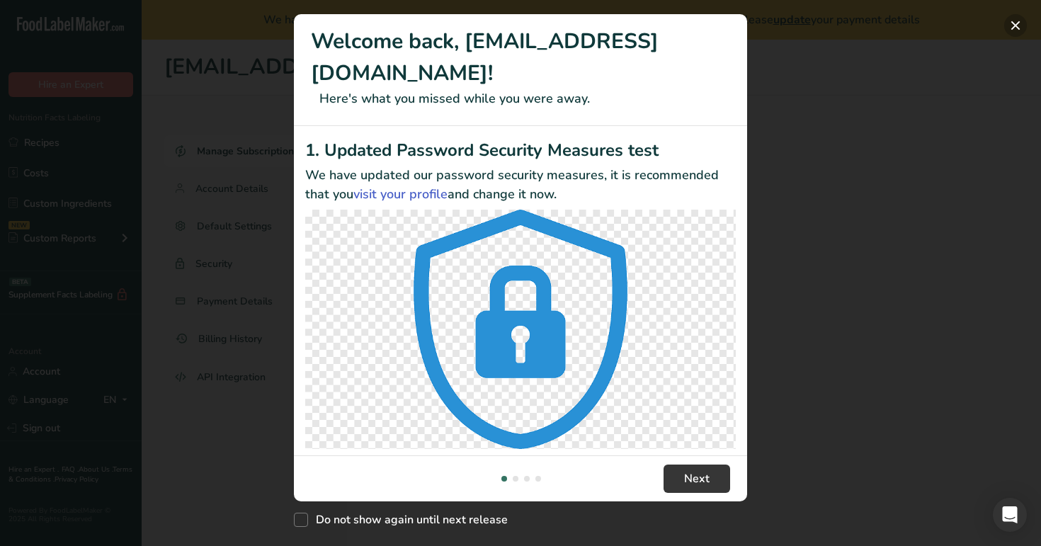
click at [1015, 29] on button "New Features" at bounding box center [1016, 25] width 23 height 23
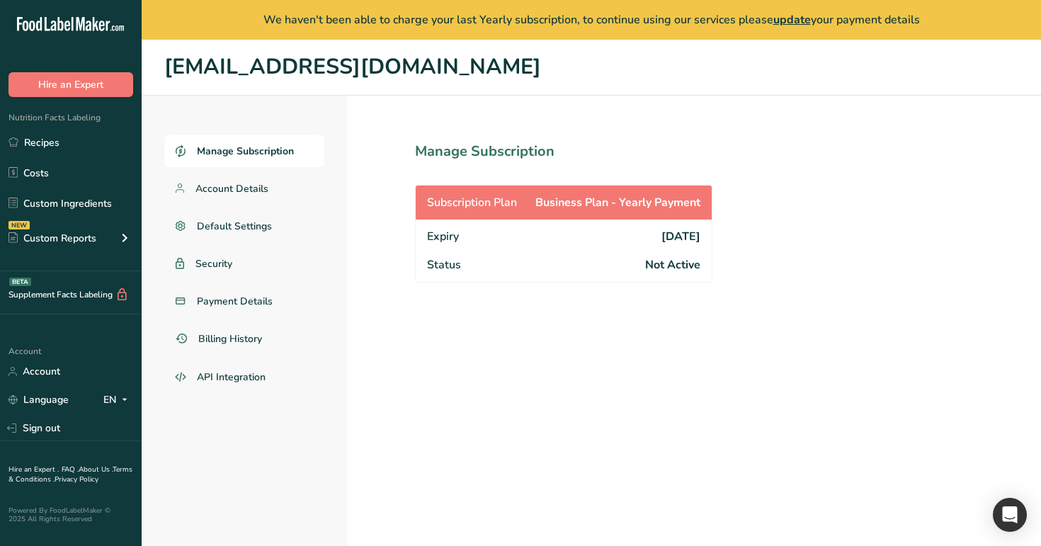
click at [586, 218] on div "Subscription Plan Business Plan - Yearly Payment" at bounding box center [564, 203] width 296 height 34
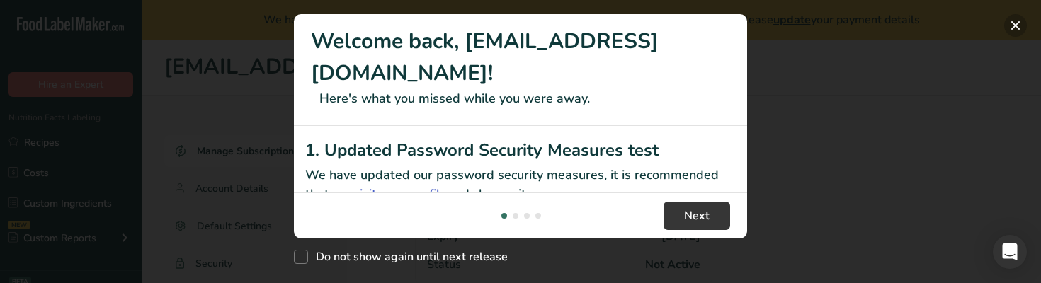
click at [1015, 21] on button "New Features" at bounding box center [1016, 25] width 23 height 23
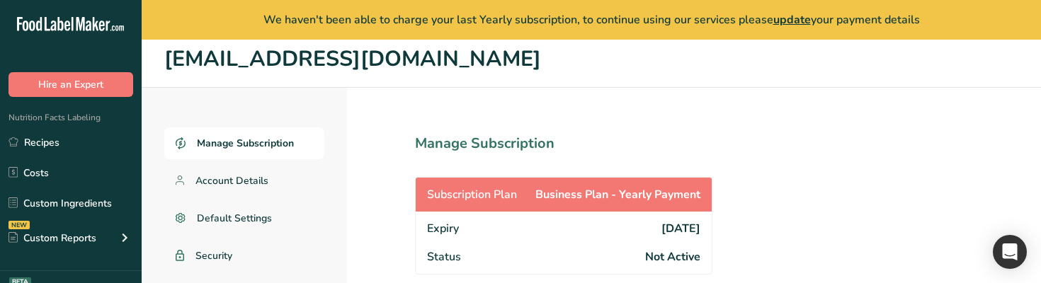
scroll to position [13, 0]
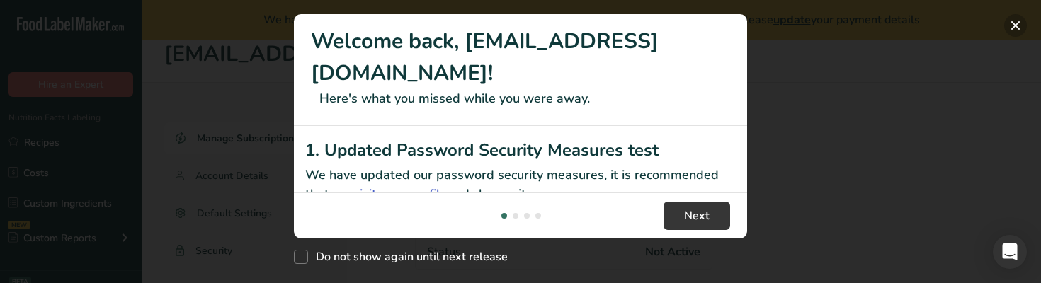
click at [1017, 26] on button "New Features" at bounding box center [1016, 25] width 23 height 23
click at [1015, 26] on button "New Features" at bounding box center [1016, 25] width 23 height 23
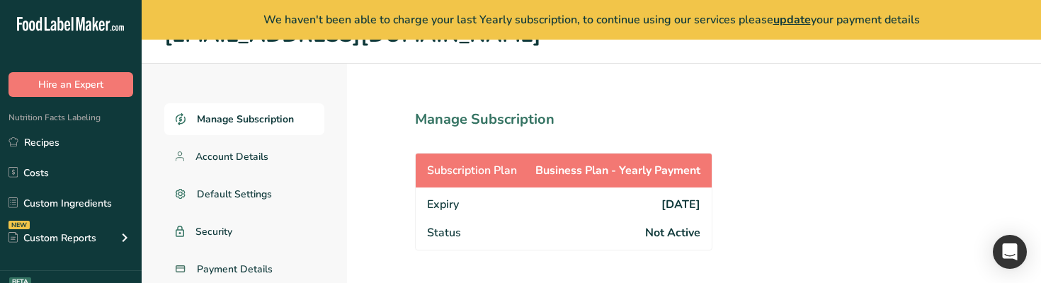
scroll to position [37, 0]
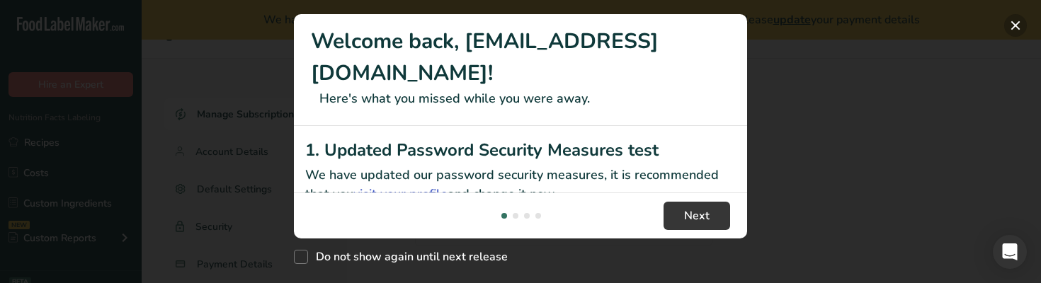
click at [1019, 22] on button "New Features" at bounding box center [1016, 25] width 23 height 23
click at [1018, 24] on button "New Features" at bounding box center [1016, 25] width 23 height 23
click at [1013, 26] on button "New Features" at bounding box center [1016, 25] width 23 height 23
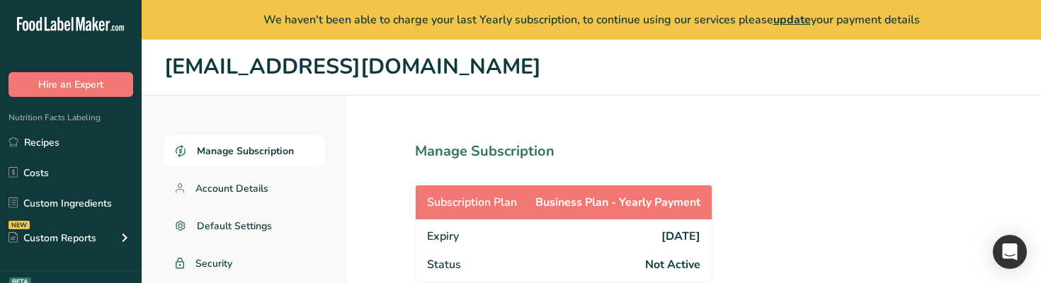
click at [701, 232] on div "Expiry 2027-09-11" at bounding box center [564, 235] width 296 height 31
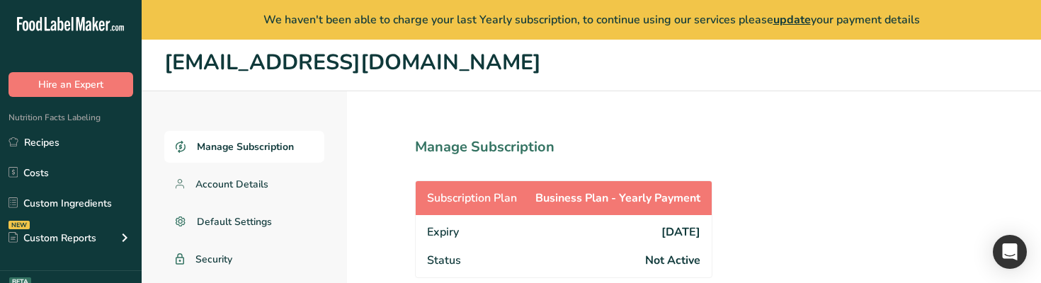
scroll to position [6, 0]
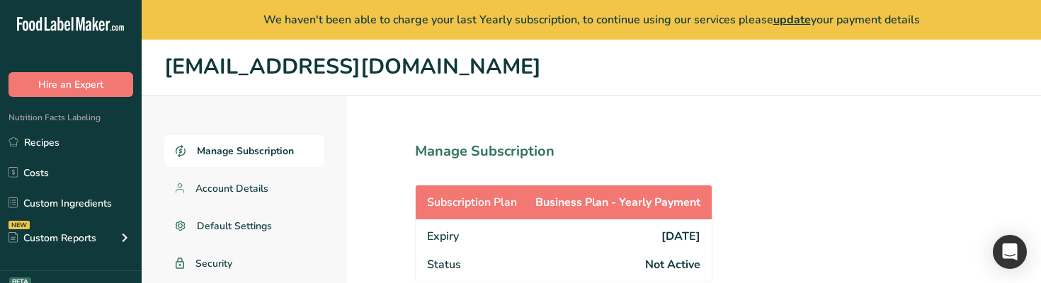
scroll to position [11, 0]
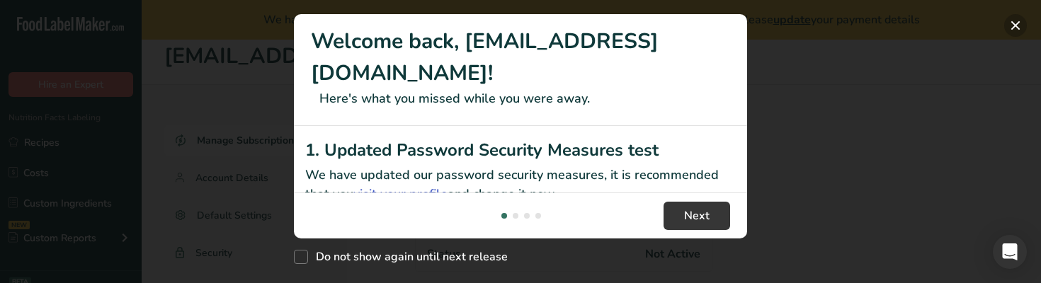
click at [1011, 28] on button "New Features" at bounding box center [1016, 25] width 23 height 23
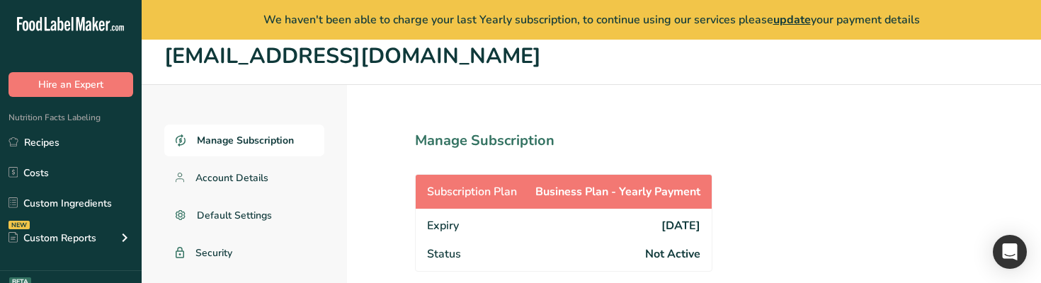
drag, startPoint x: 637, startPoint y: 230, endPoint x: 665, endPoint y: 230, distance: 27.6
click at [665, 230] on span "[DATE]" at bounding box center [681, 225] width 39 height 17
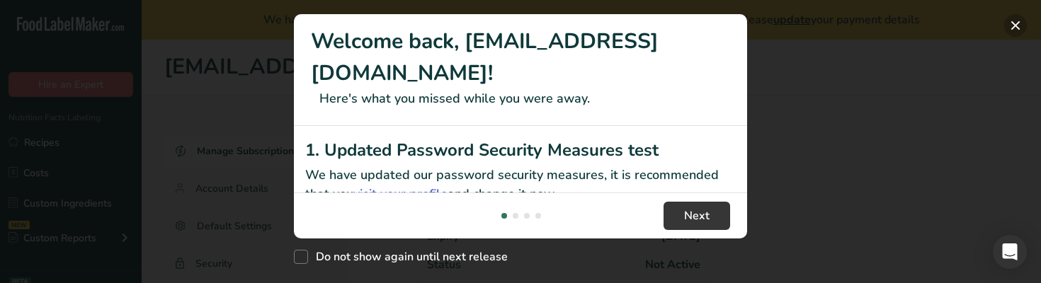
click at [1014, 28] on button "New Features" at bounding box center [1016, 25] width 23 height 23
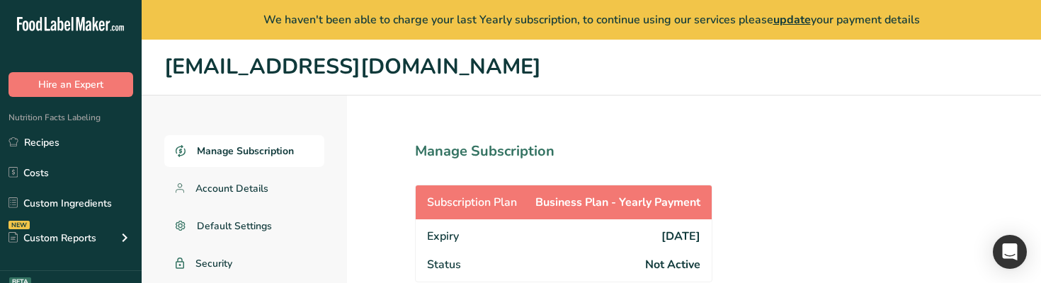
drag, startPoint x: 426, startPoint y: 239, endPoint x: 473, endPoint y: 237, distance: 46.1
click at [473, 237] on div "Expiry [DATE]" at bounding box center [564, 235] width 296 height 31
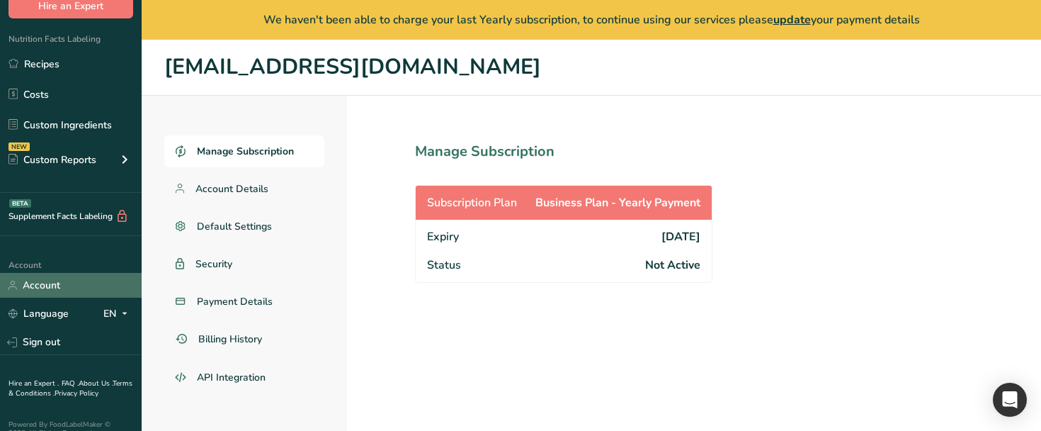
scroll to position [85, 0]
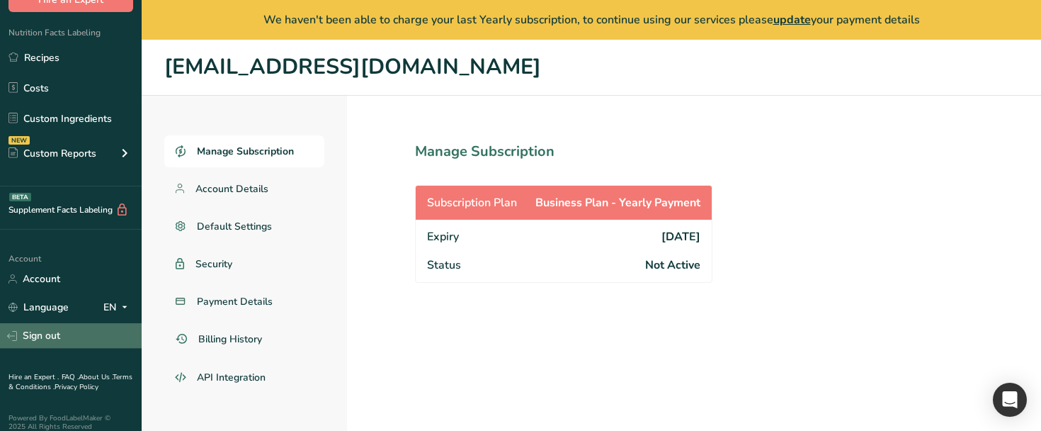
click at [69, 283] on link "Sign out" at bounding box center [71, 335] width 142 height 25
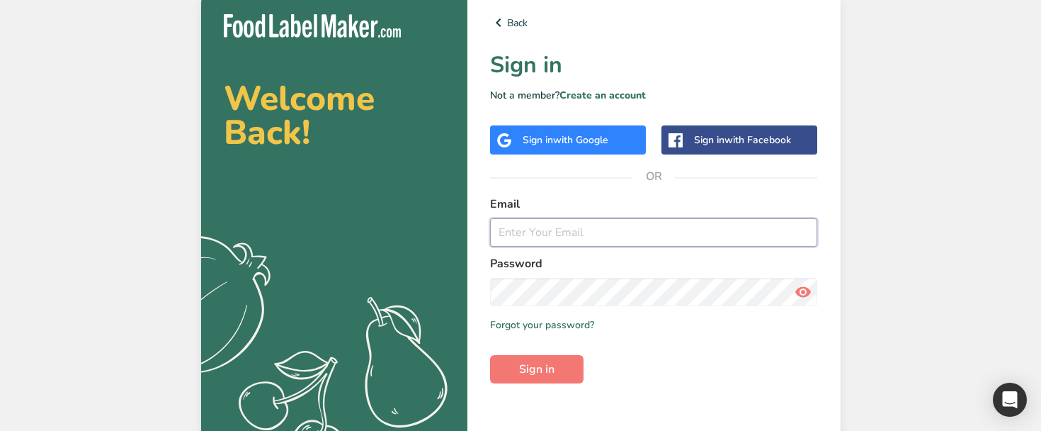
paste input "signups@t.co"
type input "signups@t.co"
click at [606, 94] on link "Create an account" at bounding box center [603, 95] width 86 height 13
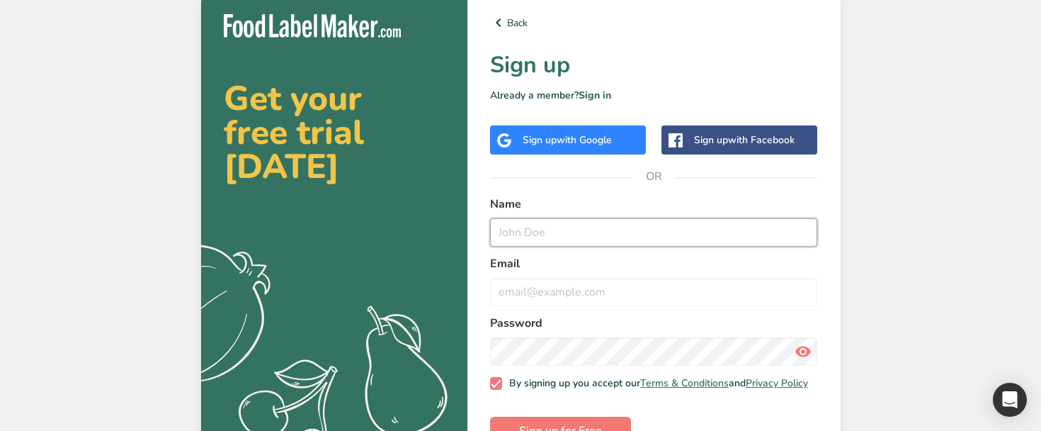
click at [541, 242] on input "text" at bounding box center [654, 232] width 328 height 28
paste input "signups@t.co"
click at [538, 233] on input "signups@t.co" at bounding box center [654, 232] width 328 height 28
type input "signups1@t.co"
click at [553, 297] on input "email" at bounding box center [654, 292] width 328 height 28
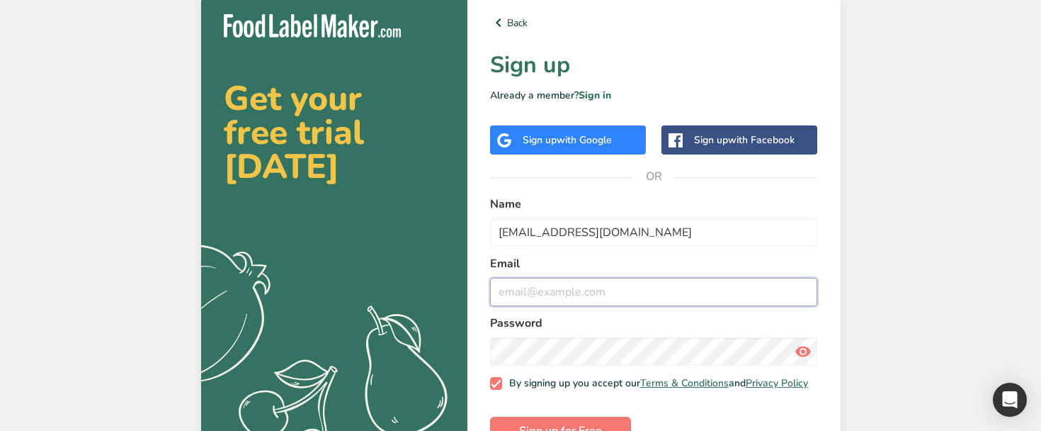
paste input "signups1@t.co"
type input "signups1@t.co"
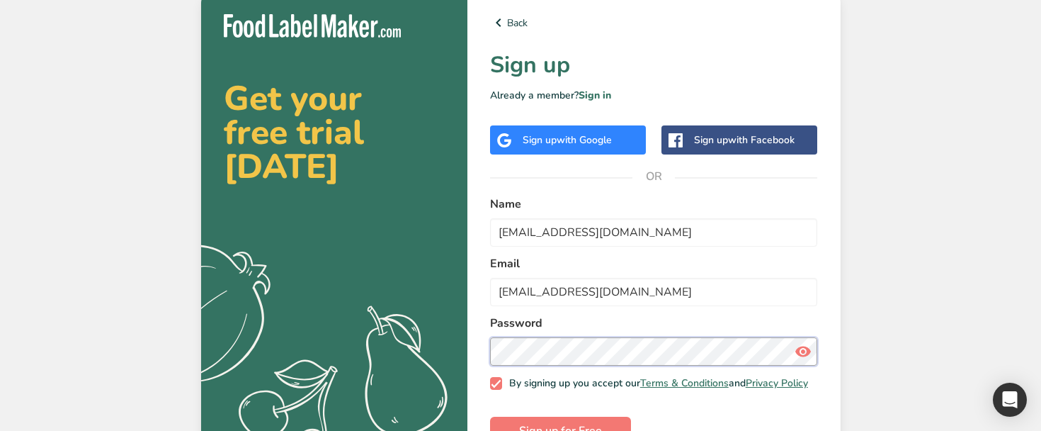
click at [490, 417] on button "Sign up for Free" at bounding box center [560, 431] width 141 height 28
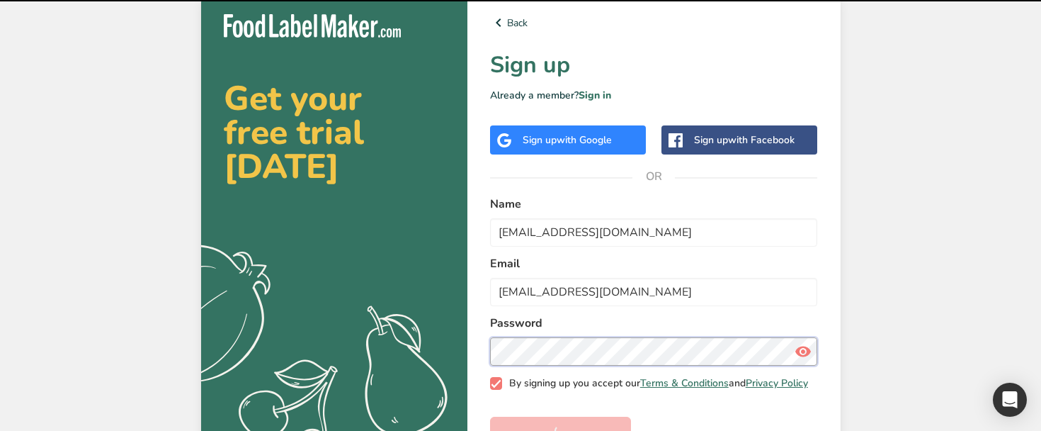
scroll to position [45, 0]
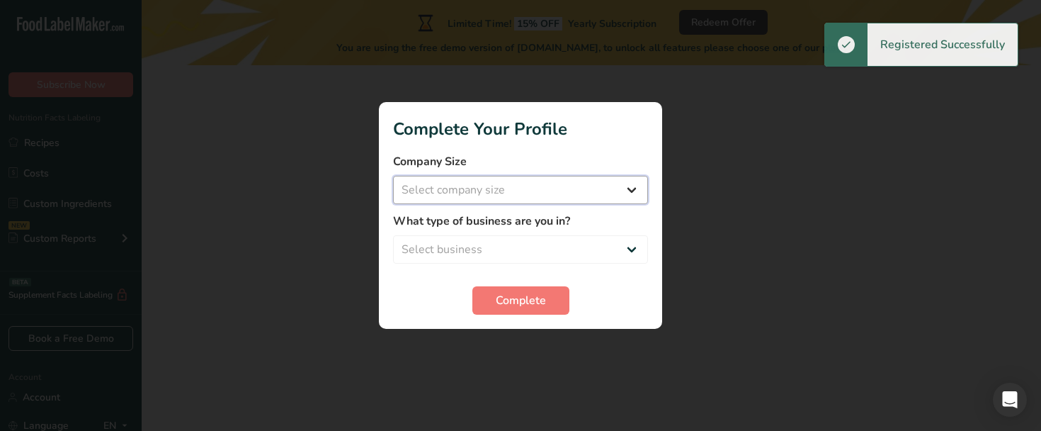
click at [501, 181] on select "Select company size Over 500 Employees test 1 1 Fewer than 10 Employees Fewer t…" at bounding box center [520, 190] width 255 height 28
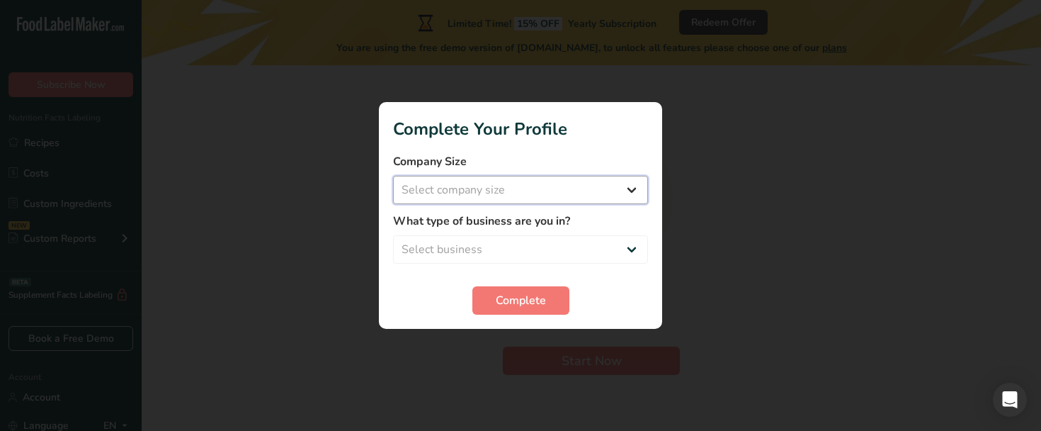
select select "11"
click at [393, 176] on select "Select company size Over 500 Employees test 1 1 Fewer than 10 Employees Fewer t…" at bounding box center [520, 190] width 255 height 28
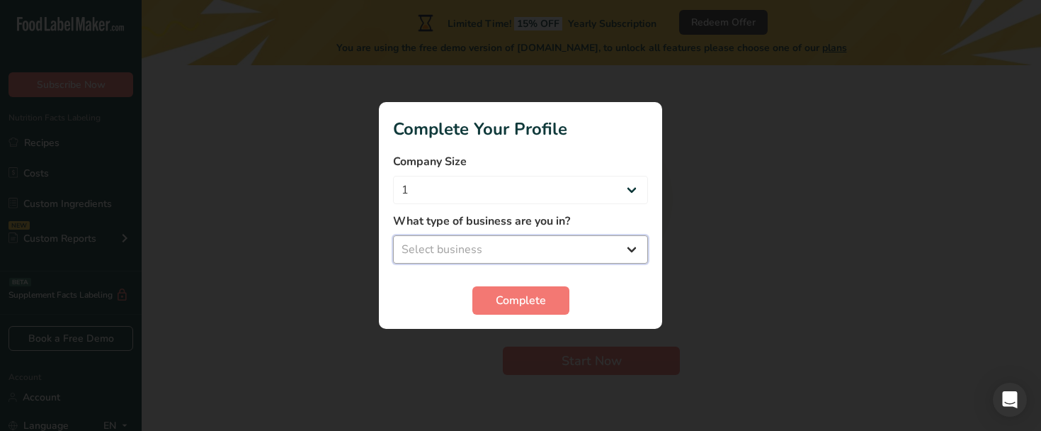
click at [543, 237] on select "Select business Packaged Food Manufacturer Restaurant & Cafe Bakery Meal Plans …" at bounding box center [520, 249] width 255 height 28
select select "3"
click at [393, 235] on select "Select business Packaged Food Manufacturer Restaurant & Cafe Bakery Meal Plans …" at bounding box center [520, 249] width 255 height 28
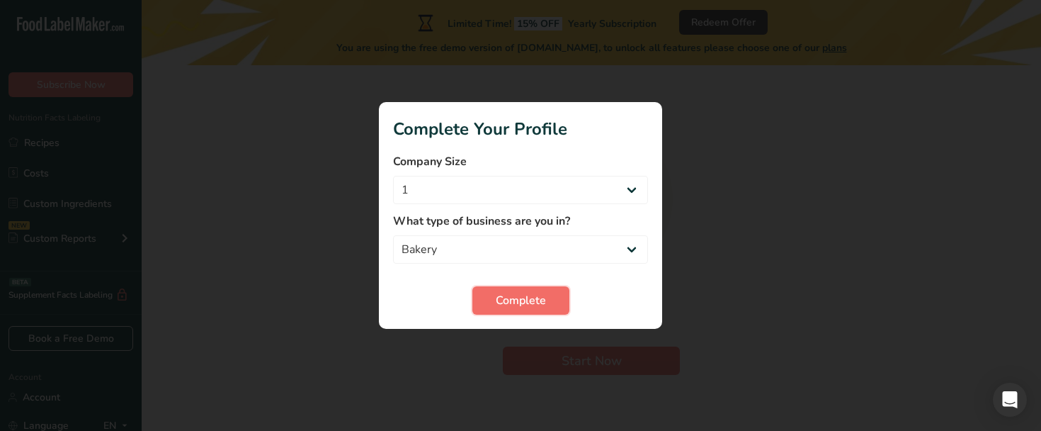
click at [533, 302] on span "Complete" at bounding box center [521, 300] width 50 height 17
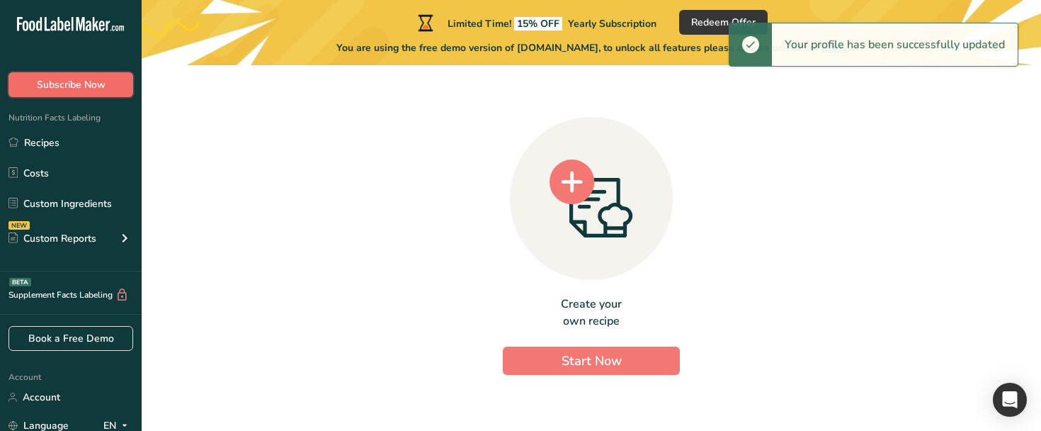
click at [89, 87] on span "Subscribe Now" at bounding box center [71, 84] width 69 height 15
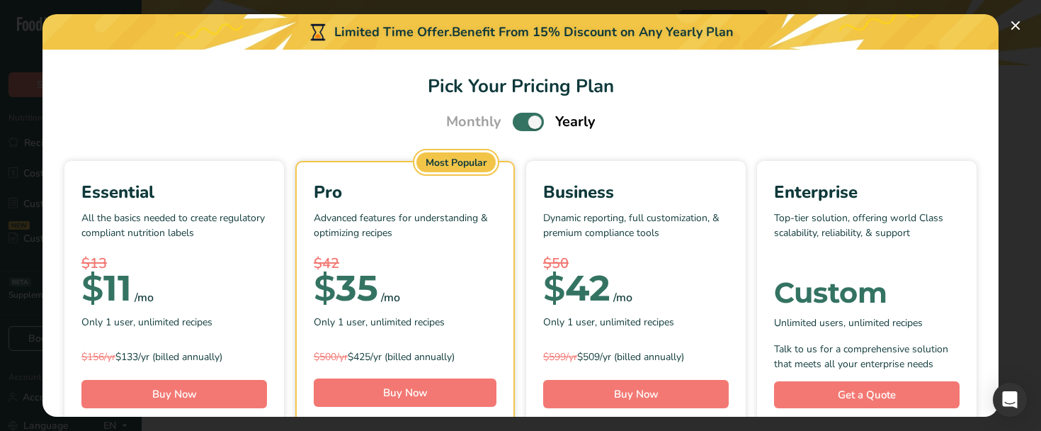
click at [532, 121] on span "Pick Your Pricing Plan Modal" at bounding box center [528, 122] width 31 height 18
click at [522, 121] on input "Pick Your Pricing Plan Modal" at bounding box center [517, 122] width 9 height 9
checkbox input "false"
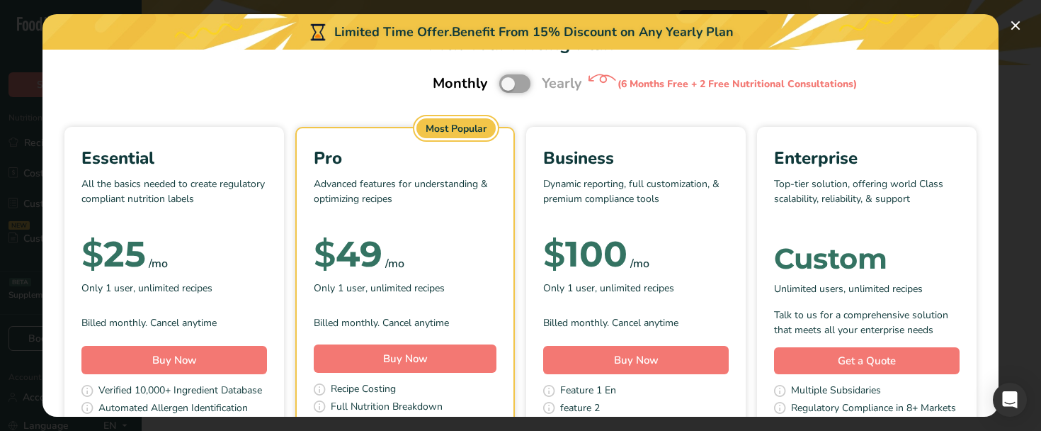
scroll to position [90, 0]
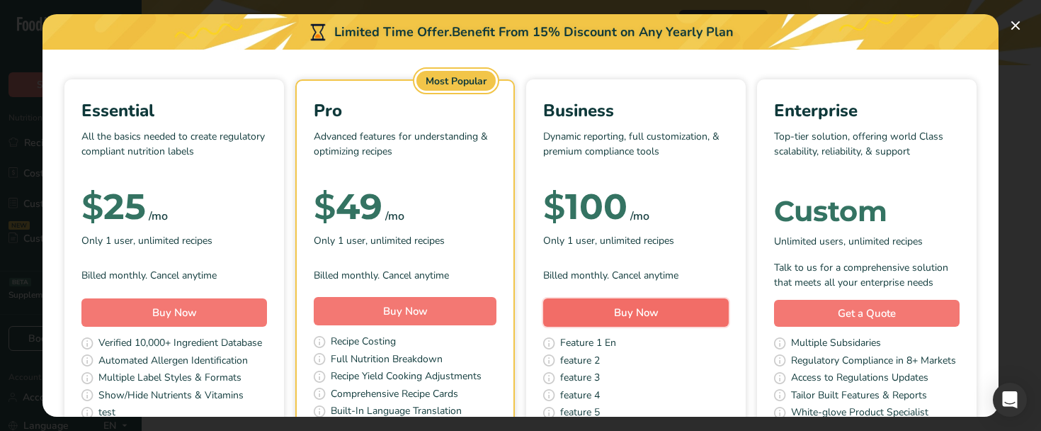
click at [677, 314] on button "Buy Now" at bounding box center [636, 312] width 186 height 28
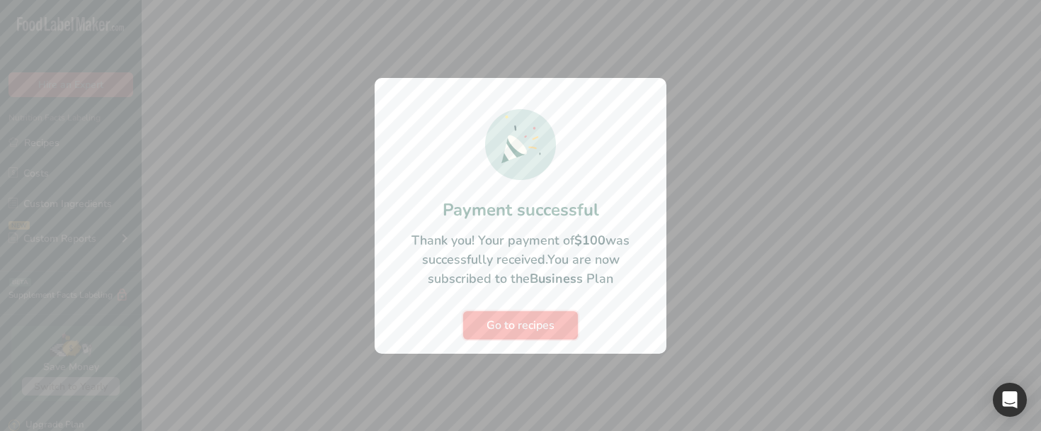
click at [530, 322] on span "Go to recipes" at bounding box center [521, 325] width 68 height 17
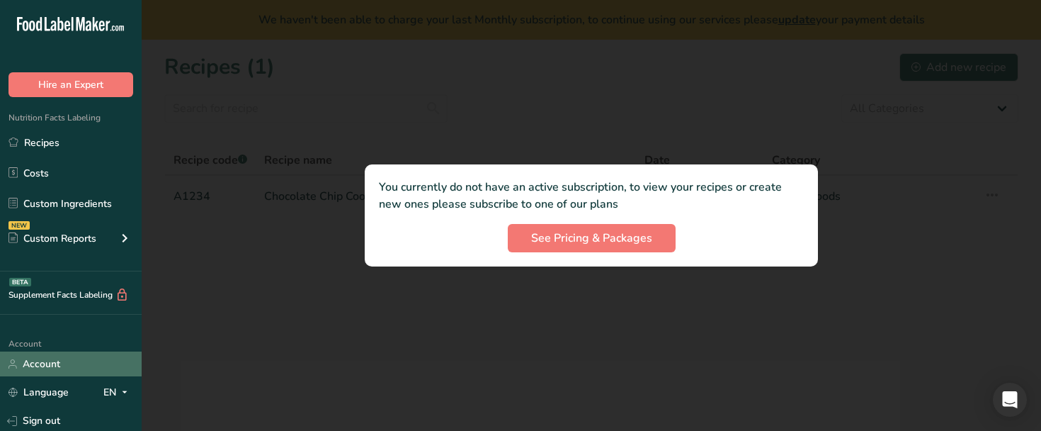
click at [69, 365] on link "Account" at bounding box center [71, 363] width 142 height 25
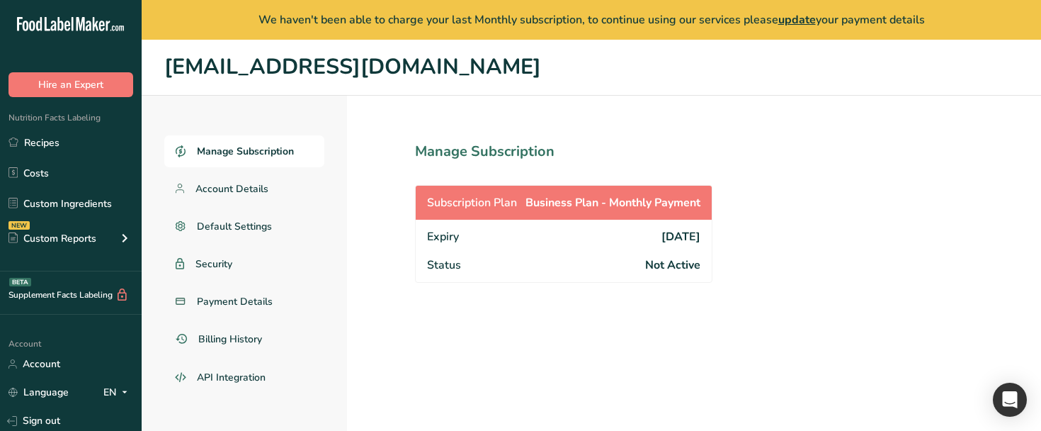
drag, startPoint x: 416, startPoint y: 237, endPoint x: 466, endPoint y: 243, distance: 50.7
click at [466, 243] on div "Expiry 2025-11-11" at bounding box center [564, 235] width 296 height 31
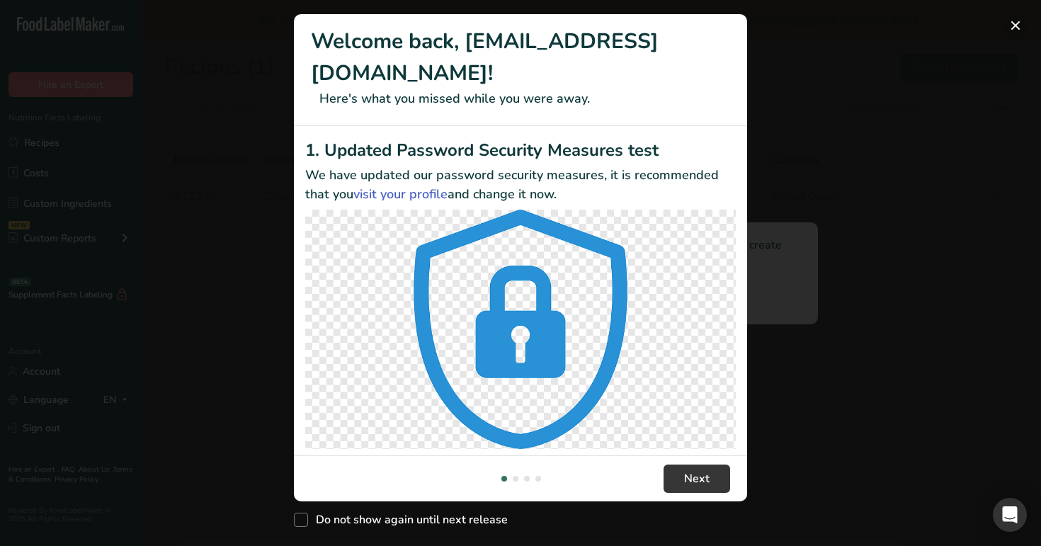
click at [1017, 26] on button "New Features" at bounding box center [1016, 25] width 23 height 23
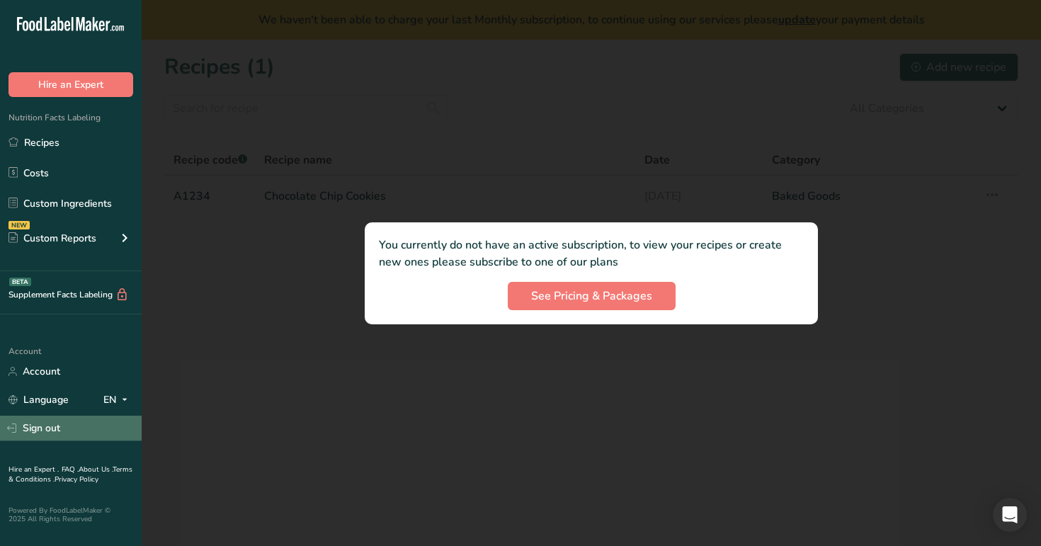
click at [44, 421] on link "Sign out" at bounding box center [71, 428] width 142 height 25
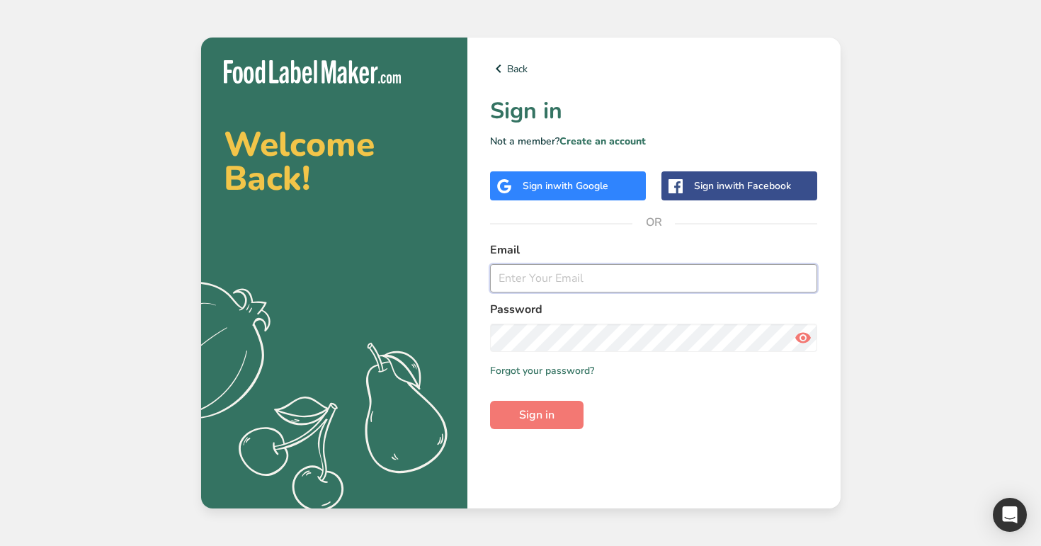
click at [559, 275] on input "email" at bounding box center [654, 278] width 328 height 28
type input "[EMAIL_ADDRESS][DOMAIN_NAME]"
click at [490, 401] on button "Sign in" at bounding box center [537, 415] width 94 height 28
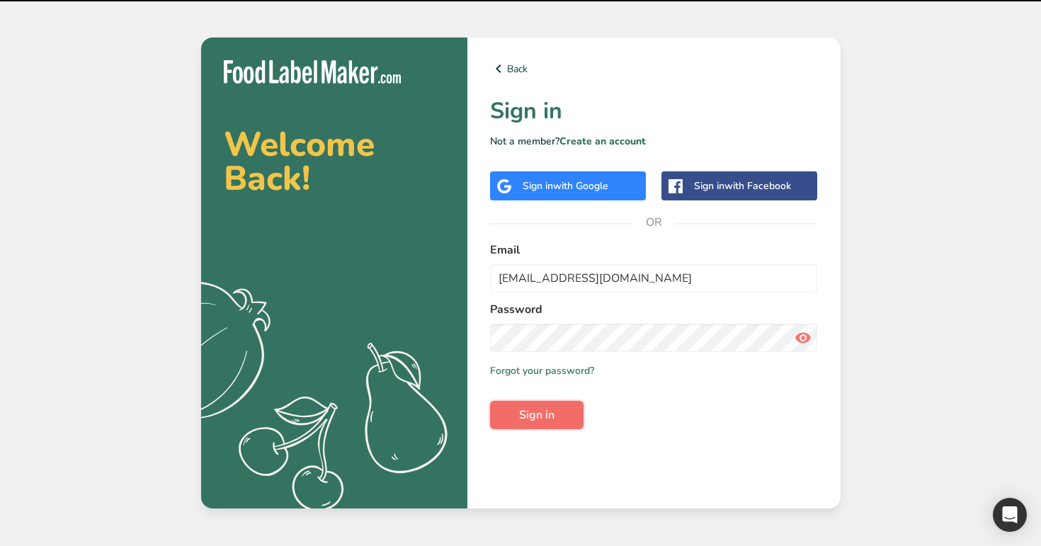
click at [565, 420] on button "Sign in" at bounding box center [537, 415] width 94 height 28
